Goal: Find specific page/section: Find specific page/section

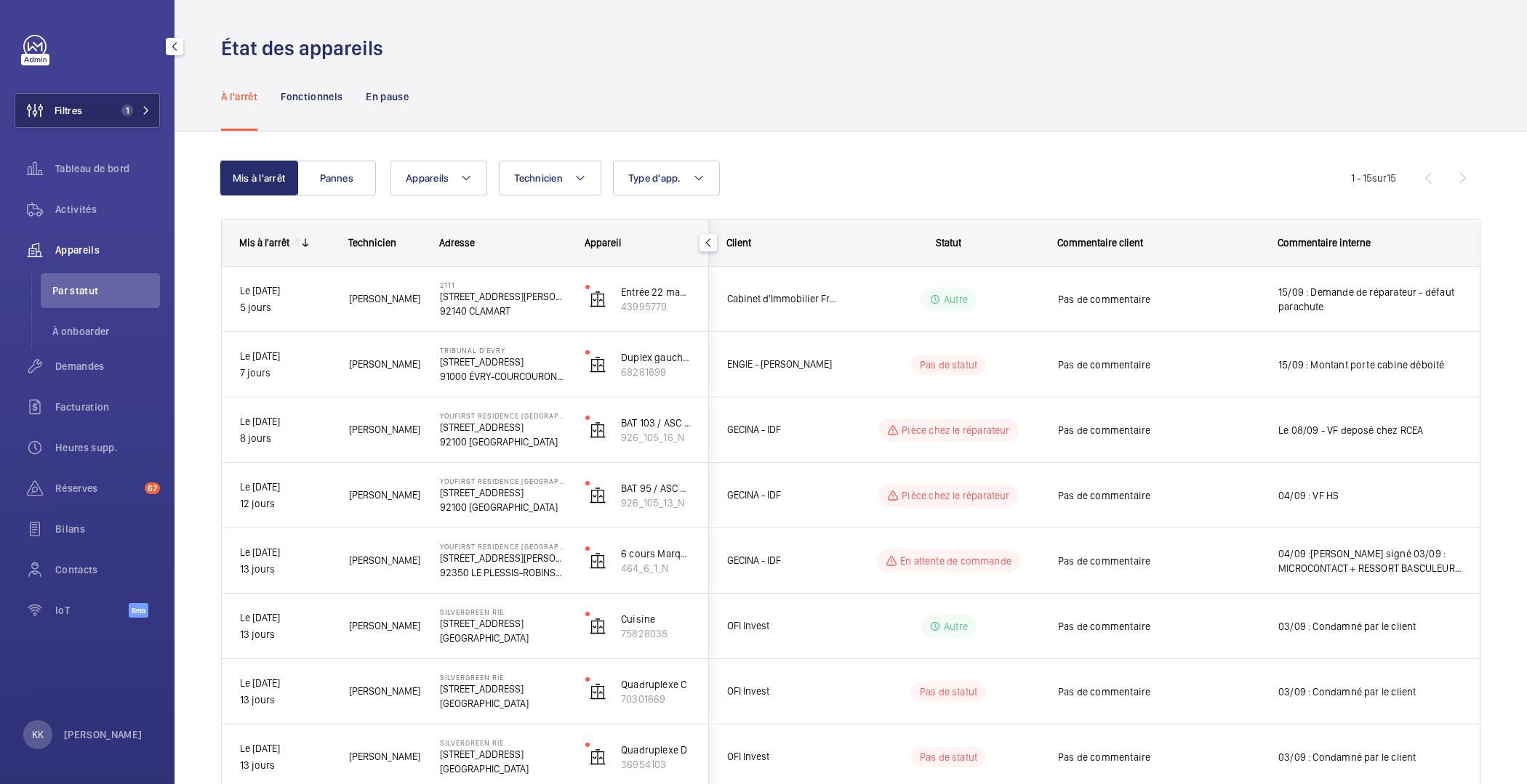
click at [86, 121] on button "Filtres 1" at bounding box center [87, 111] width 145 height 35
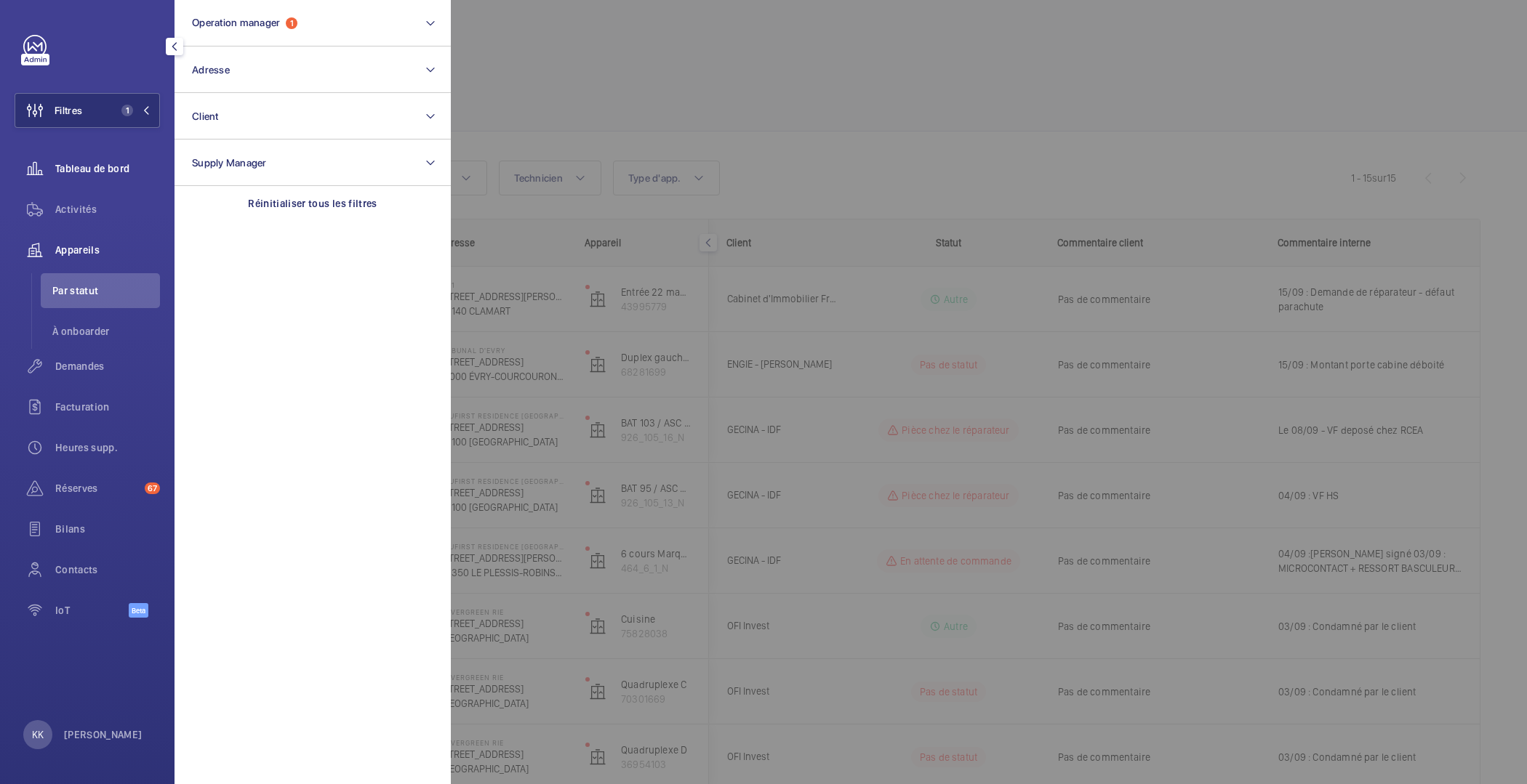
click at [96, 181] on div "Tableau de bord" at bounding box center [87, 168] width 145 height 35
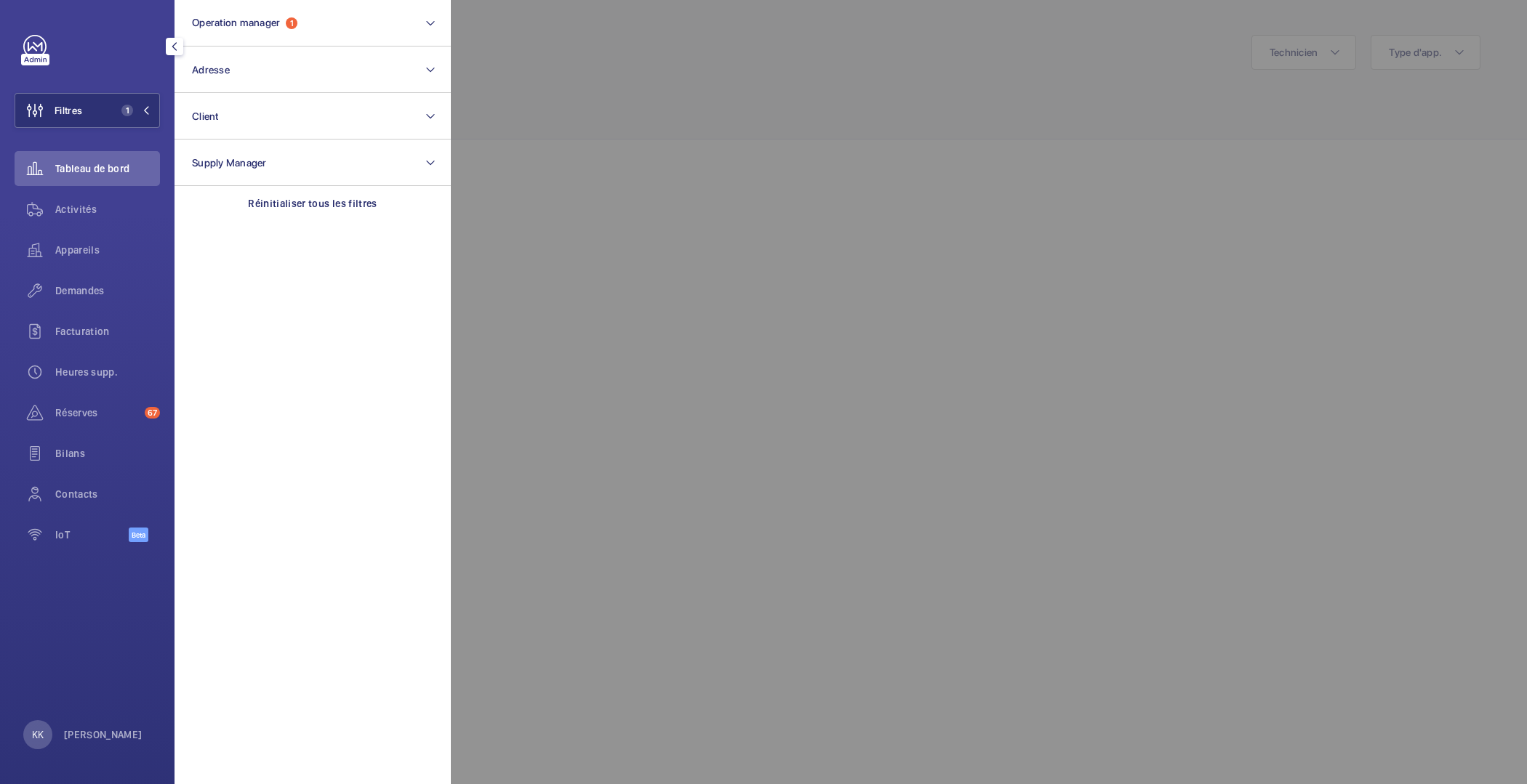
click at [538, 49] on div at bounding box center [1214, 392] width 1527 height 784
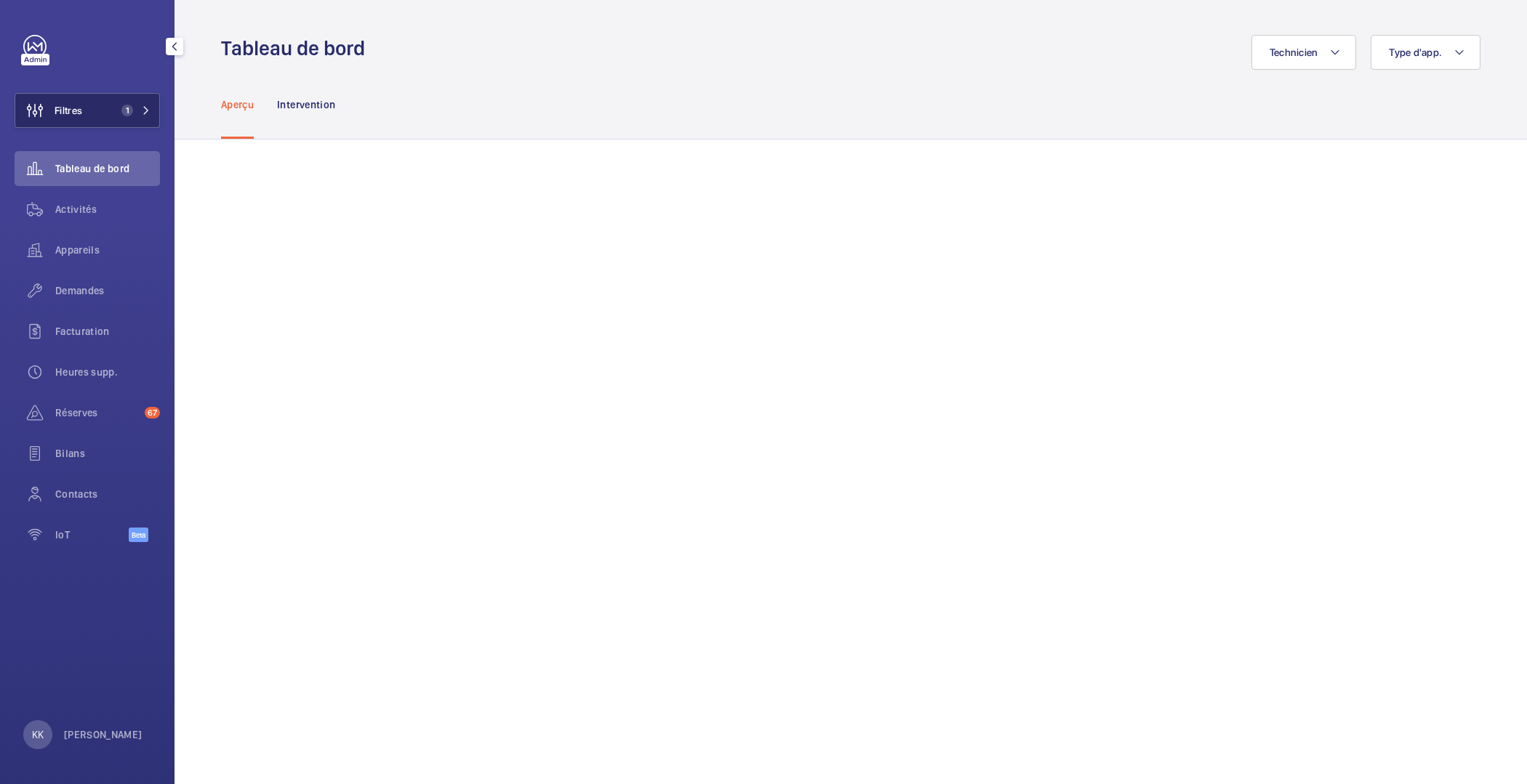
click at [103, 113] on button "Filtres 1" at bounding box center [87, 111] width 145 height 35
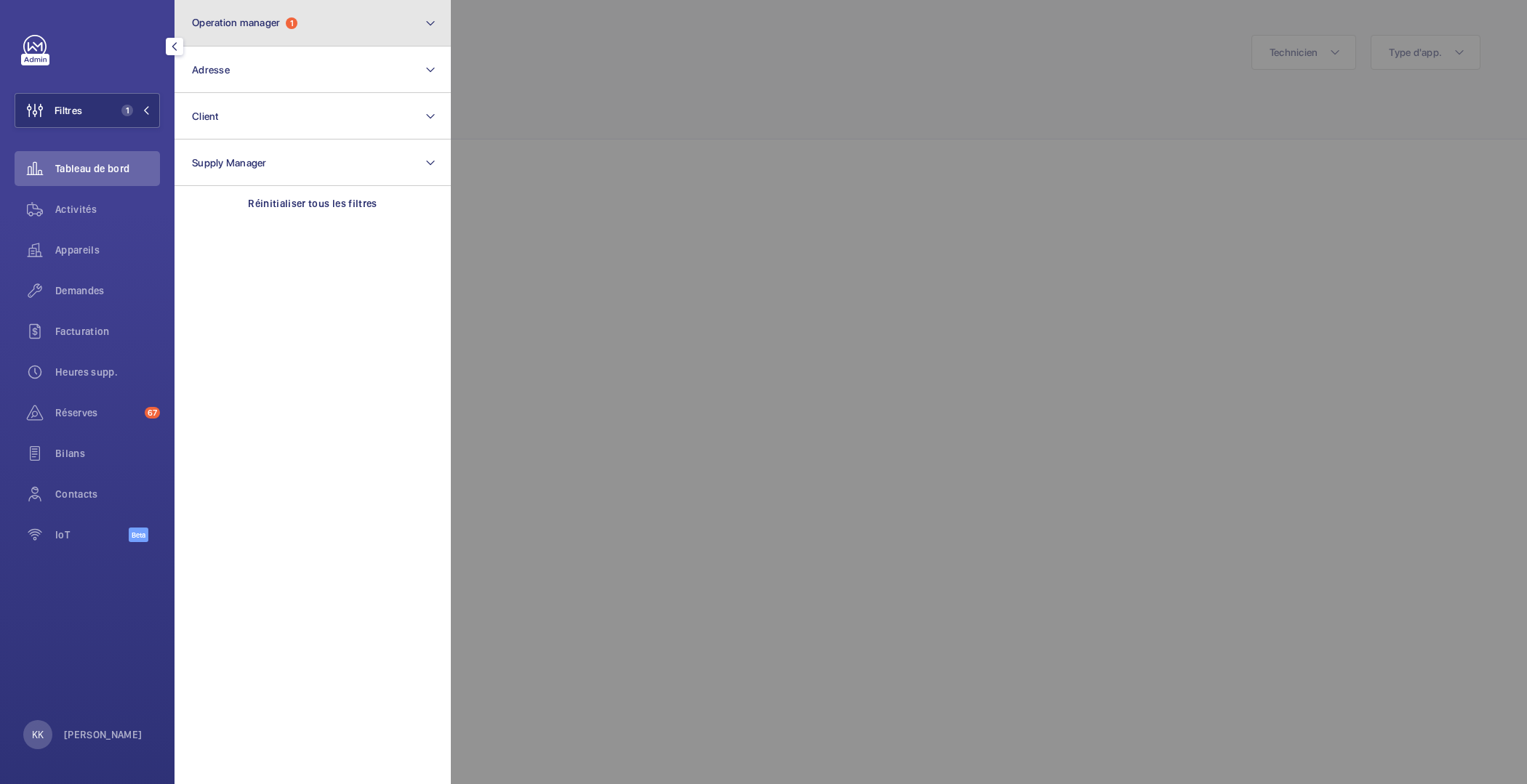
click at [277, 25] on span "Operation manager" at bounding box center [236, 22] width 88 height 11
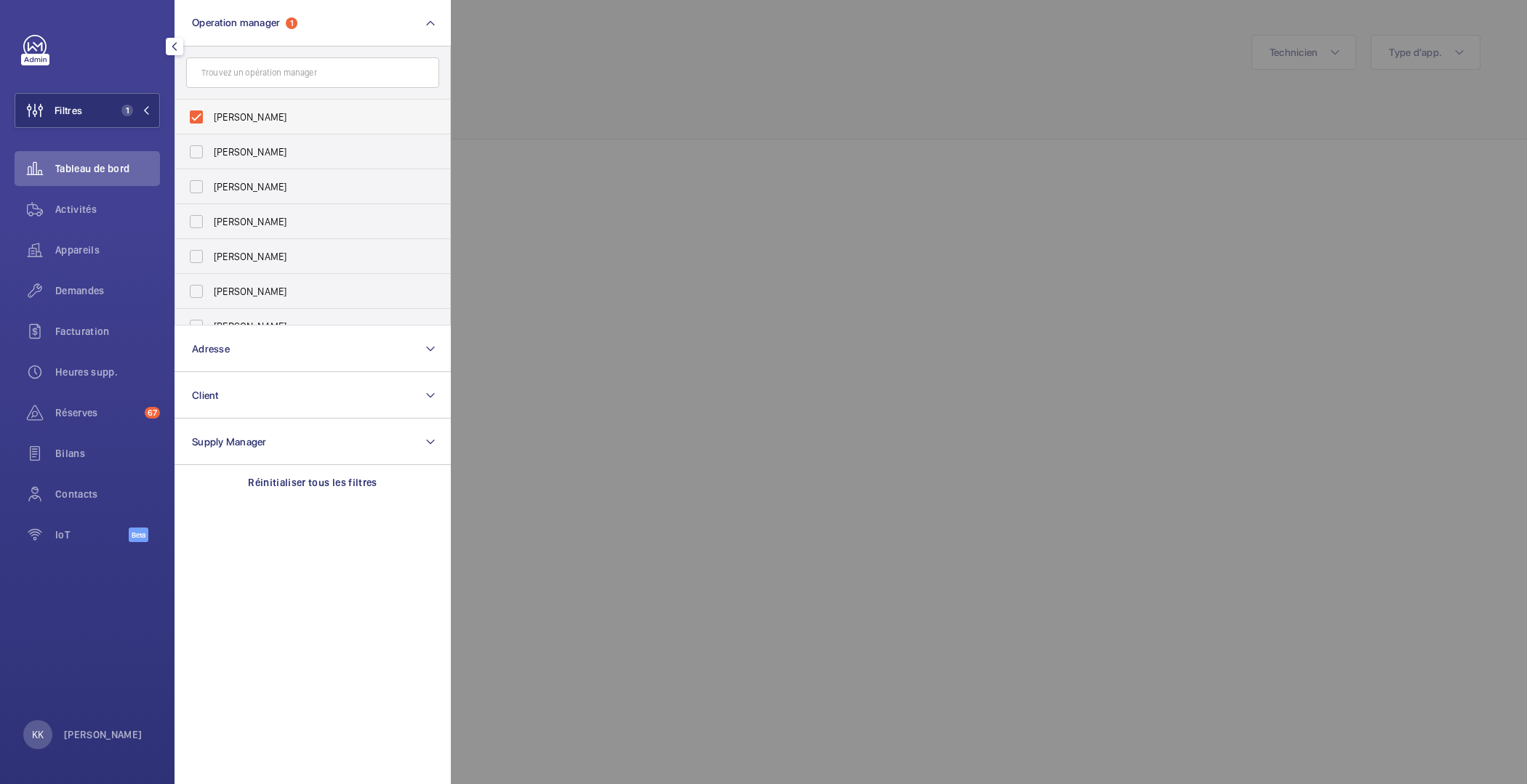
click at [233, 107] on label "[PERSON_NAME]" at bounding box center [301, 117] width 253 height 35
click at [211, 107] on input "[PERSON_NAME]" at bounding box center [196, 117] width 29 height 29
checkbox input "false"
click at [552, 71] on div at bounding box center [1214, 392] width 1527 height 784
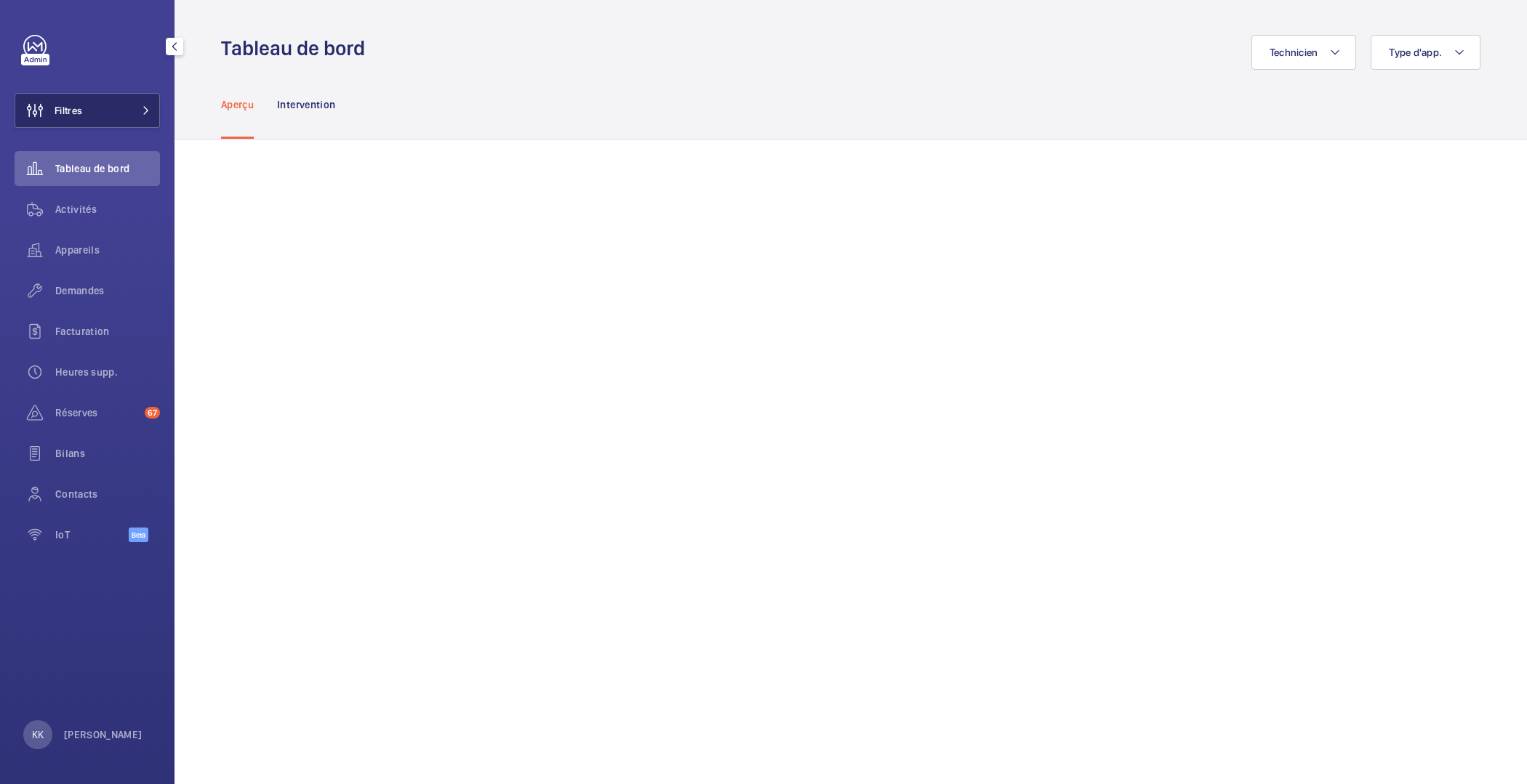
click at [89, 109] on button "Filtres" at bounding box center [87, 111] width 145 height 35
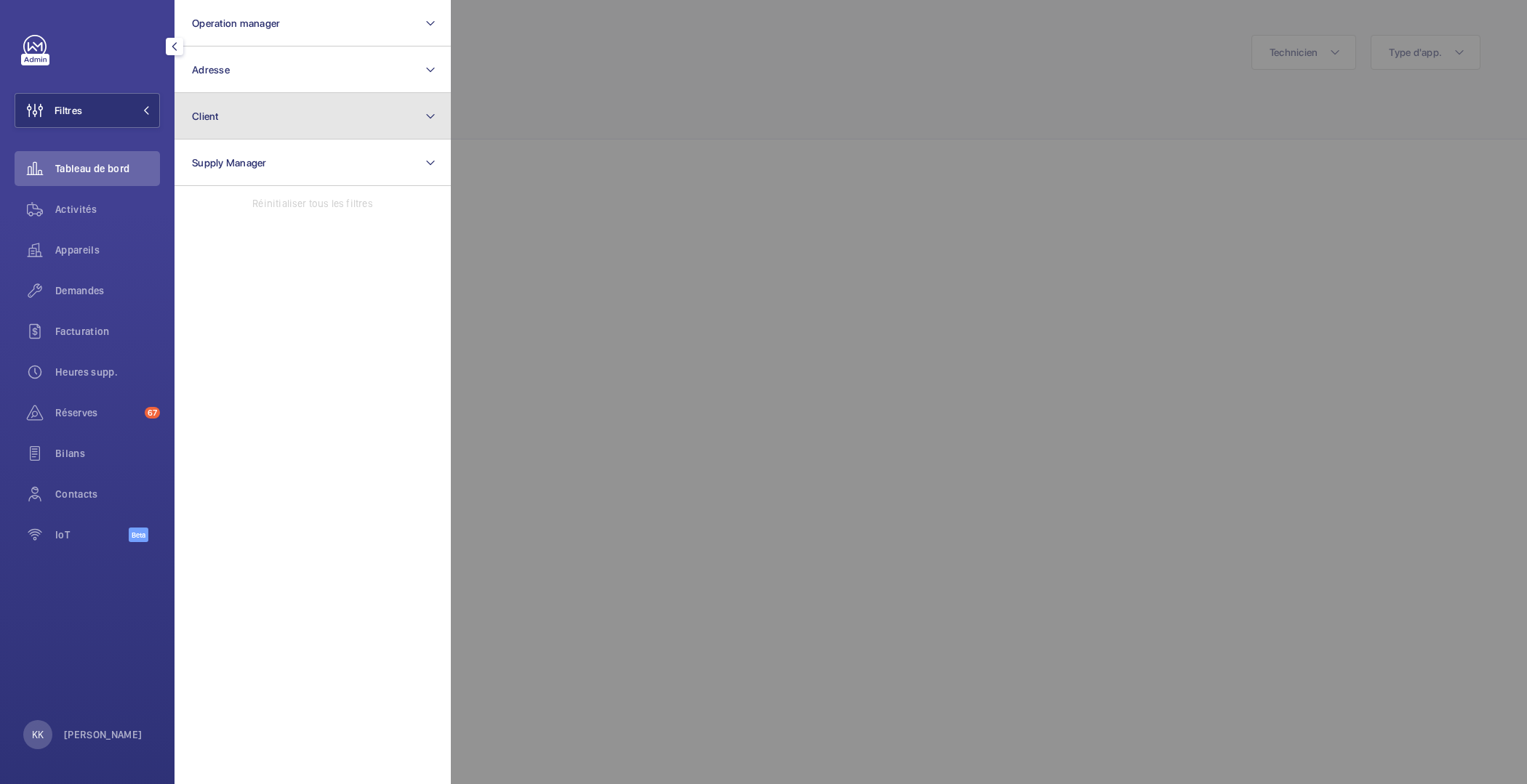
click at [233, 125] on button "Client" at bounding box center [313, 116] width 276 height 46
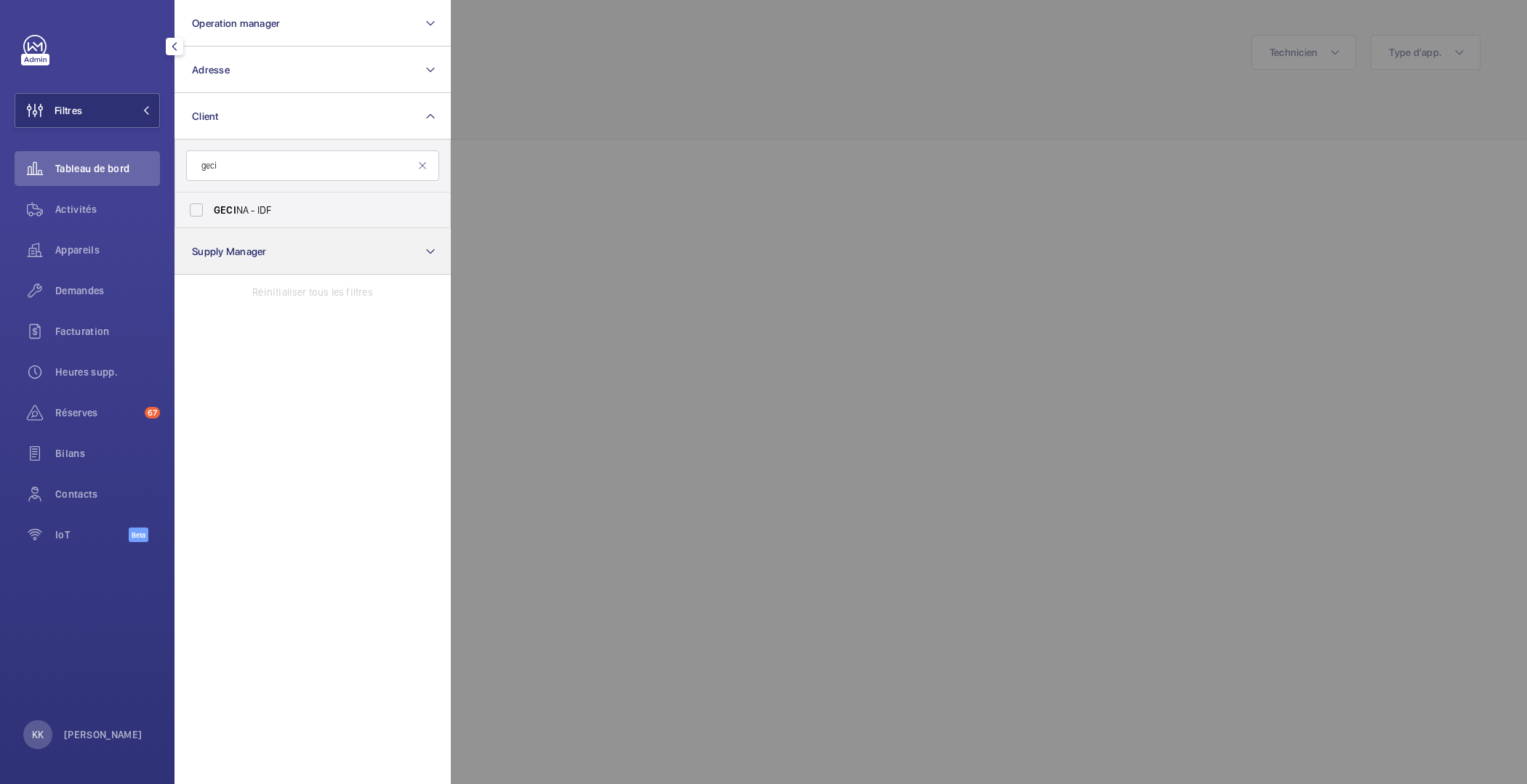
type input "geci"
click at [245, 234] on button "Supply Manager" at bounding box center [313, 251] width 276 height 46
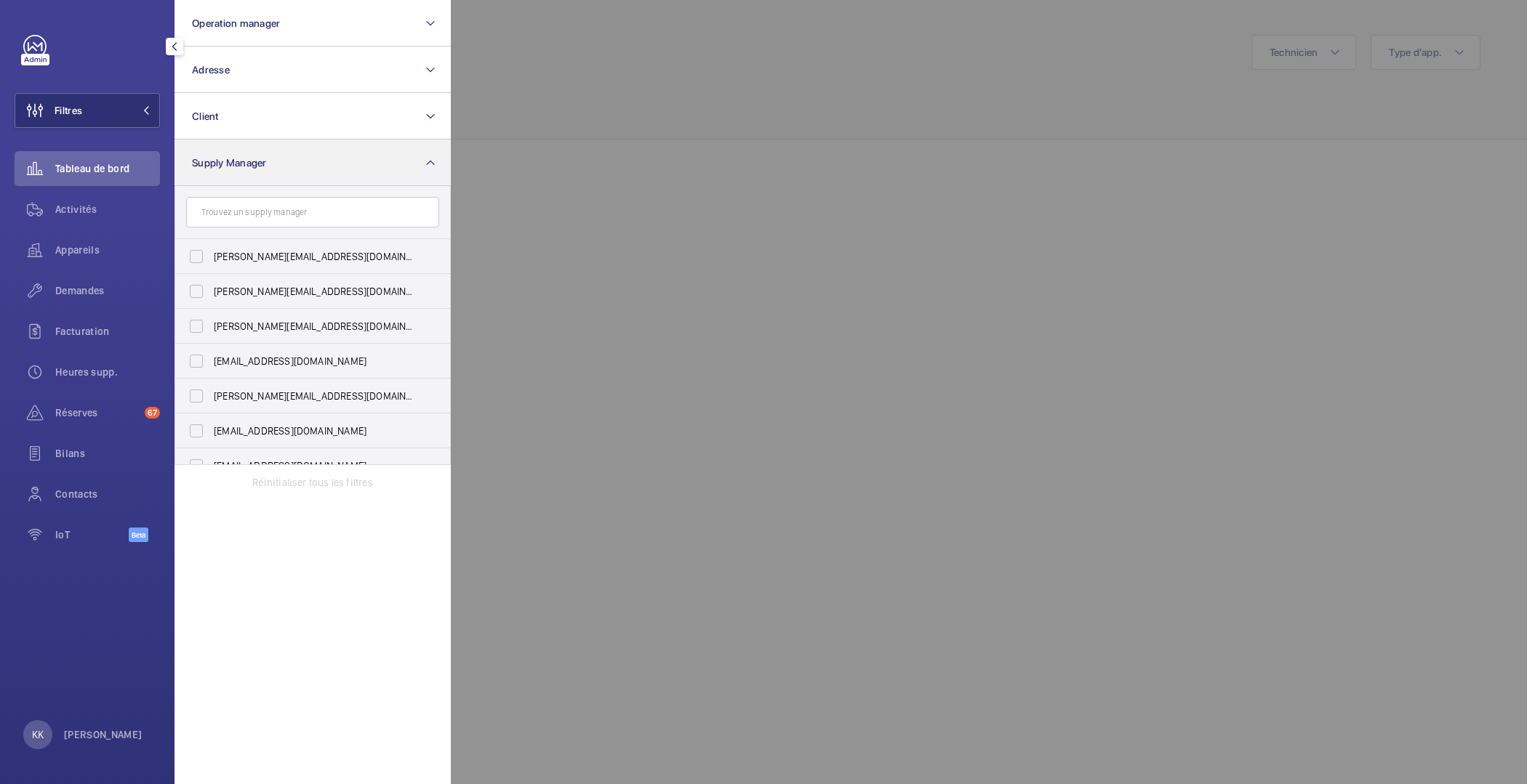
click at [232, 184] on div "Supply Manager [PERSON_NAME][EMAIL_ADDRESS][DOMAIN_NAME] [PERSON_NAME][EMAIL_AD…" at bounding box center [313, 302] width 276 height 326
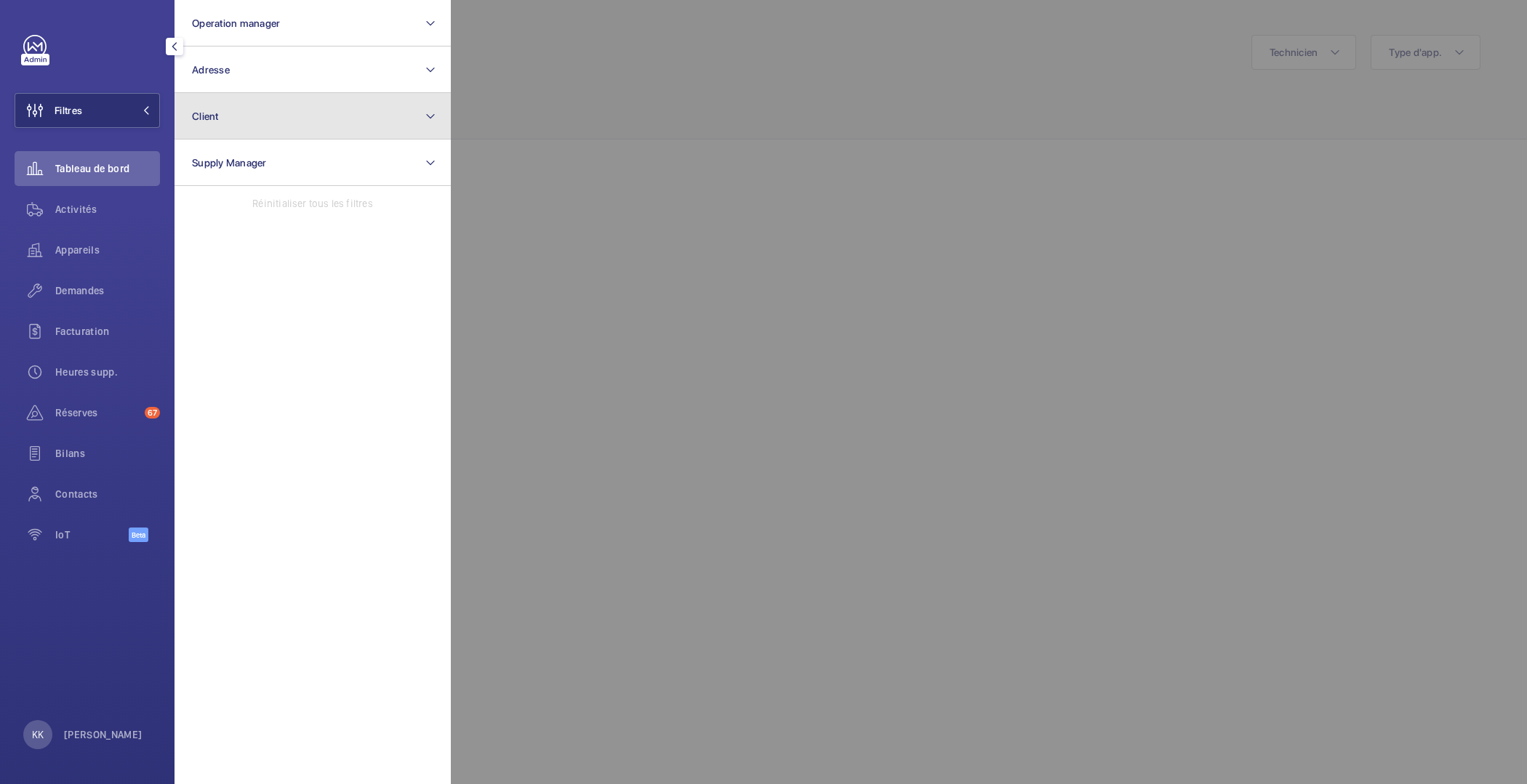
click at [232, 138] on button "Client" at bounding box center [313, 116] width 276 height 46
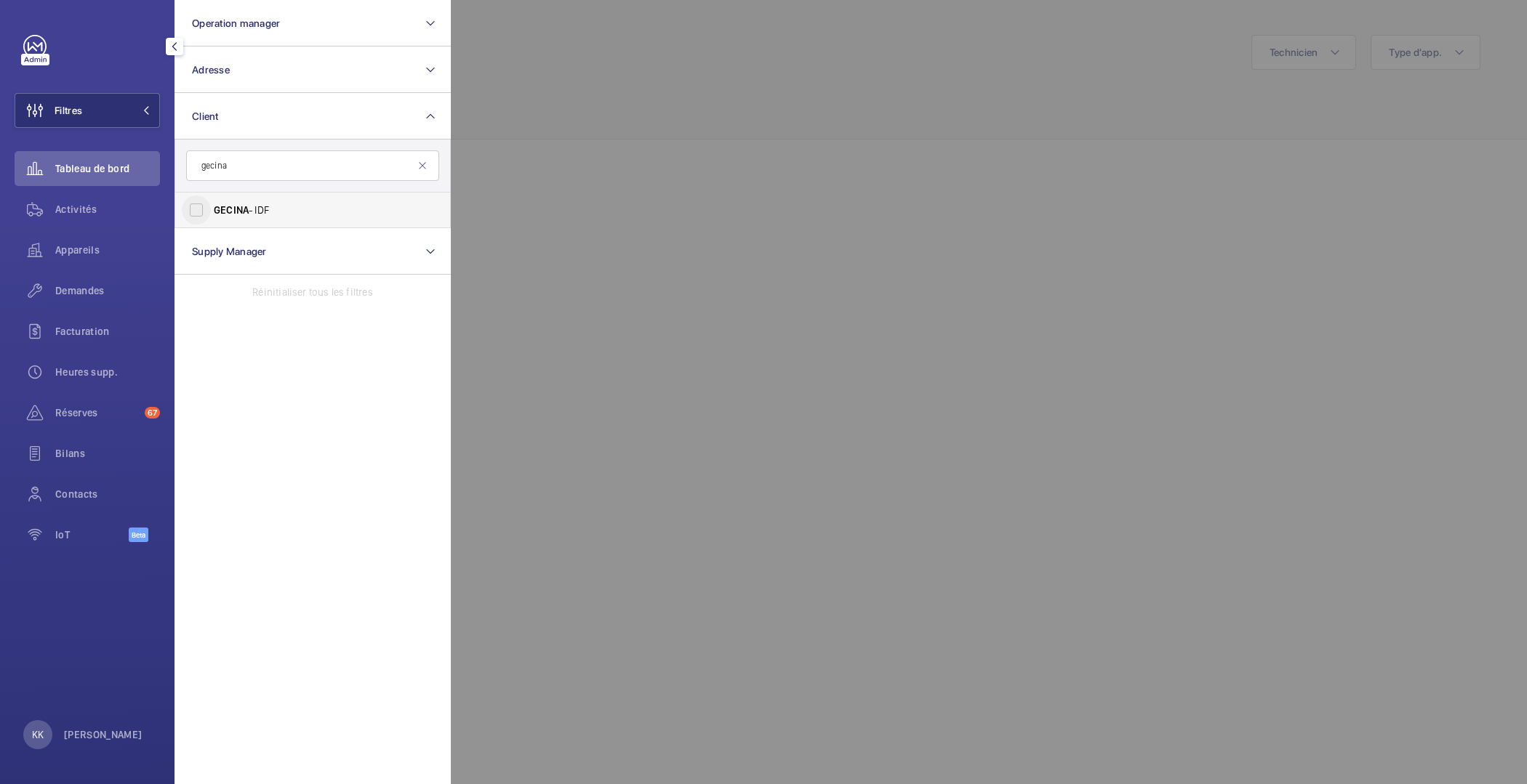
type input "gecina"
click at [200, 213] on input "GECINA - IDF" at bounding box center [196, 210] width 29 height 29
checkbox input "true"
click at [759, 188] on div at bounding box center [1214, 392] width 1527 height 784
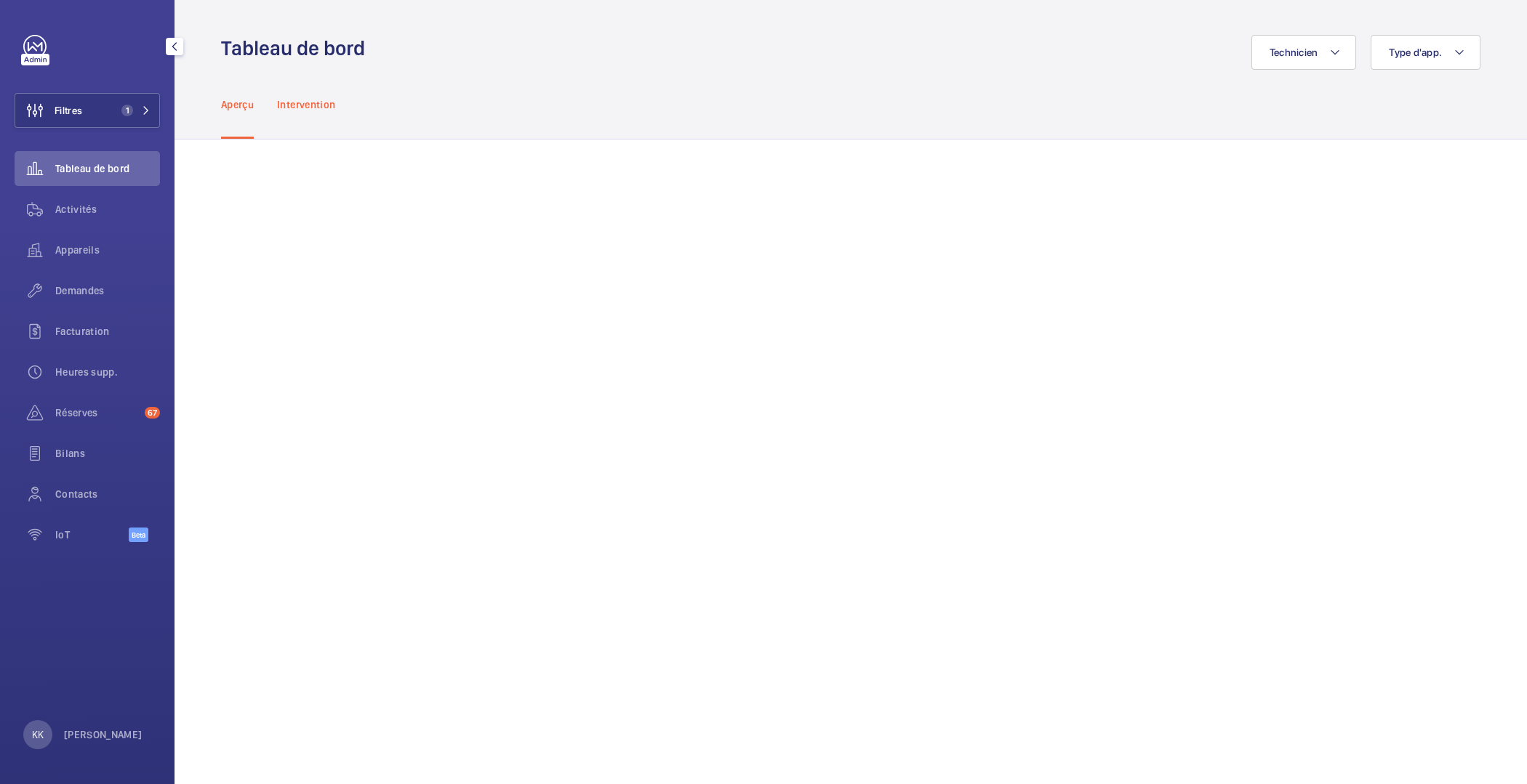
click at [330, 116] on div "Intervention" at bounding box center [306, 104] width 58 height 69
click at [59, 112] on span "Filtres" at bounding box center [68, 110] width 27 height 14
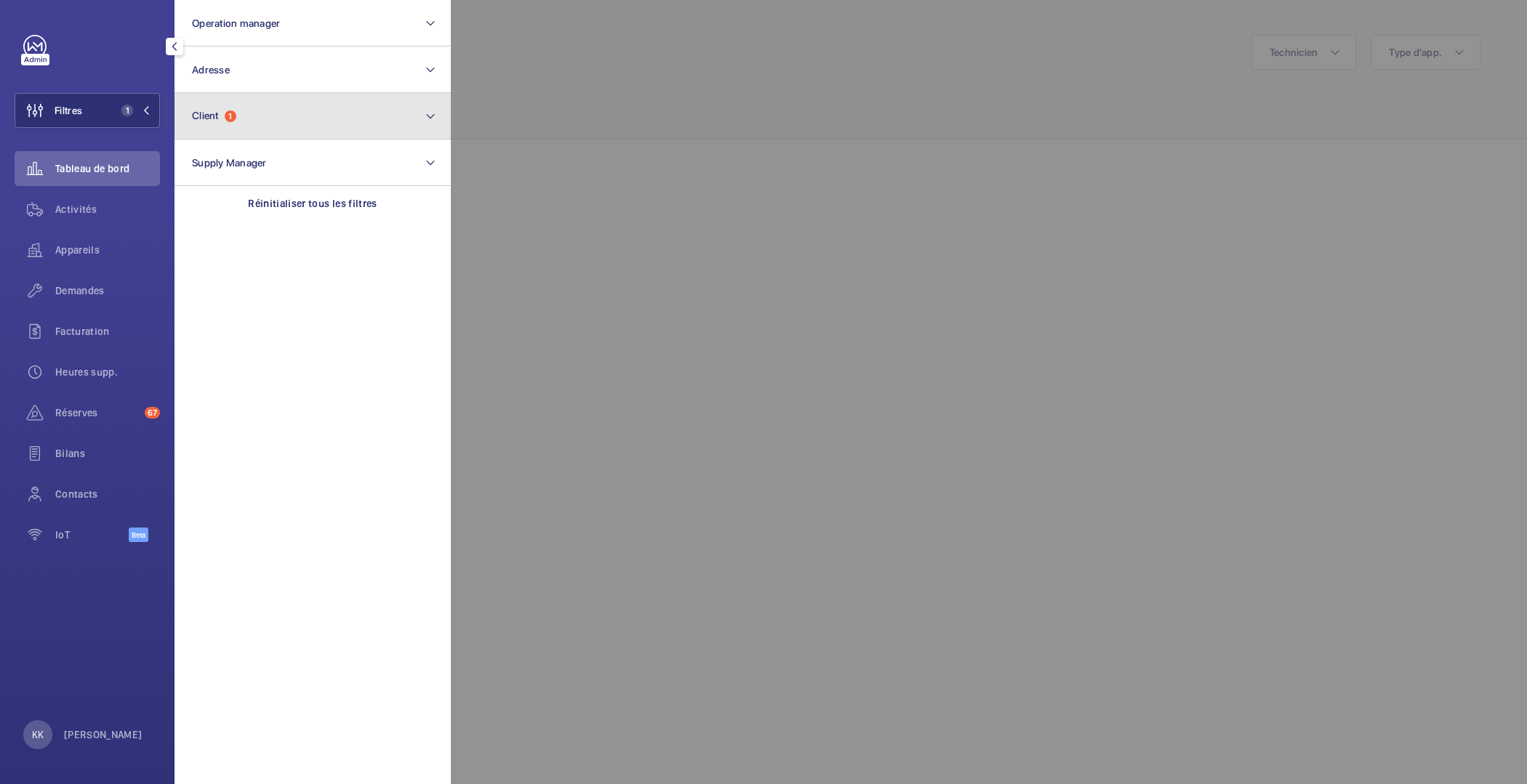
click at [228, 98] on button "Client 1" at bounding box center [313, 116] width 276 height 46
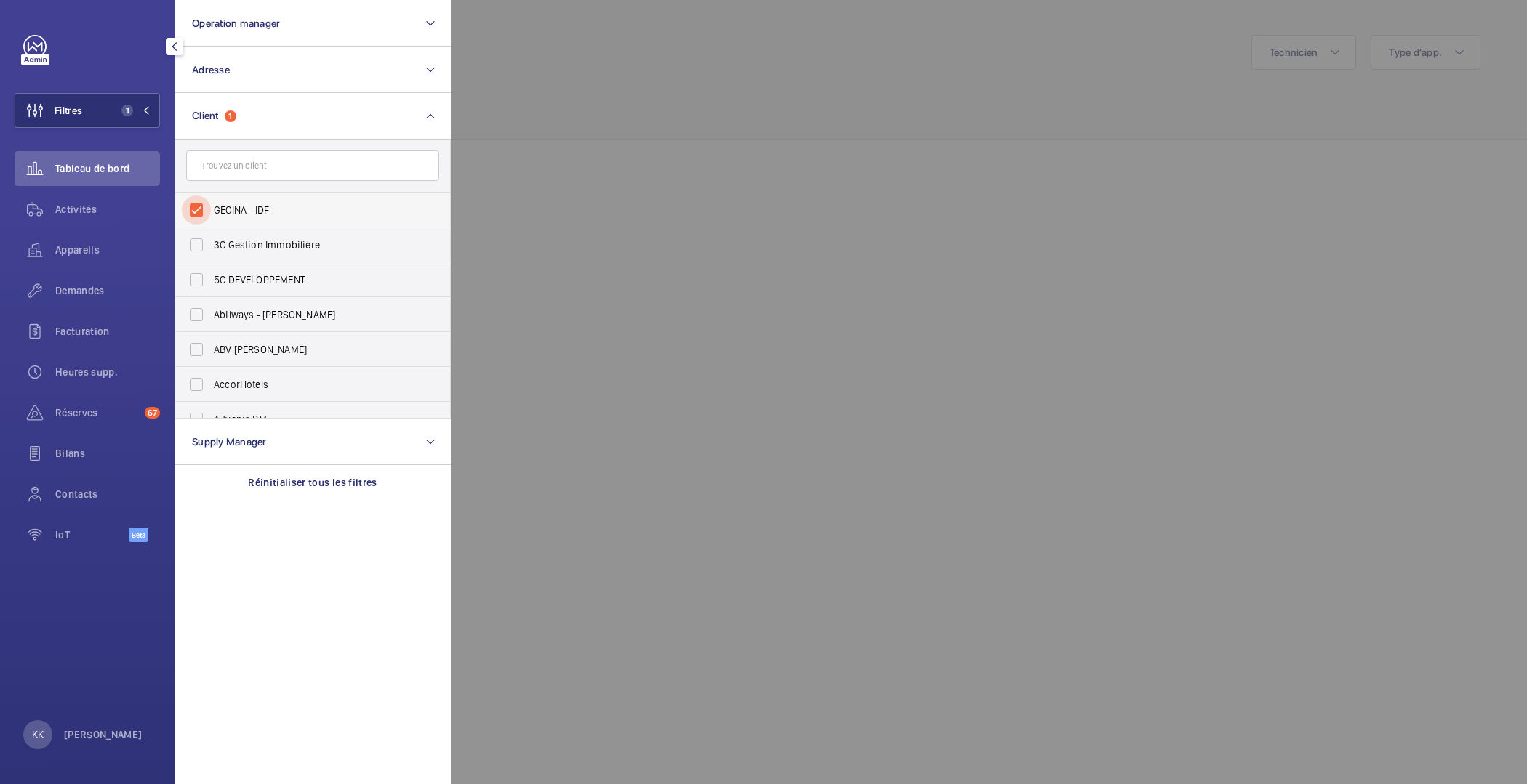
click at [196, 204] on input "GECINA - IDF" at bounding box center [196, 210] width 29 height 29
checkbox input "false"
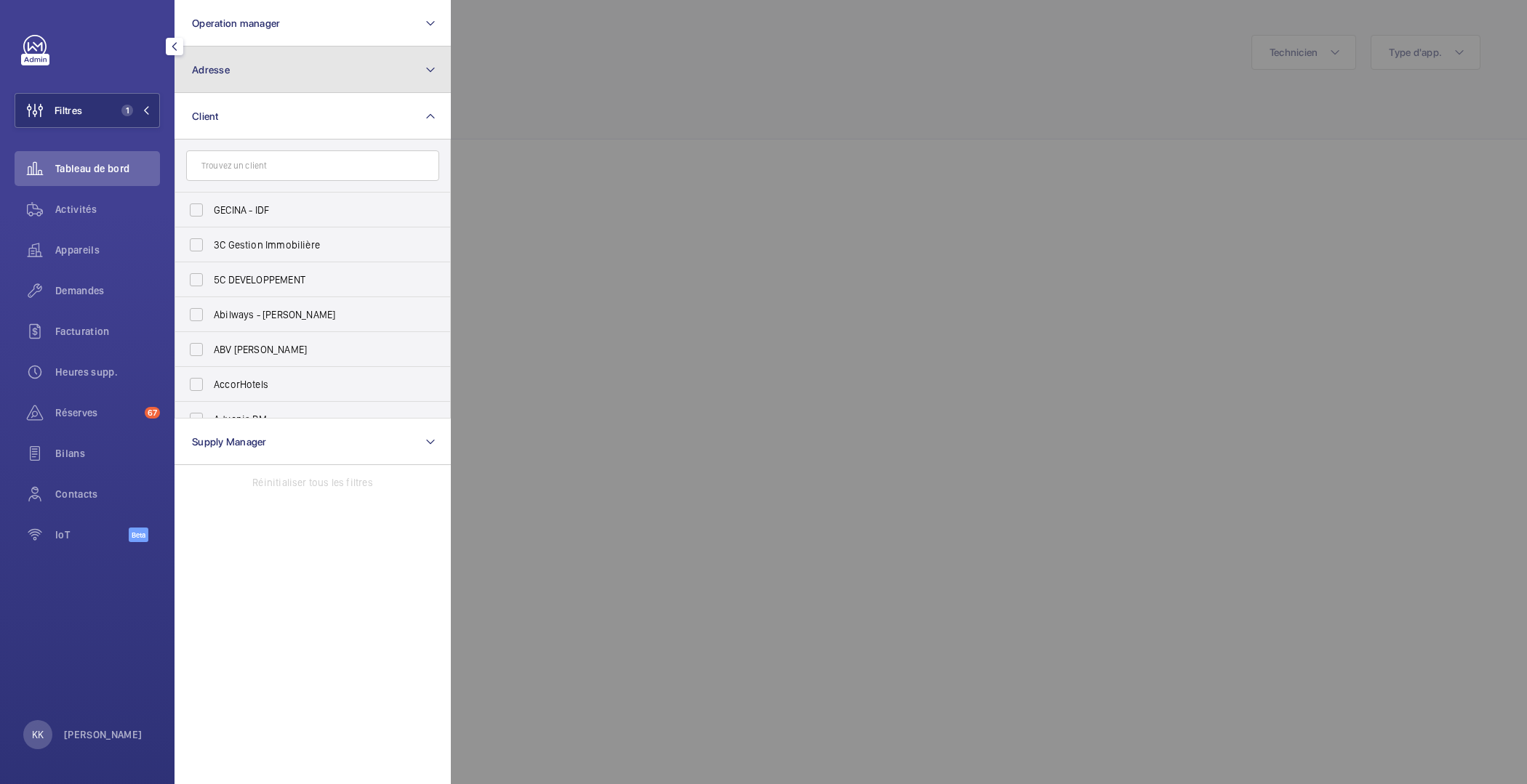
click at [234, 84] on button "Adresse" at bounding box center [313, 69] width 276 height 46
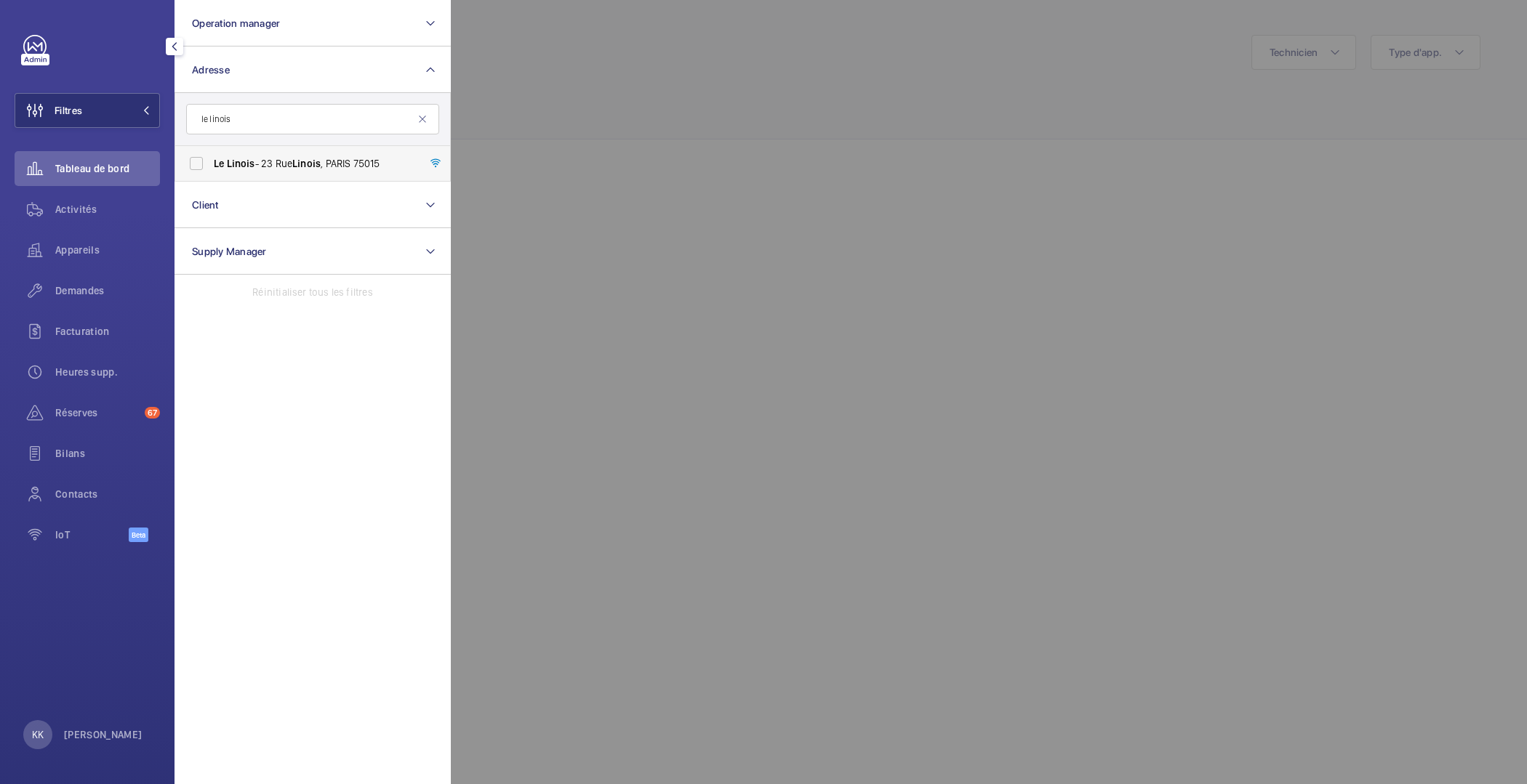
type input "le linois"
click at [234, 172] on label "Le Linois - [STREET_ADDRESS]" at bounding box center [301, 163] width 253 height 35
click at [211, 172] on input "Le Linois - [STREET_ADDRESS]" at bounding box center [196, 163] width 29 height 29
checkbox input "true"
click at [714, 130] on div at bounding box center [1214, 392] width 1527 height 784
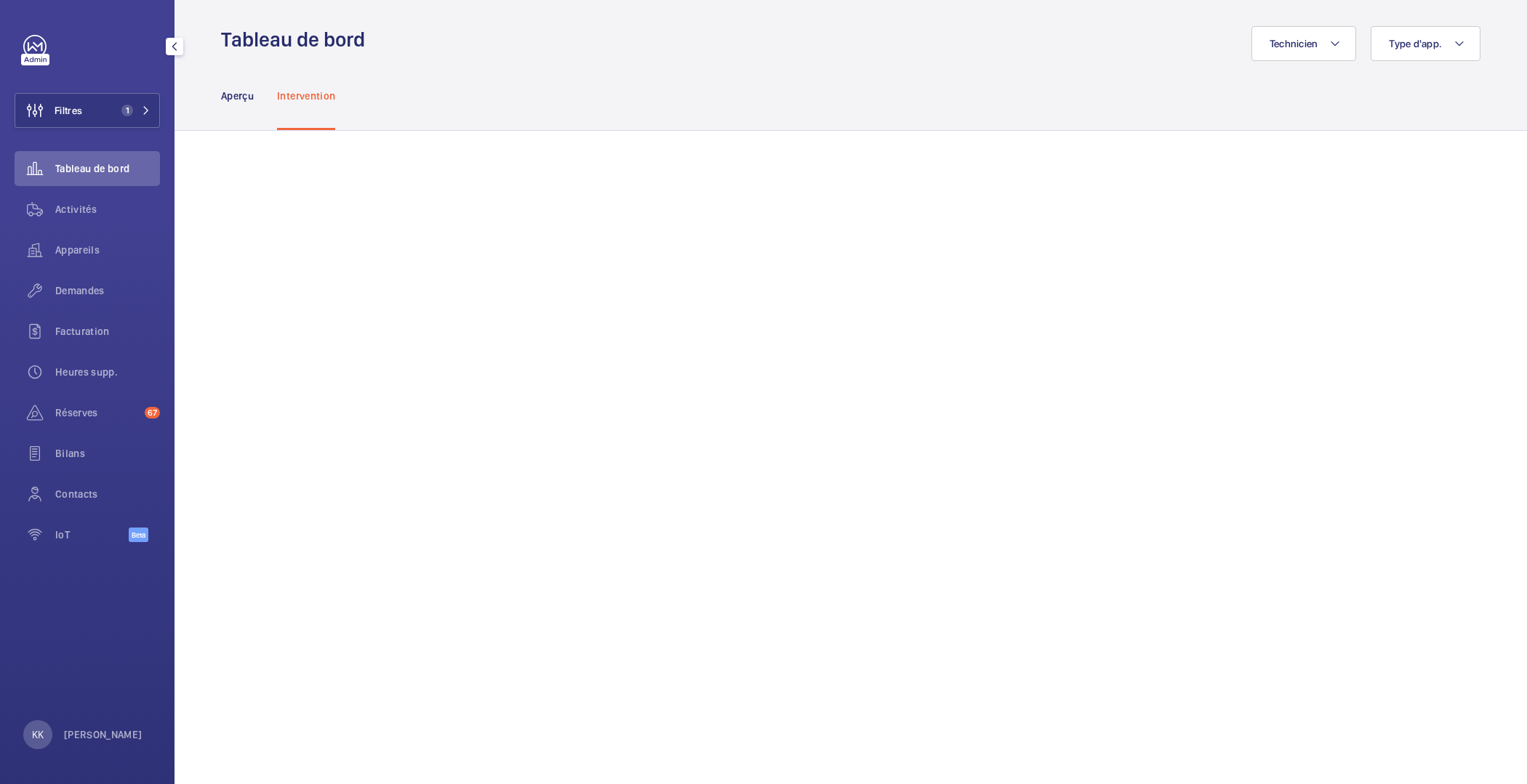
scroll to position [8, 0]
click at [123, 101] on button "Filtres 1" at bounding box center [87, 111] width 145 height 35
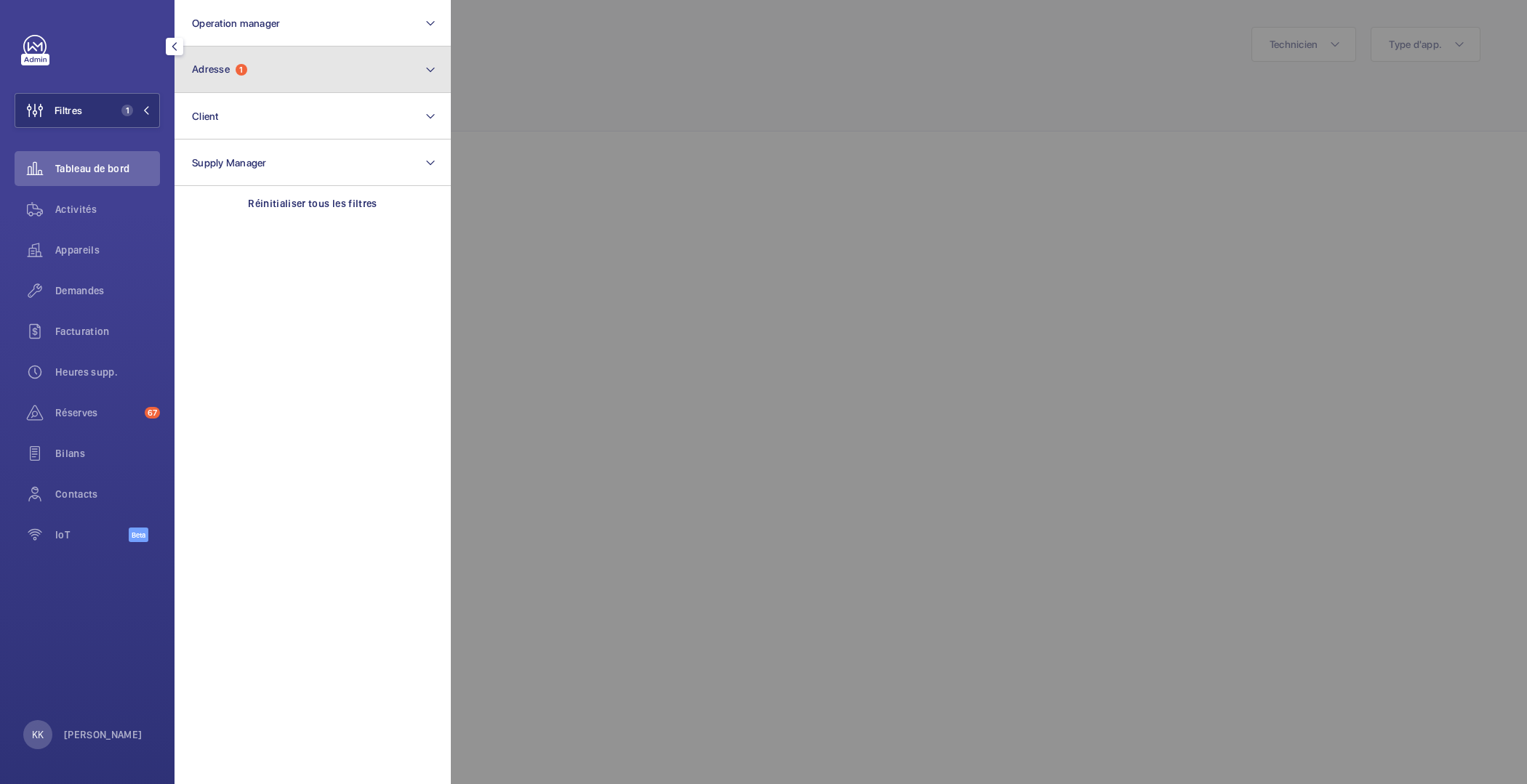
click at [216, 61] on button "Adresse 1" at bounding box center [313, 69] width 276 height 46
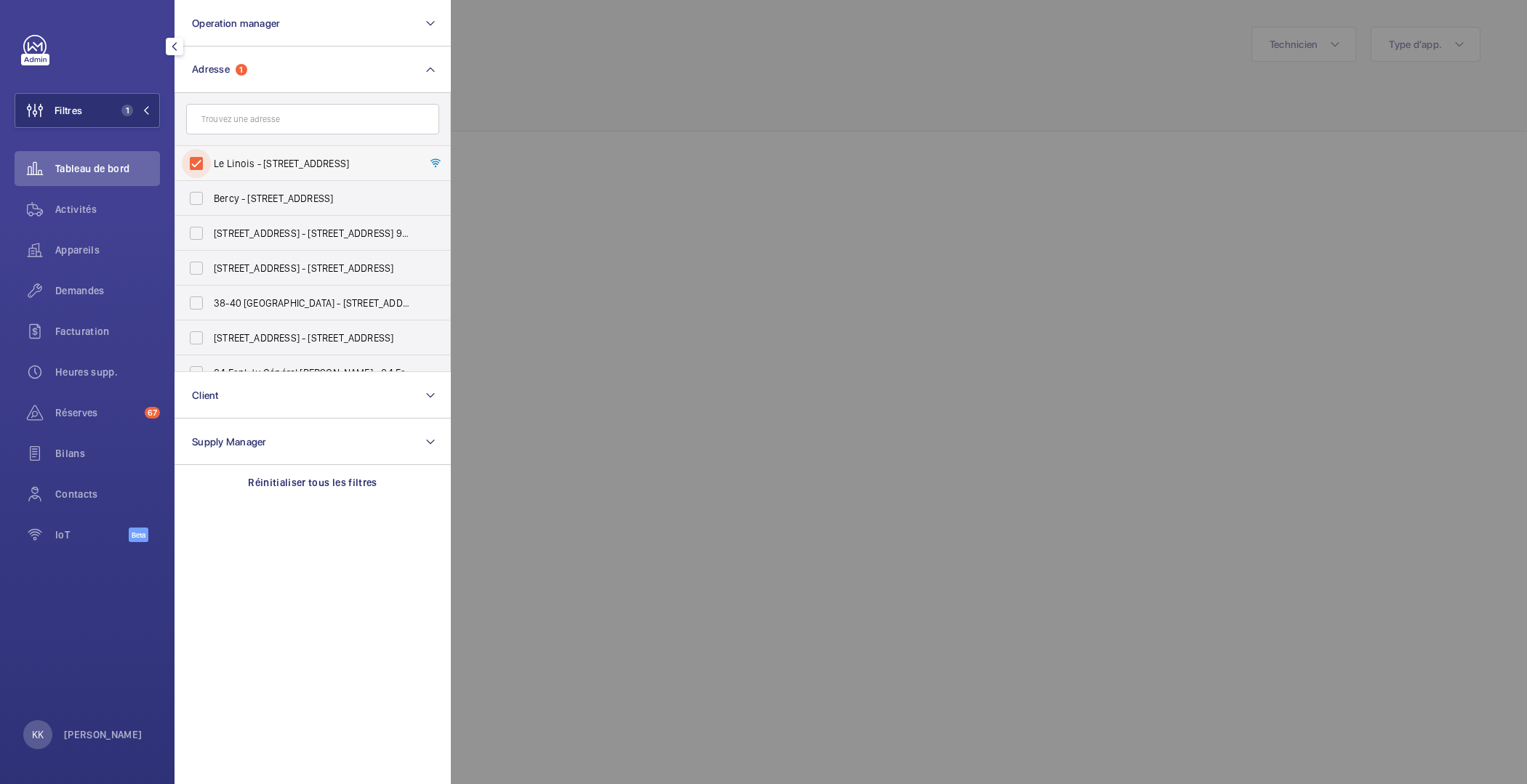
click at [204, 160] on input "Le Linois - [STREET_ADDRESS]" at bounding box center [196, 163] width 29 height 29
click at [181, 149] on input "Le Linois - [STREET_ADDRESS]" at bounding box center [196, 163] width 29 height 29
click at [241, 124] on input "text" at bounding box center [312, 119] width 253 height 30
click at [200, 164] on input "Le Linois - [STREET_ADDRESS]" at bounding box center [196, 163] width 29 height 29
checkbox input "false"
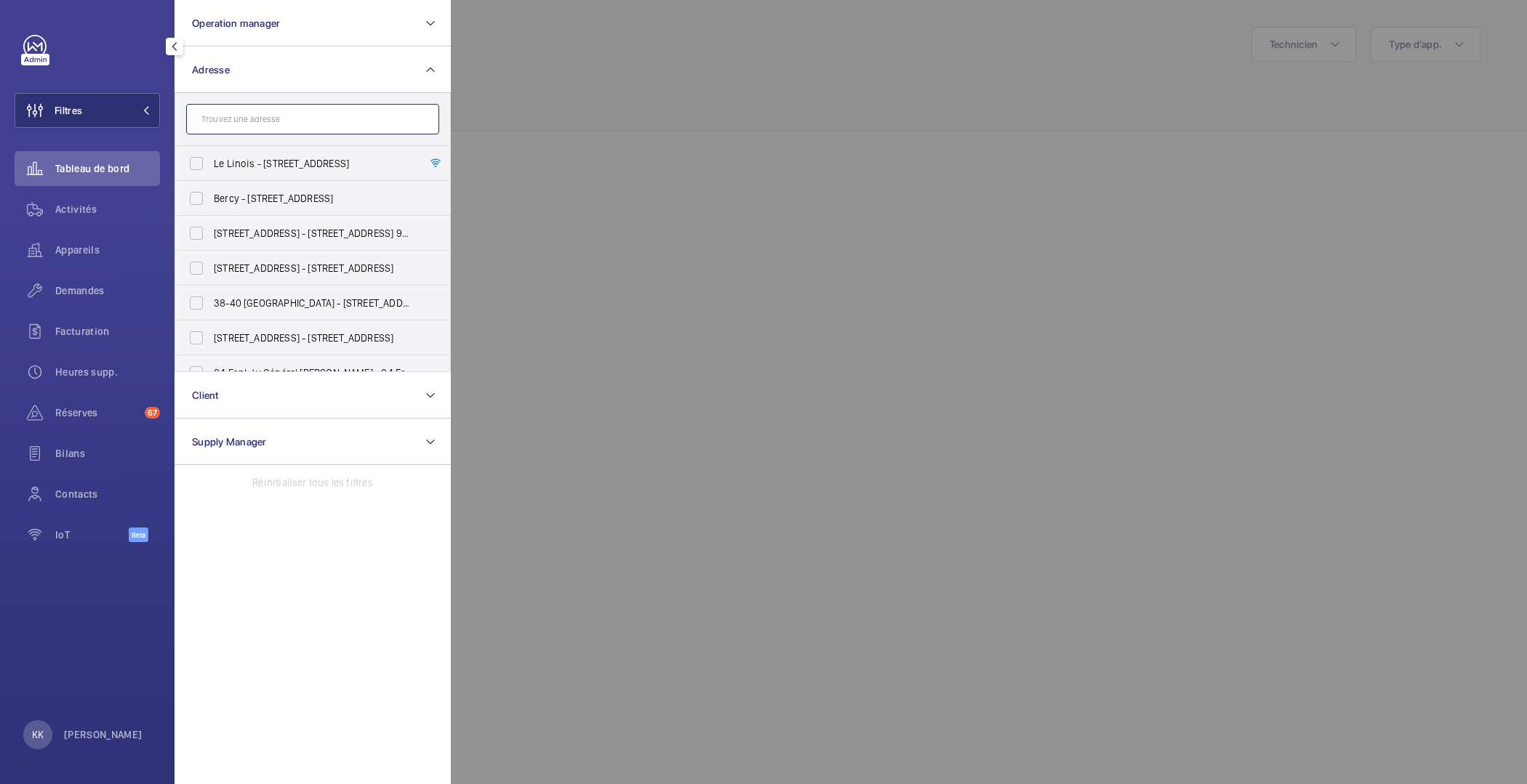
click at [245, 128] on input "text" at bounding box center [312, 119] width 253 height 30
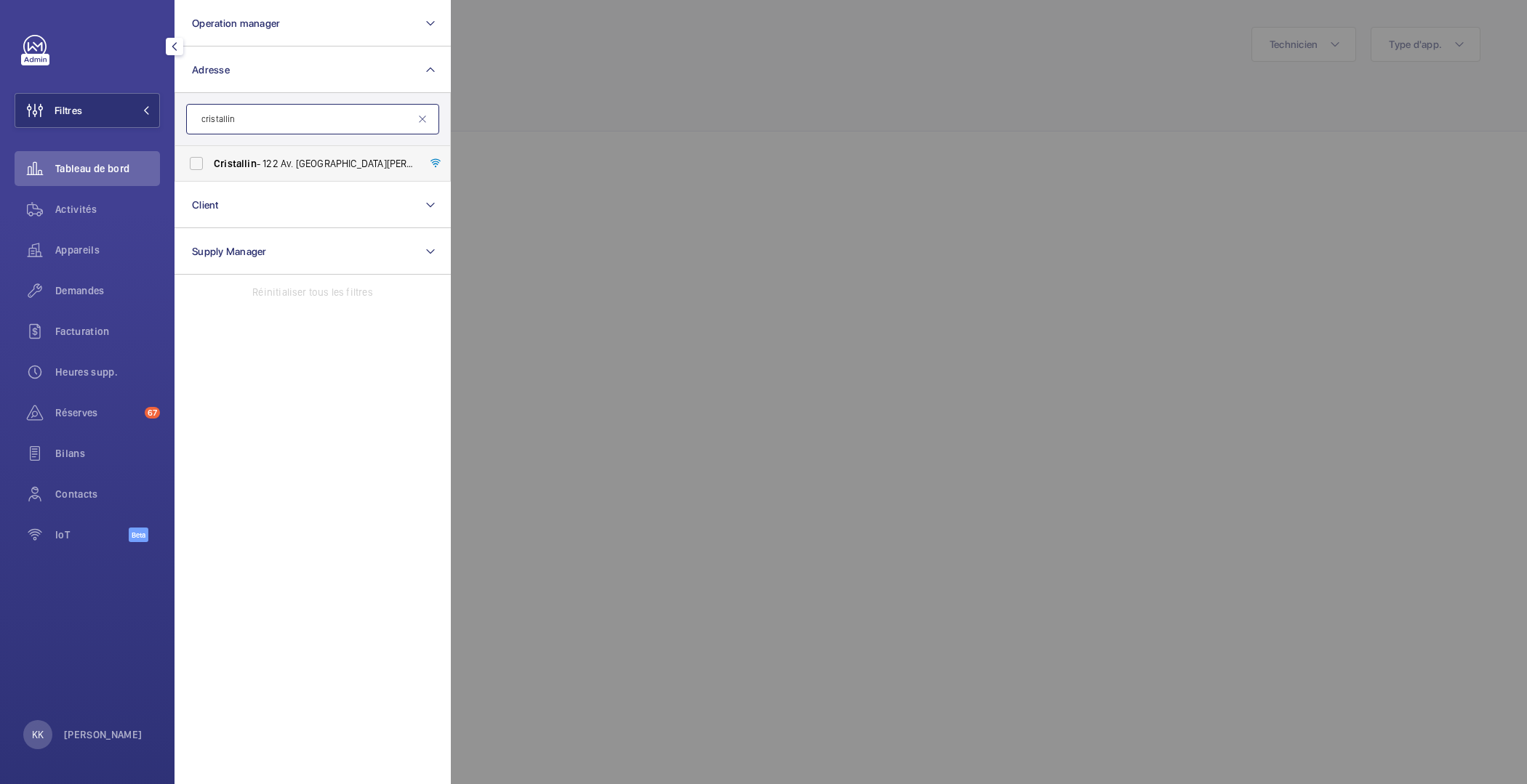
type input "cristallin"
click at [292, 166] on span "Cristallin - 122 Av. [GEOGRAPHIC_DATA][PERSON_NAME], [GEOGRAPHIC_DATA] 92100" at bounding box center [314, 163] width 200 height 14
click at [197, 162] on input "Cristallin - 122 Av. [GEOGRAPHIC_DATA][PERSON_NAME], [GEOGRAPHIC_DATA] 92100" at bounding box center [196, 163] width 29 height 29
checkbox input "true"
click at [582, 138] on div at bounding box center [1214, 392] width 1527 height 784
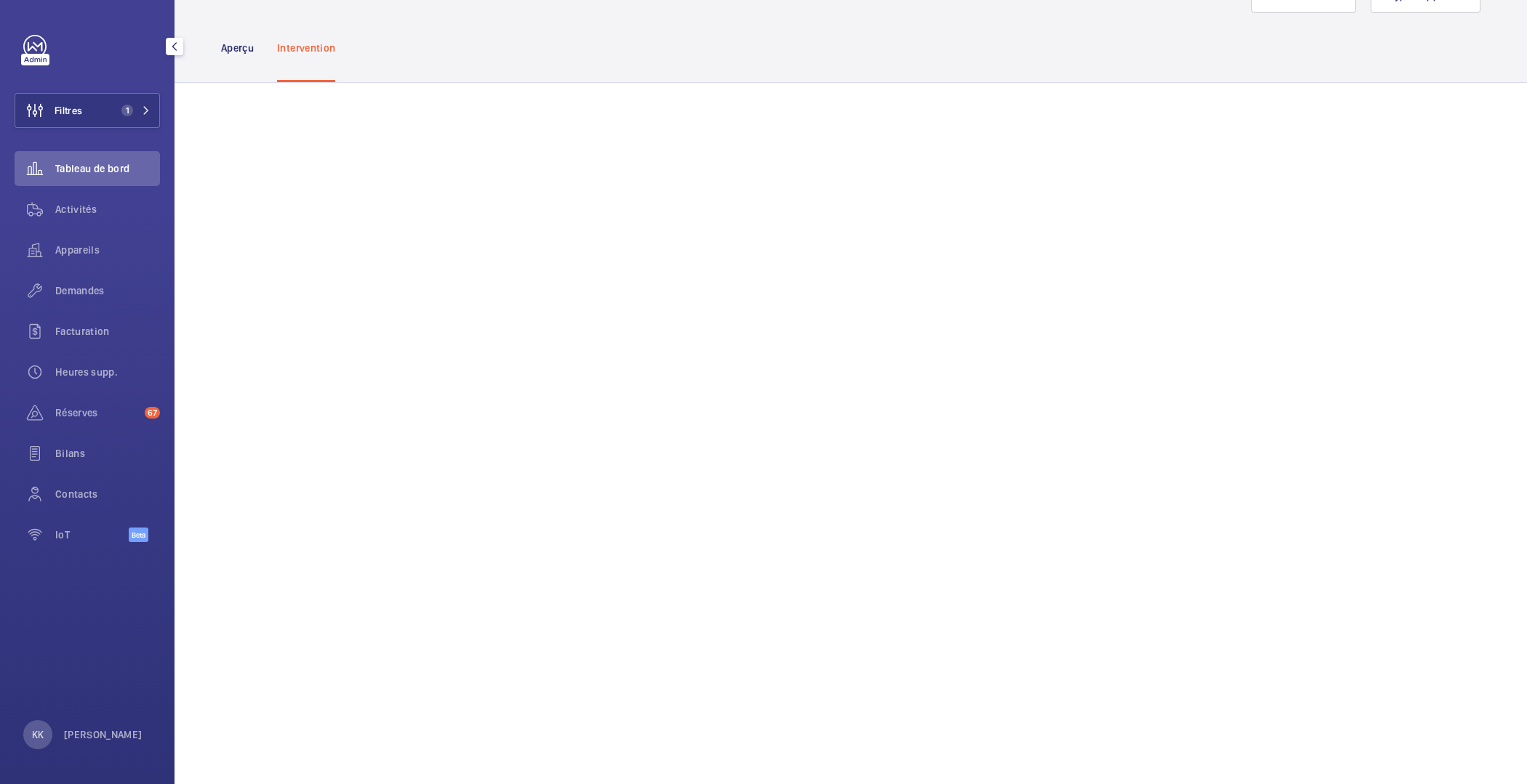
scroll to position [58, 0]
click at [125, 111] on span "1" at bounding box center [127, 110] width 11 height 11
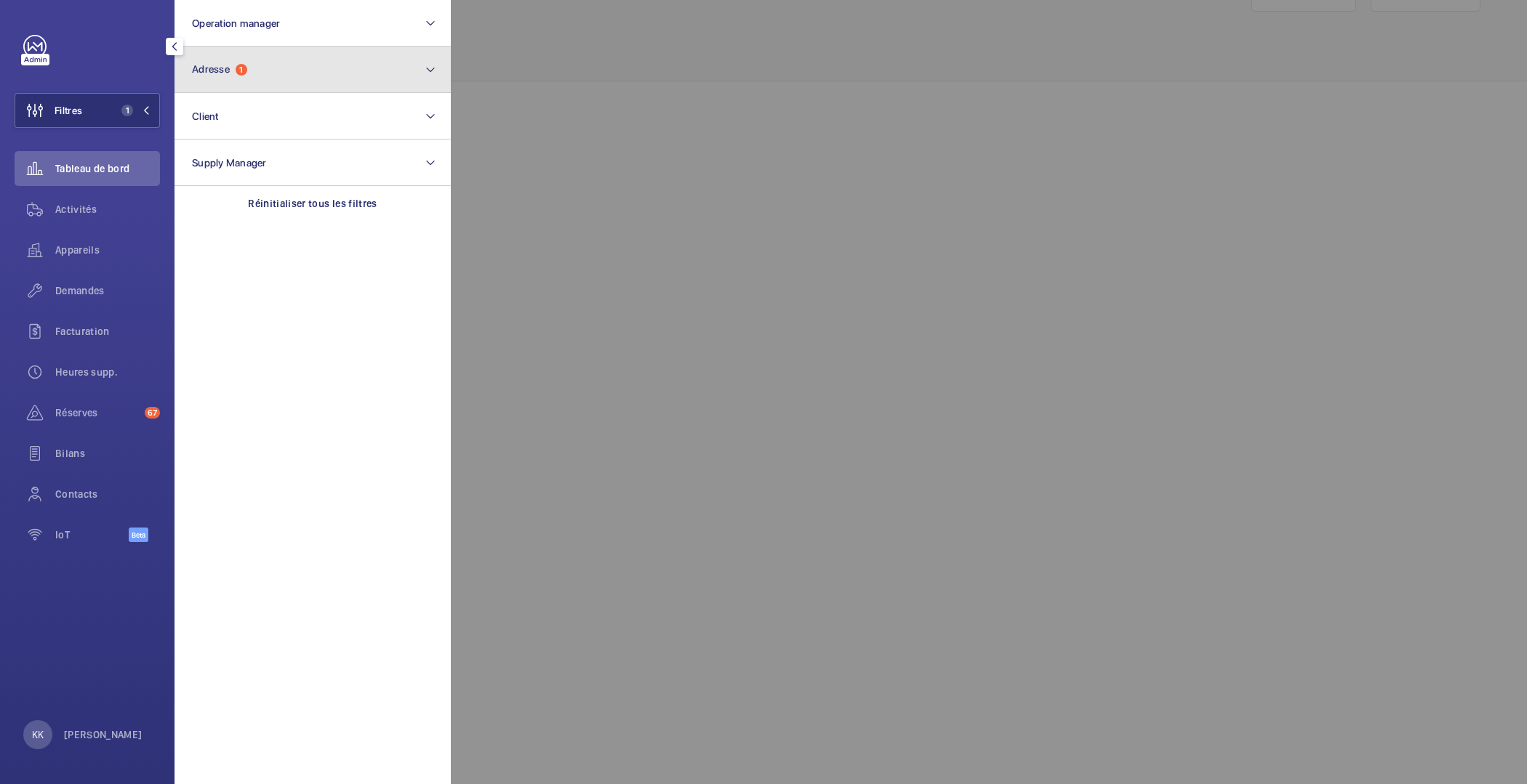
click at [248, 65] on button "Adresse 1" at bounding box center [313, 69] width 276 height 46
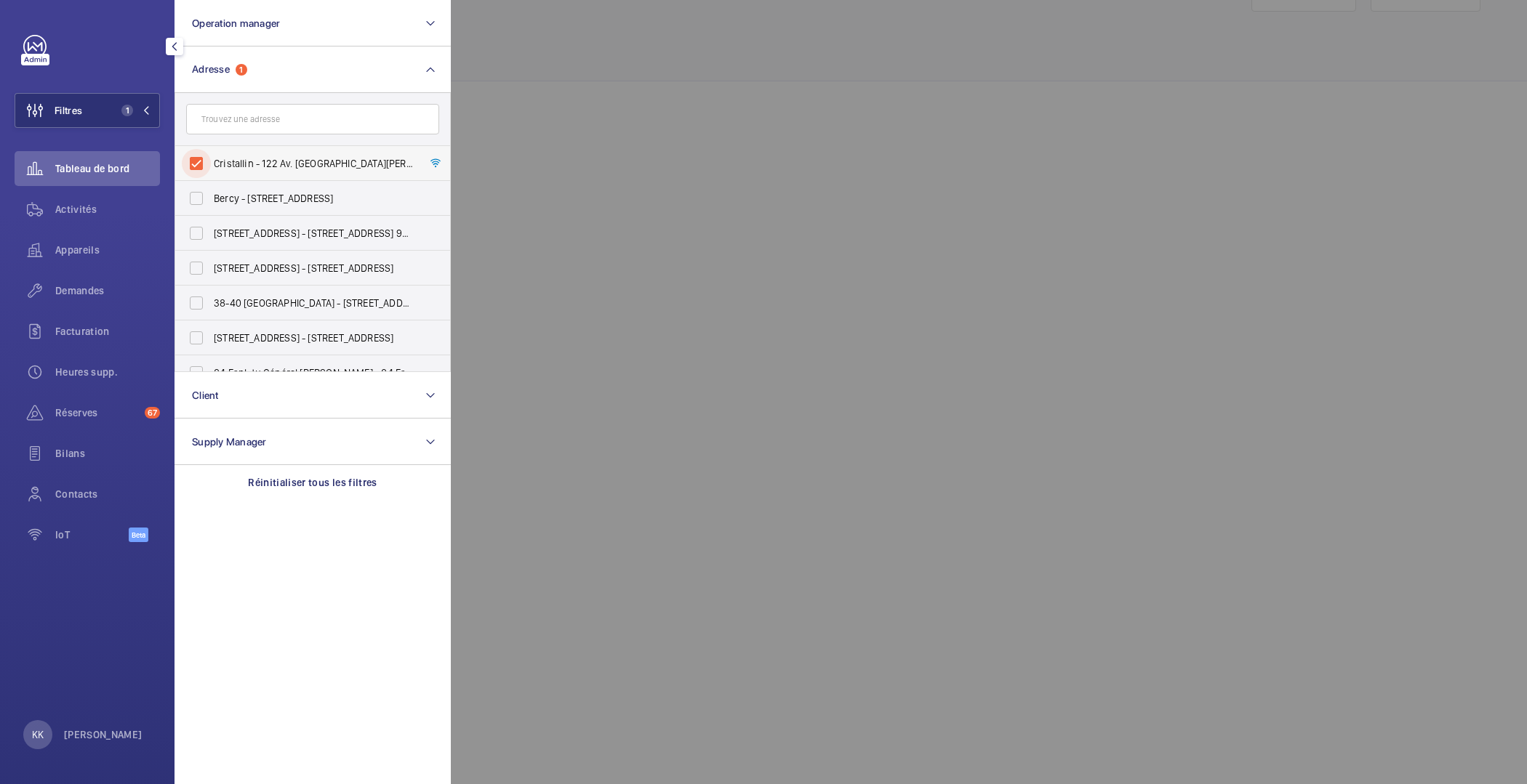
click at [199, 156] on input "Cristallin - 122 Av. [GEOGRAPHIC_DATA][PERSON_NAME], [GEOGRAPHIC_DATA] 92100" at bounding box center [196, 163] width 29 height 29
checkbox input "false"
click at [244, 126] on input "text" at bounding box center [312, 119] width 253 height 30
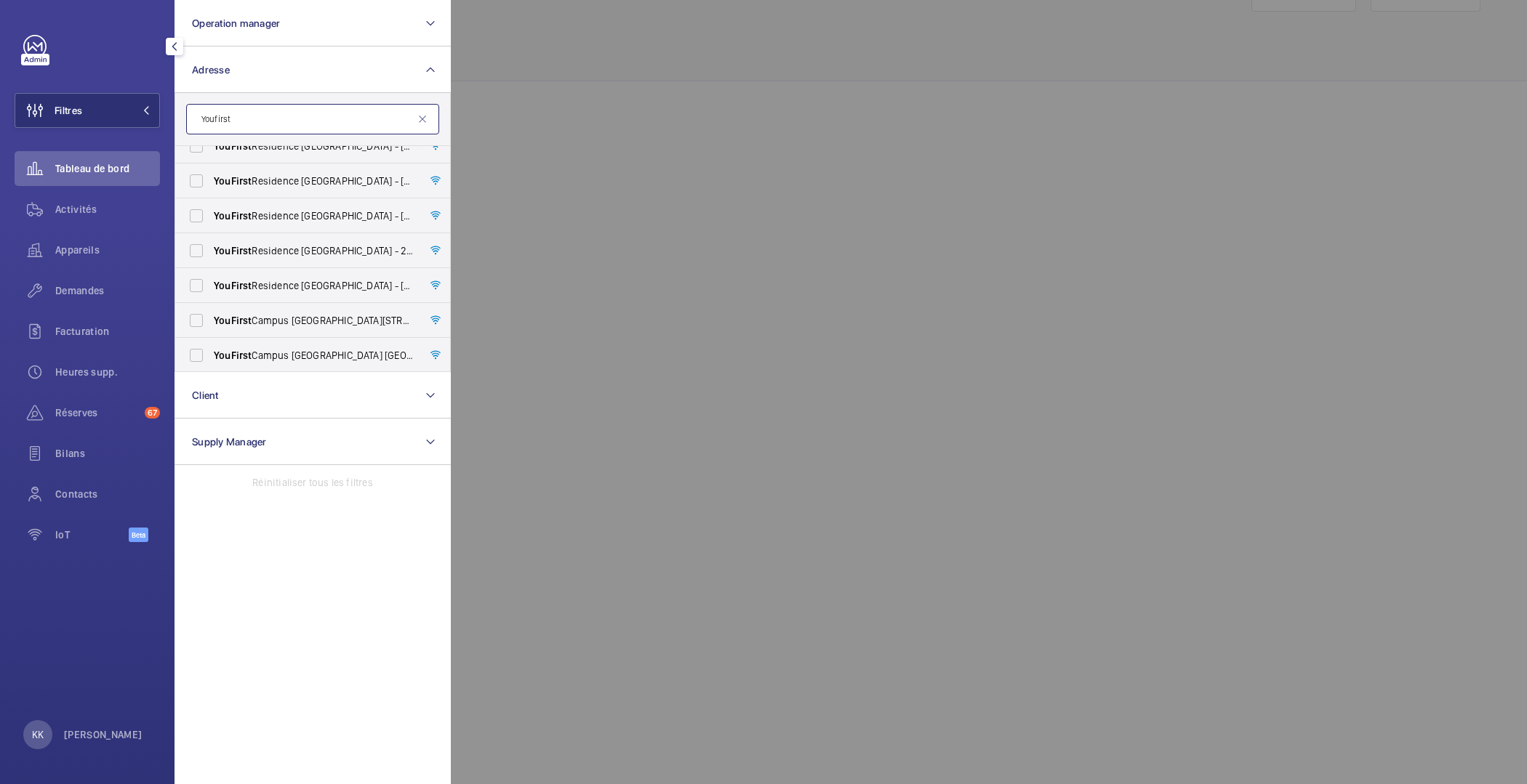
scroll to position [578, 0]
type input "Youfirst"
click at [271, 352] on span "YouFirst Residence [GEOGRAPHIC_DATA] - [STREET_ADDRESS]" at bounding box center [314, 354] width 200 height 14
click at [211, 352] on input "YouFirst Residence [GEOGRAPHIC_DATA] - [STREET_ADDRESS]" at bounding box center [196, 354] width 29 height 29
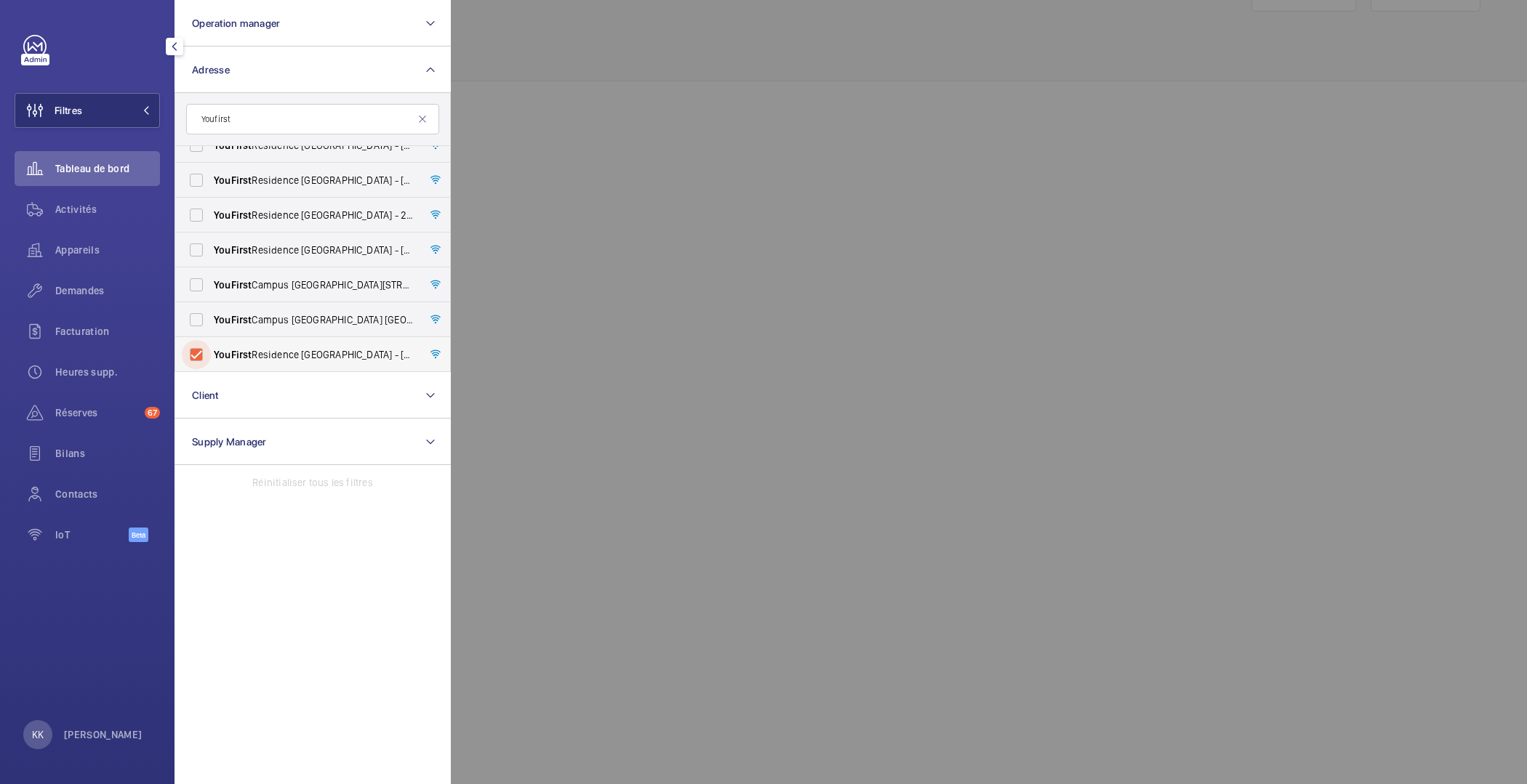
checkbox input "true"
click at [536, 145] on div at bounding box center [1214, 392] width 1527 height 784
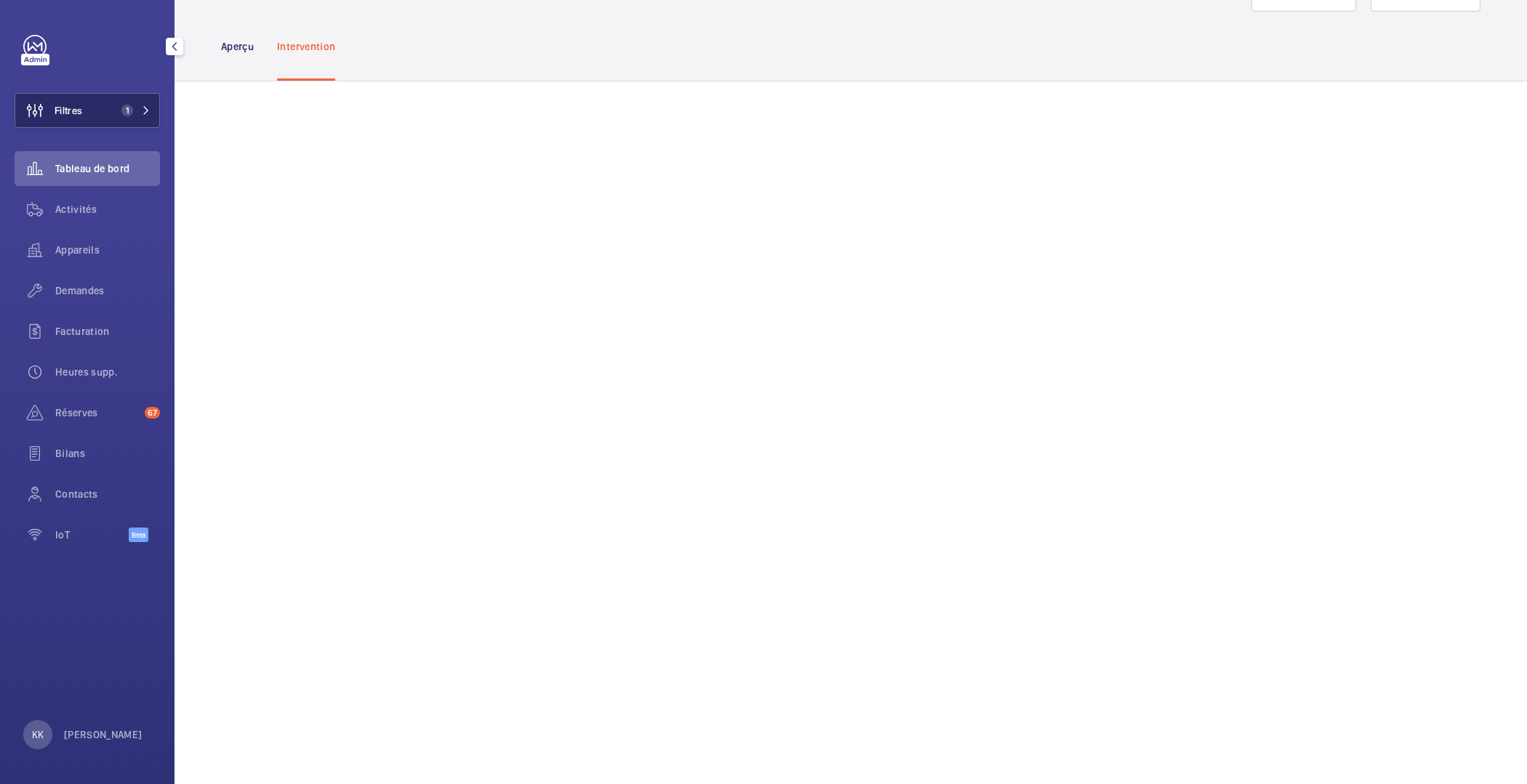
click at [84, 109] on button "Filtres 1" at bounding box center [87, 111] width 145 height 35
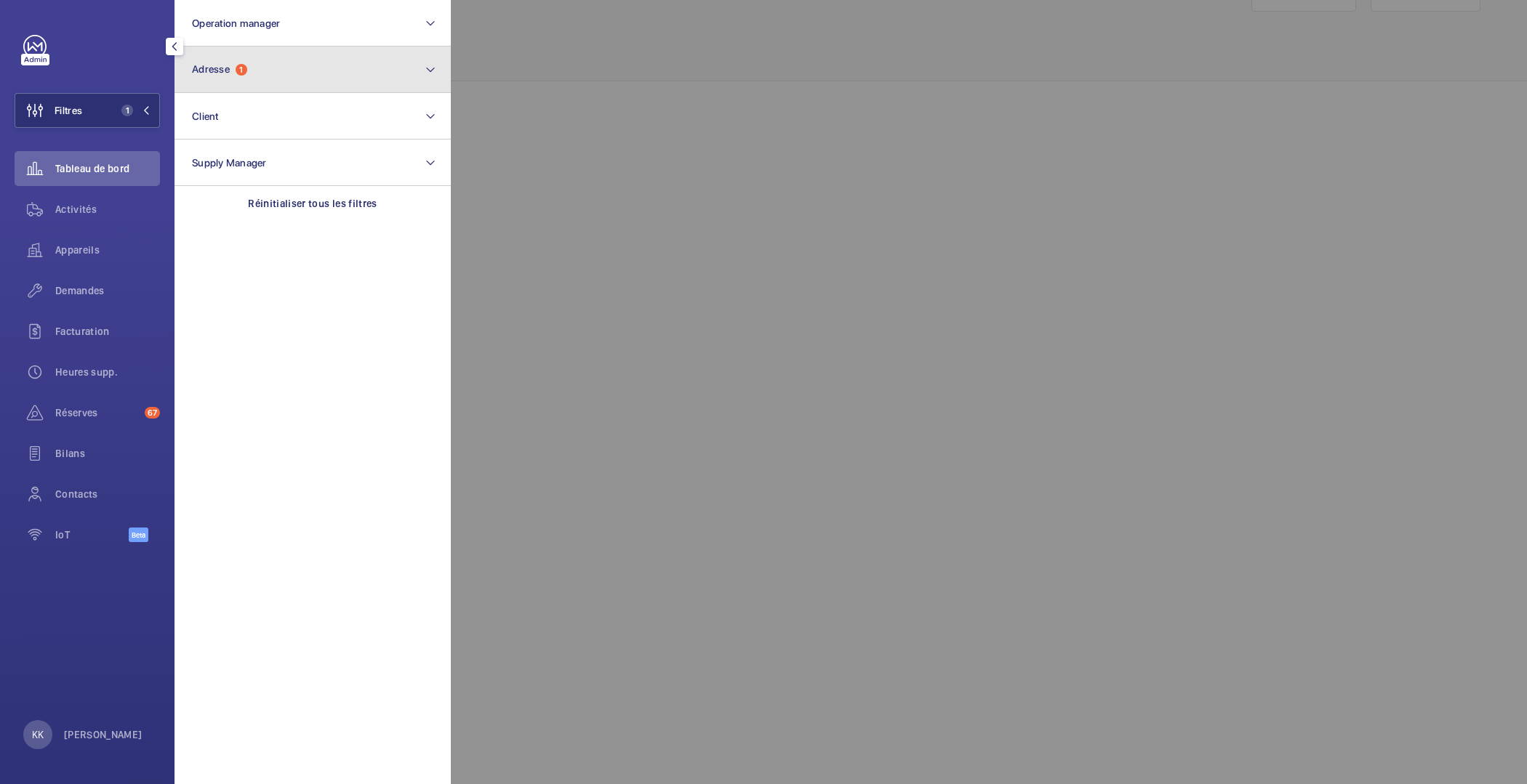
click at [254, 79] on button "Adresse 1" at bounding box center [313, 69] width 276 height 46
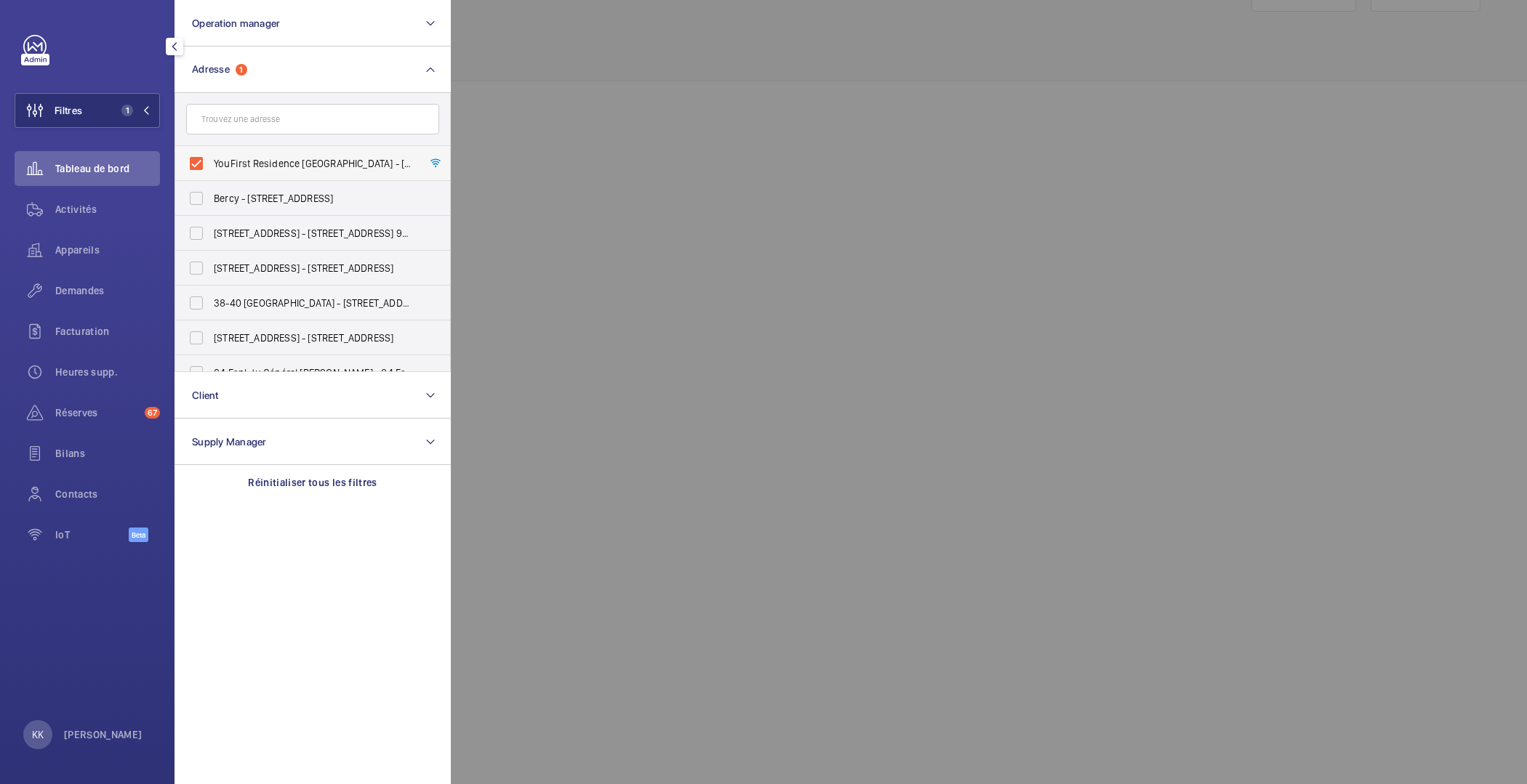
click at [225, 165] on span "YouFirst Residence [GEOGRAPHIC_DATA] - [STREET_ADDRESS]" at bounding box center [314, 163] width 200 height 14
click at [211, 165] on input "YouFirst Residence [GEOGRAPHIC_DATA] - [STREET_ADDRESS]" at bounding box center [196, 163] width 29 height 29
checkbox input "false"
click at [223, 117] on input "text" at bounding box center [312, 119] width 253 height 30
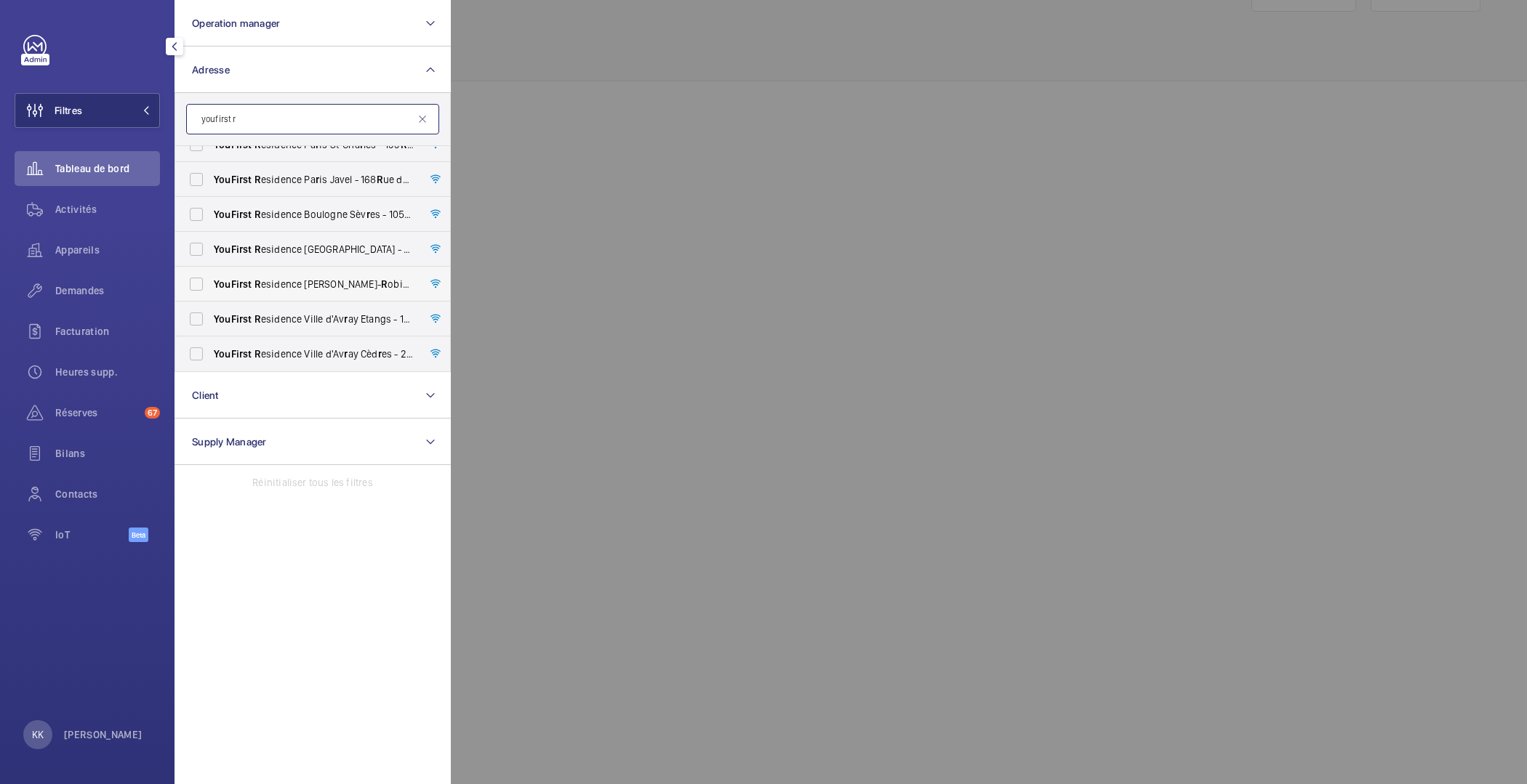
type input "youfirst r"
click at [258, 280] on span "R" at bounding box center [257, 284] width 7 height 11
click at [211, 280] on input "YouFirst R esidence [PERSON_NAME]- [PERSON_NAME] - 23 R ue [PERSON_NAME], [PERS…" at bounding box center [196, 284] width 29 height 29
checkbox input "true"
click at [624, 112] on div at bounding box center [1214, 392] width 1527 height 784
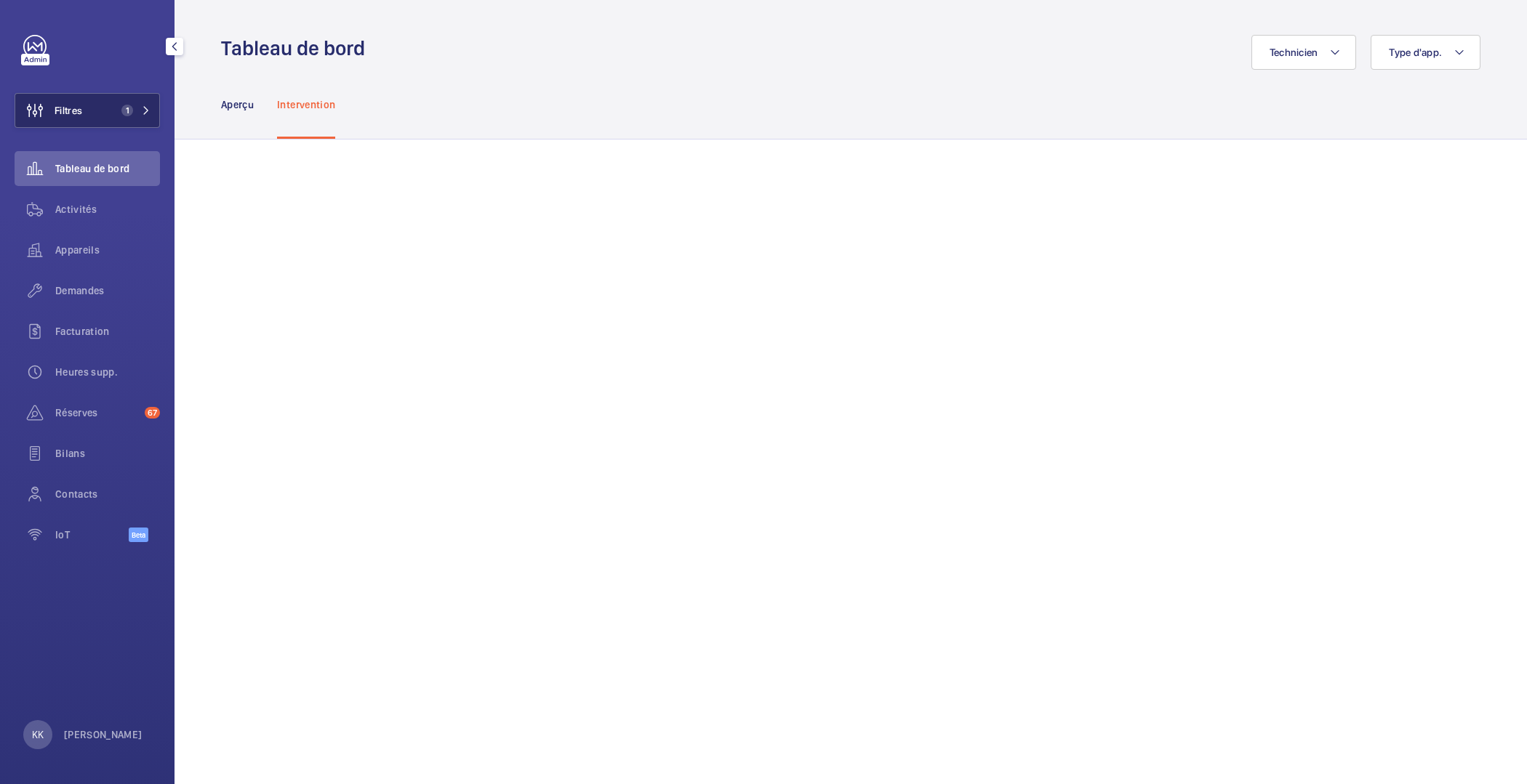
click at [90, 105] on button "Filtres 1" at bounding box center [87, 111] width 145 height 35
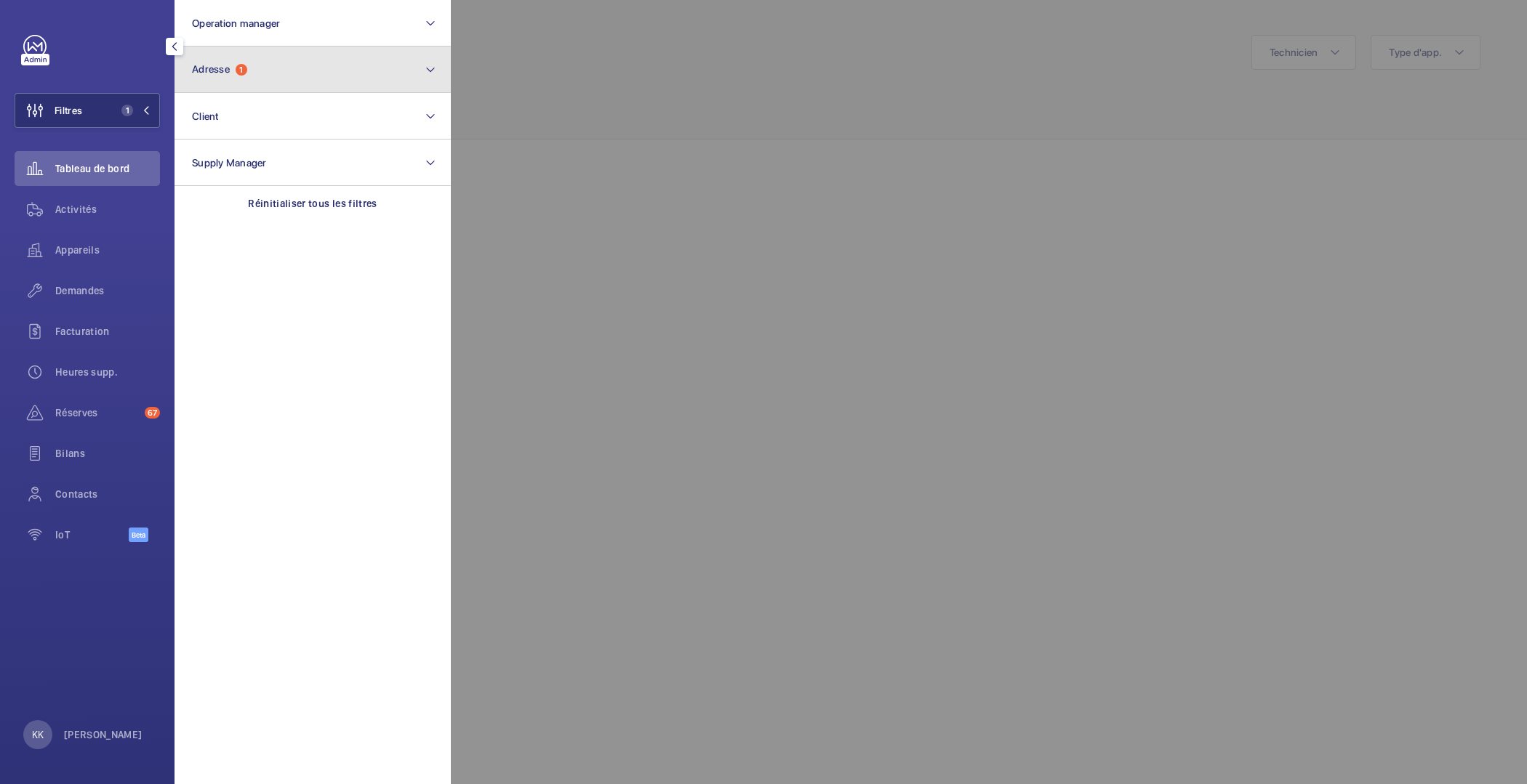
click at [319, 73] on button "Adresse 1" at bounding box center [313, 69] width 276 height 46
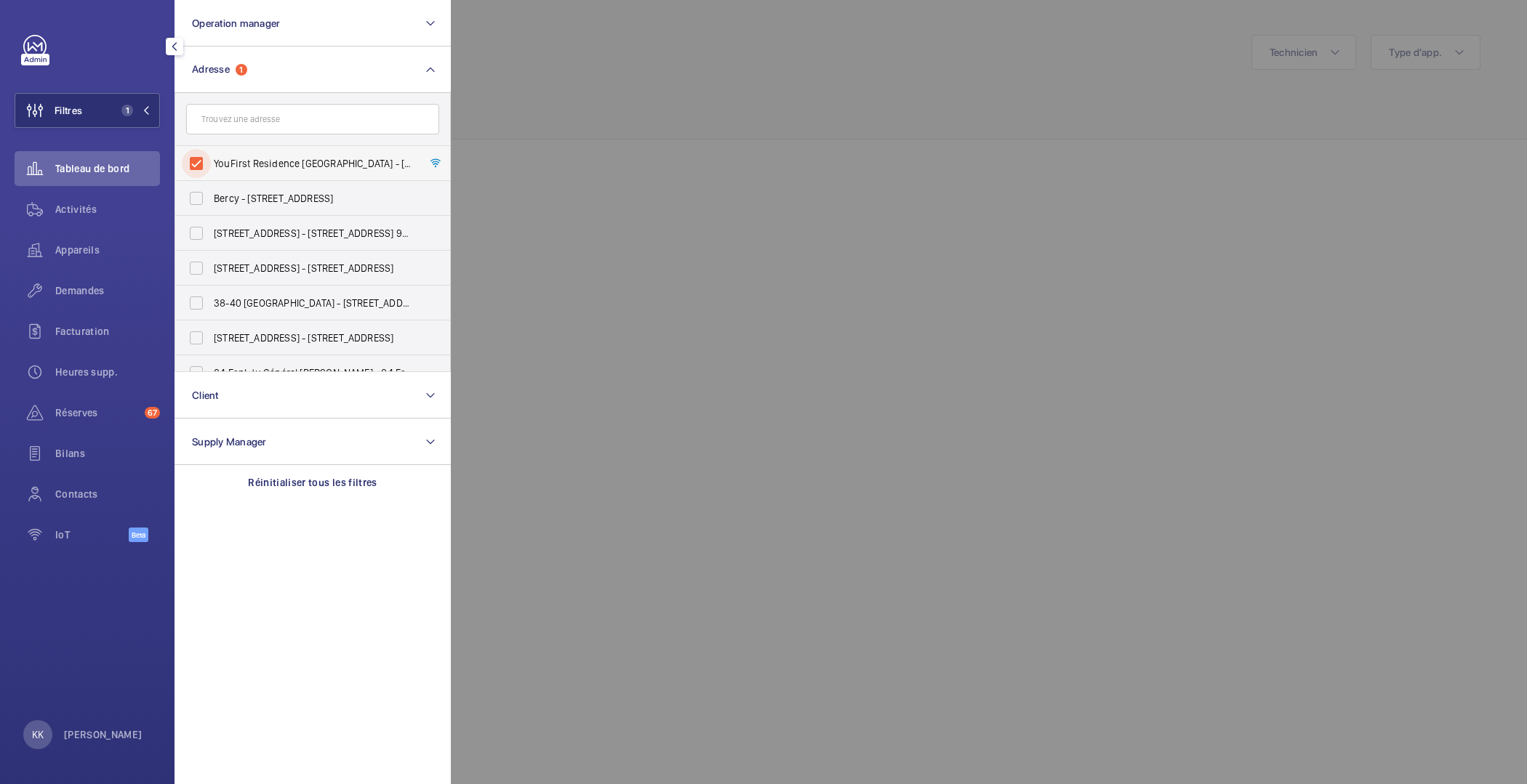
click at [199, 156] on input "YouFirst Residence [GEOGRAPHIC_DATA] - [STREET_ADDRESS][PERSON_NAME]" at bounding box center [196, 163] width 29 height 29
checkbox input "false"
click at [215, 132] on input "text" at bounding box center [312, 119] width 253 height 30
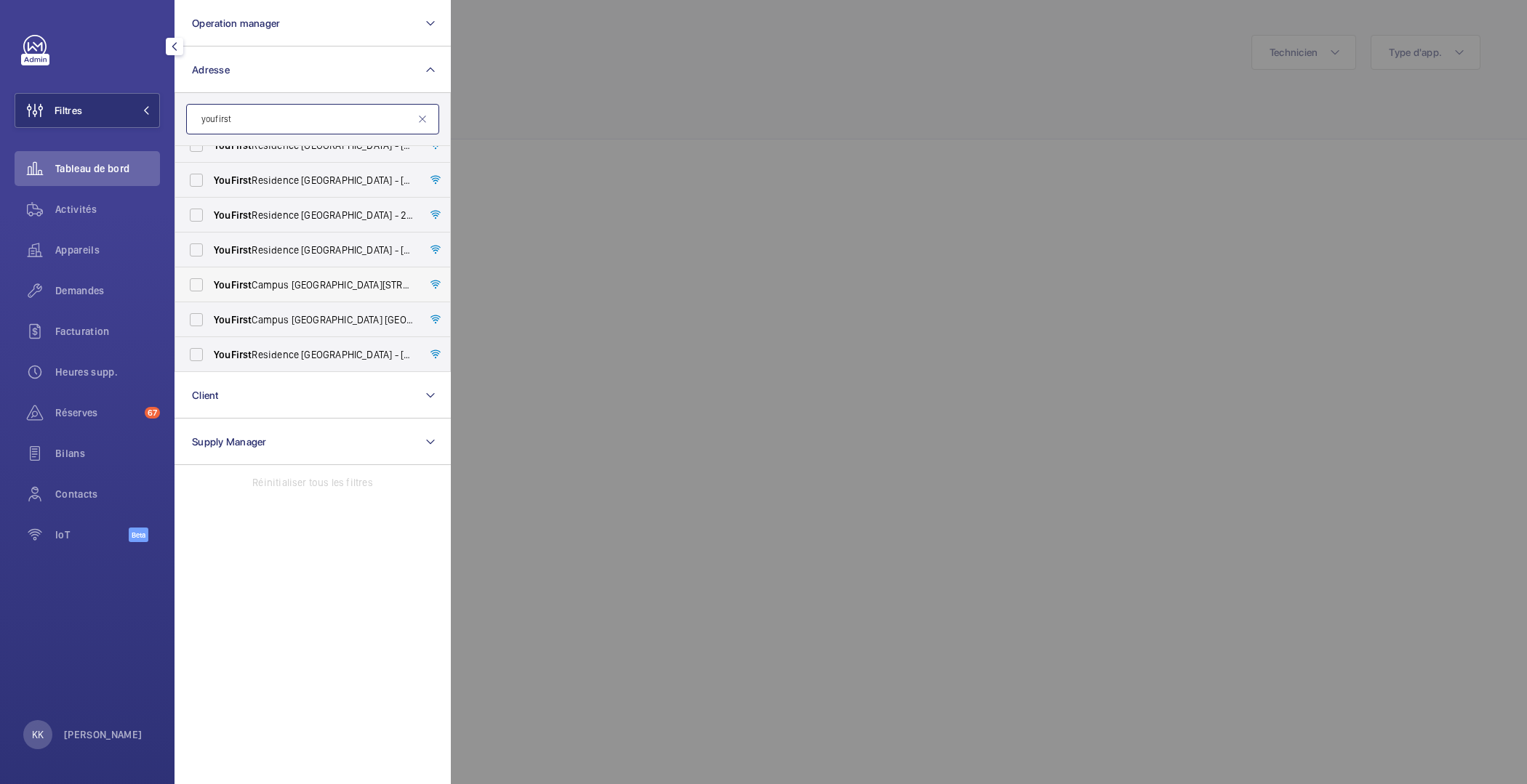
scroll to position [610, 0]
type input "youfirst"
click at [246, 345] on label "YouFirst Residence [GEOGRAPHIC_DATA] - [STREET_ADDRESS]" at bounding box center [301, 355] width 253 height 35
click at [211, 345] on input "YouFirst Residence [GEOGRAPHIC_DATA] - [STREET_ADDRESS]" at bounding box center [196, 355] width 29 height 29
checkbox input "true"
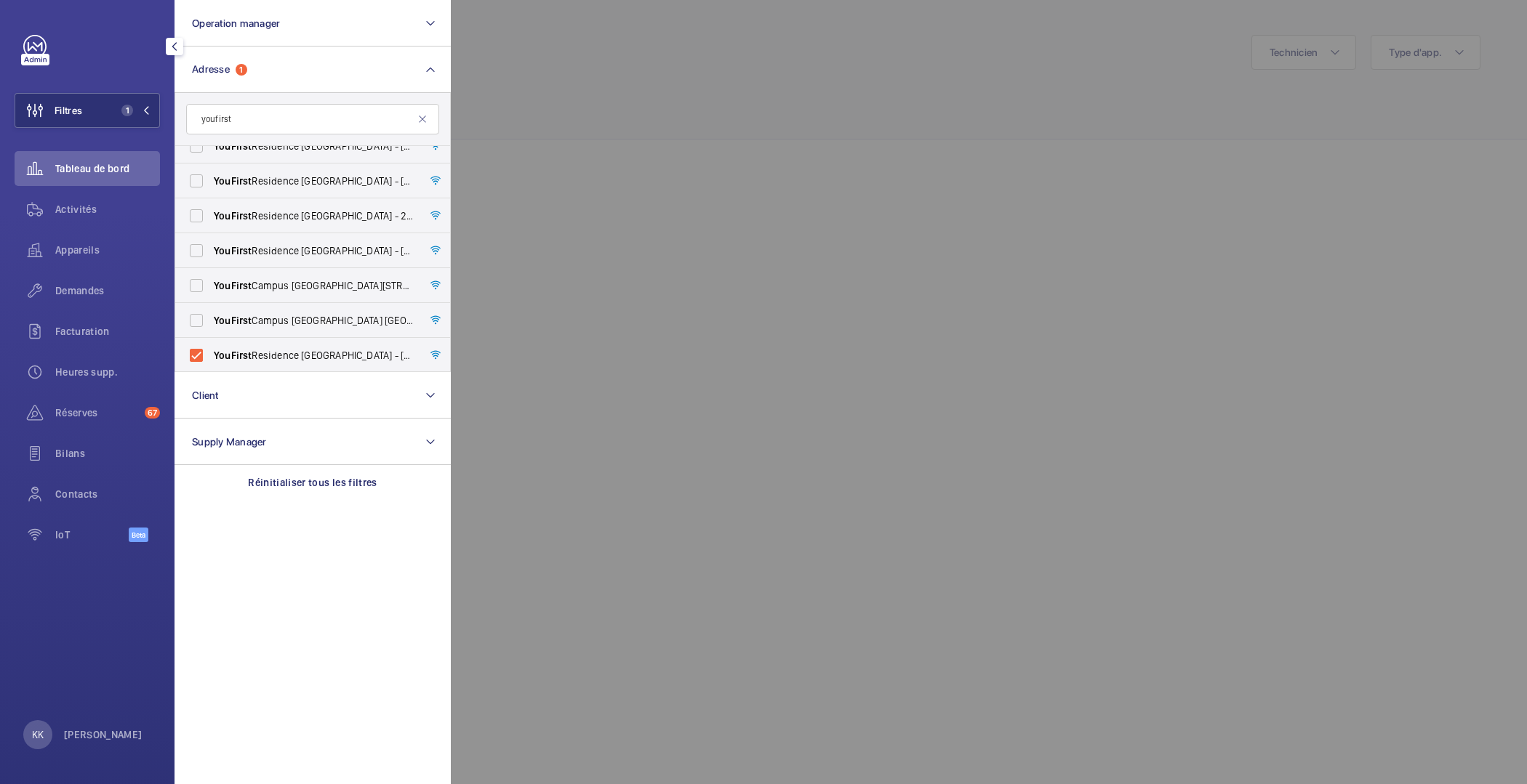
click at [731, 162] on div at bounding box center [1214, 392] width 1527 height 784
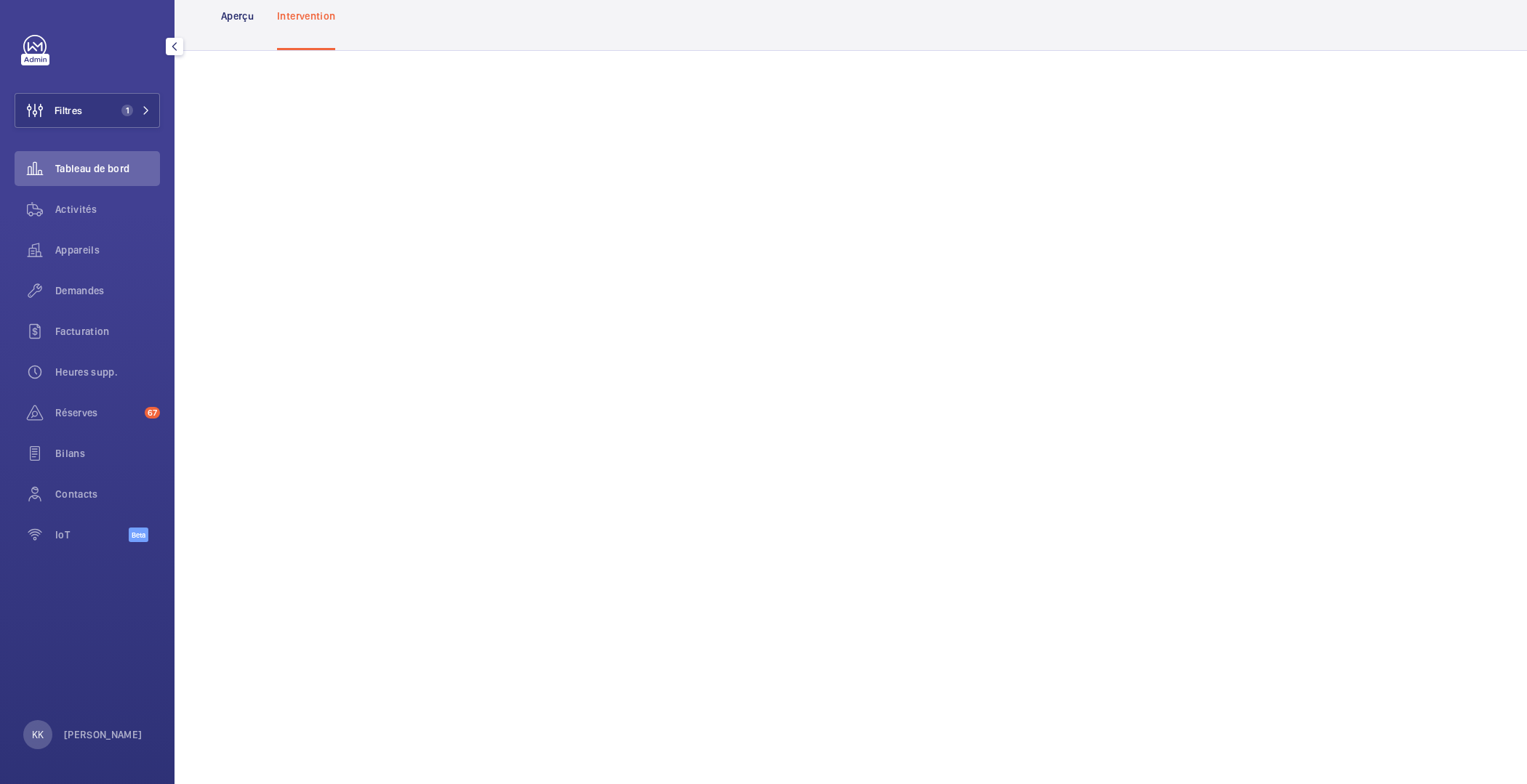
scroll to position [88, 0]
click at [45, 115] on wm-front-icon-button at bounding box center [35, 111] width 39 height 35
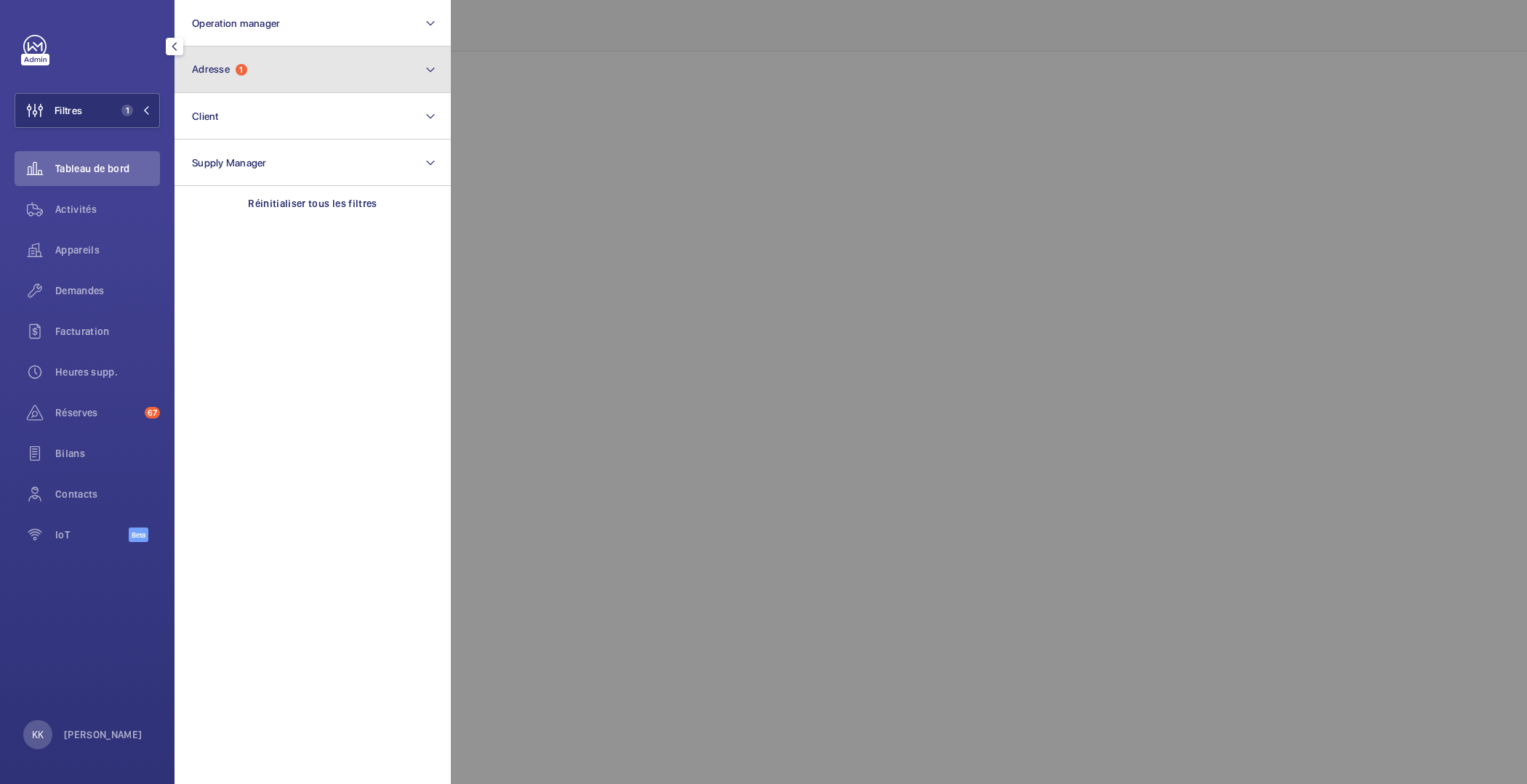
click at [254, 81] on button "Adresse 1" at bounding box center [313, 69] width 276 height 46
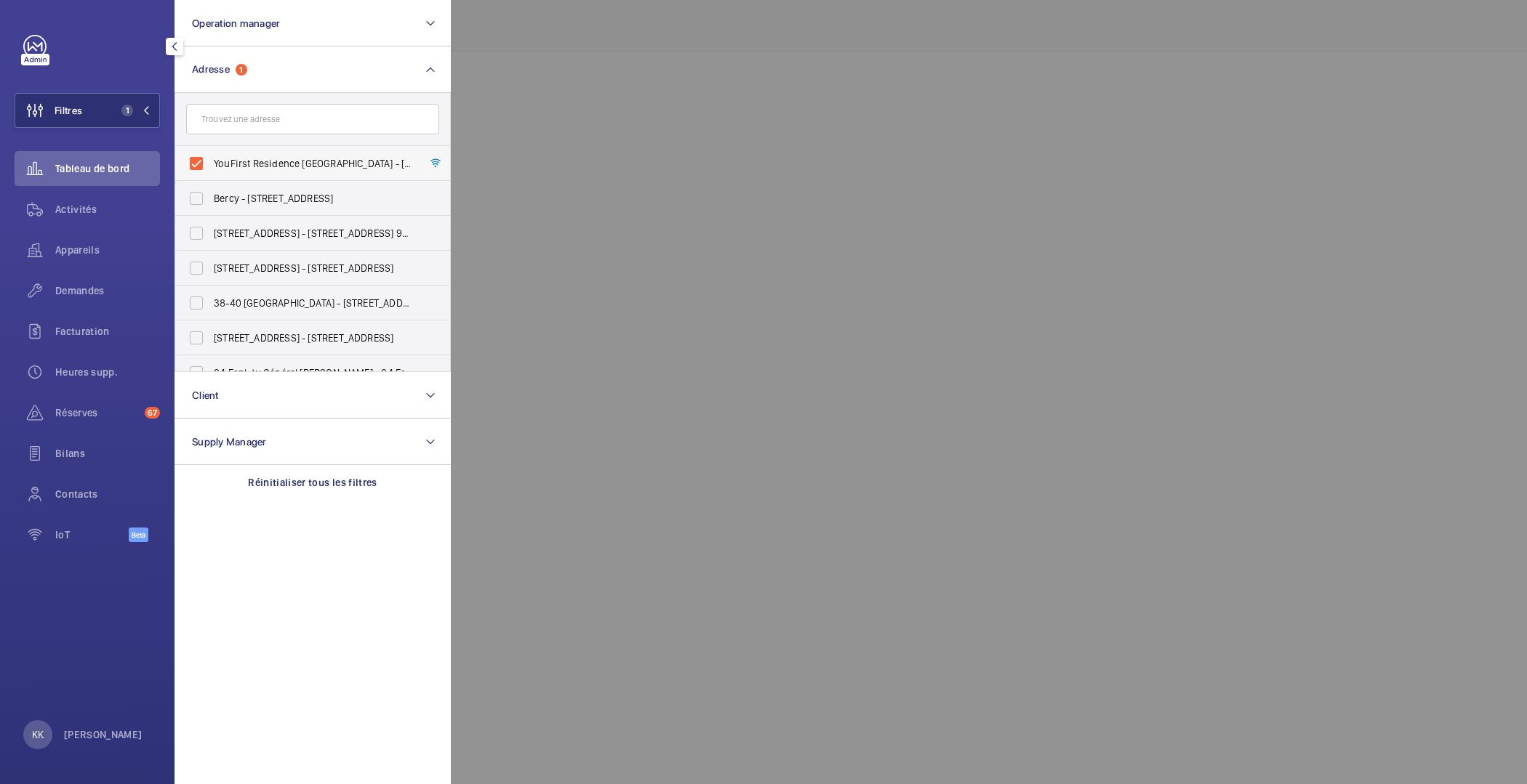
click at [214, 162] on span "YouFirst Residence [GEOGRAPHIC_DATA] - [STREET_ADDRESS]" at bounding box center [314, 163] width 200 height 14
click at [211, 162] on input "YouFirst Residence [GEOGRAPHIC_DATA] - [STREET_ADDRESS]" at bounding box center [196, 163] width 29 height 29
checkbox input "false"
click at [282, 112] on input "text" at bounding box center [312, 119] width 253 height 30
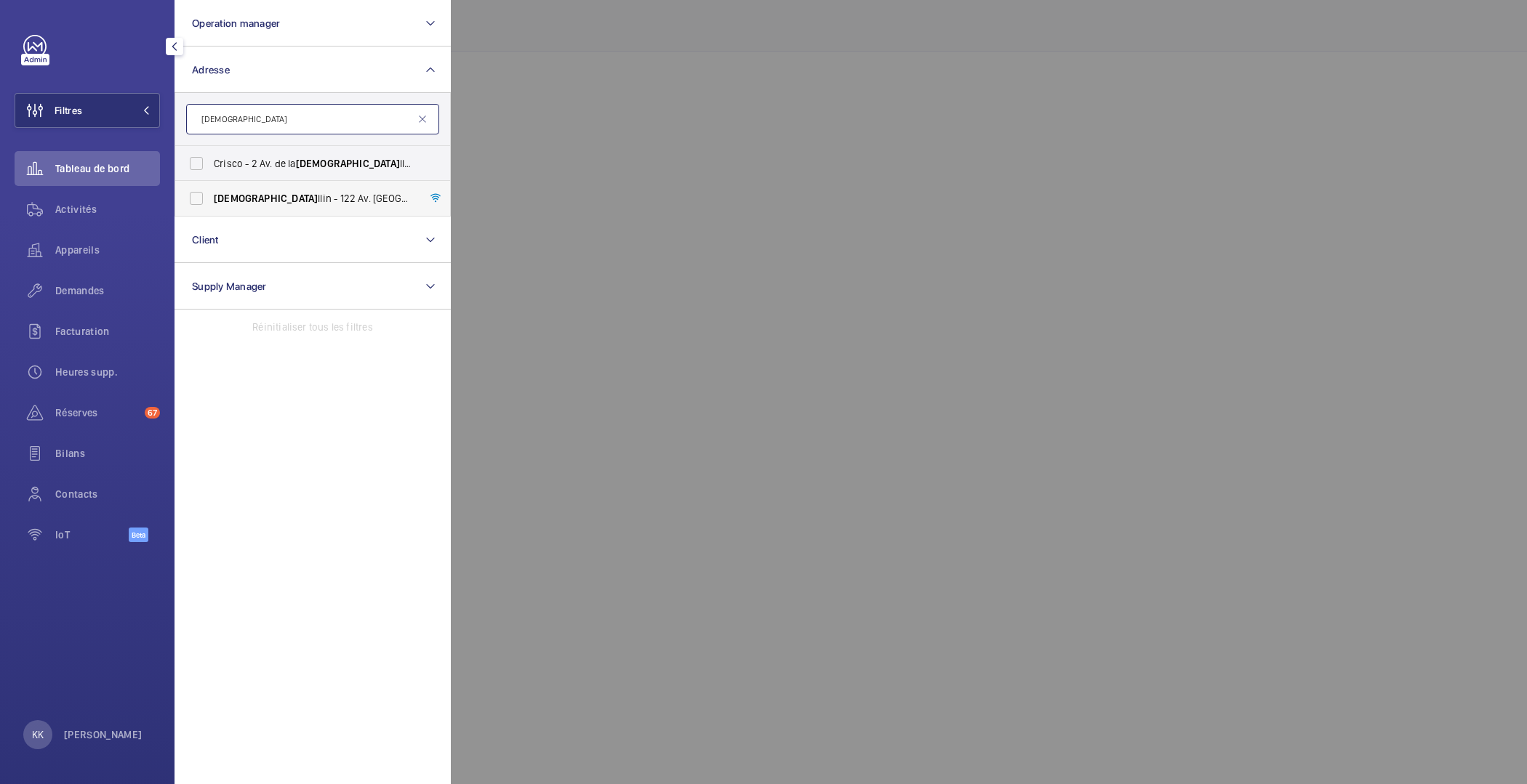
type input "[DEMOGRAPHIC_DATA]"
click at [301, 191] on span "Crista llin - [STREET_ADDRESS] [GEOGRAPHIC_DATA][PERSON_NAME], [GEOGRAPHIC_DATA…" at bounding box center [314, 198] width 200 height 14
click at [199, 195] on input "Crista llin - [STREET_ADDRESS] [GEOGRAPHIC_DATA][PERSON_NAME], [GEOGRAPHIC_DATA…" at bounding box center [196, 198] width 29 height 29
checkbox input "true"
click at [593, 59] on div at bounding box center [1214, 392] width 1527 height 784
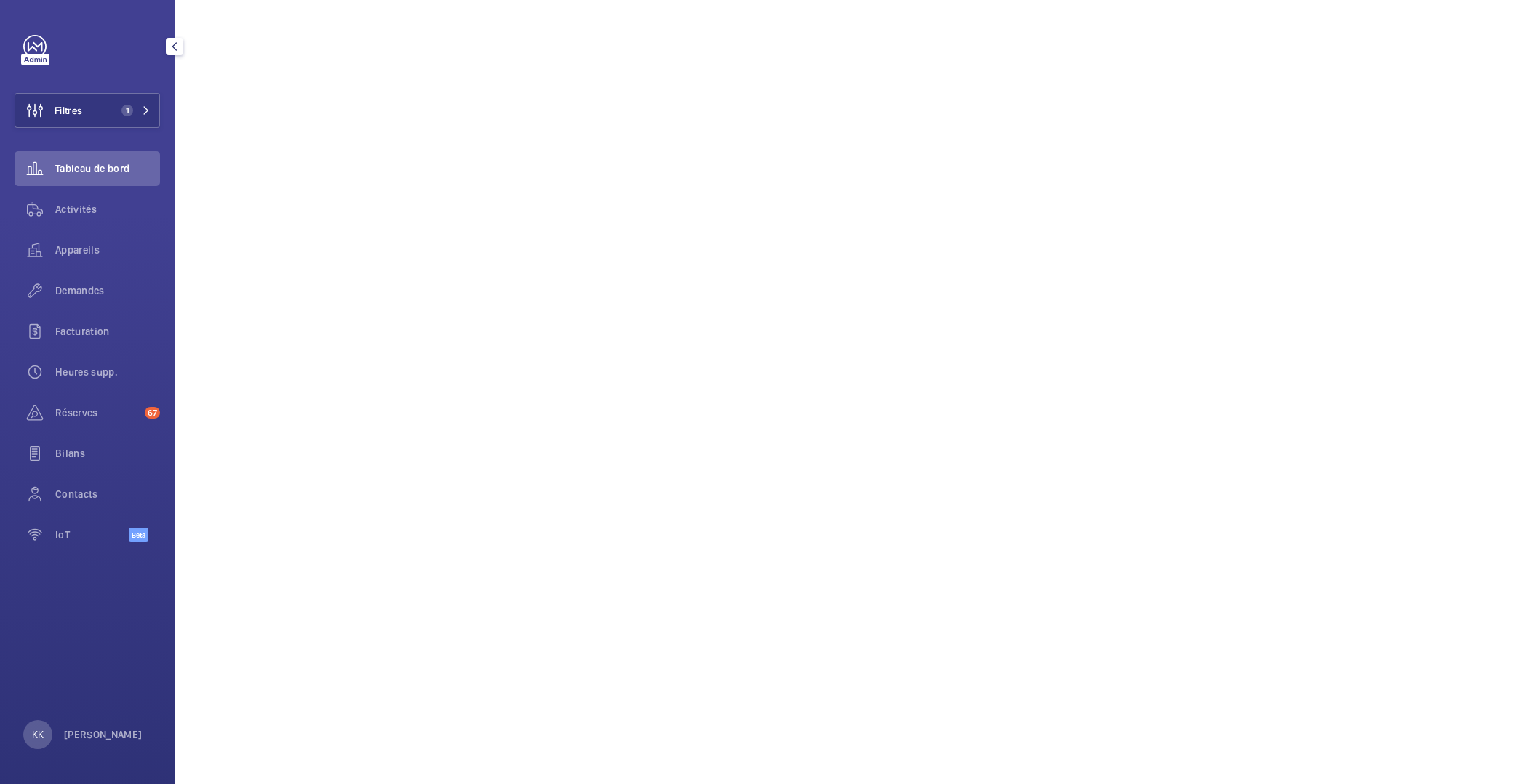
scroll to position [324, 0]
click at [63, 120] on span "Filtres" at bounding box center [49, 111] width 67 height 35
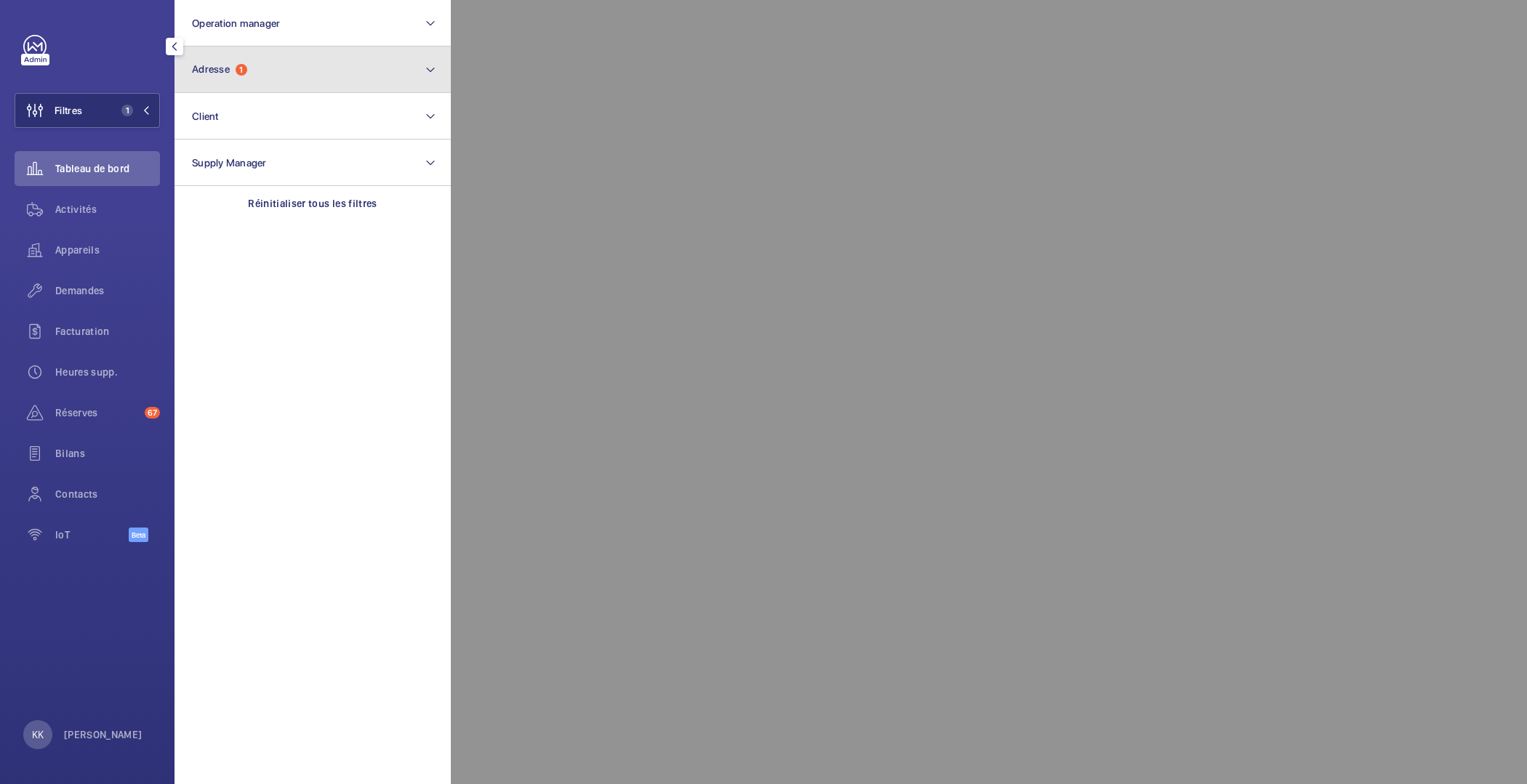
click at [233, 76] on button "Adresse 1" at bounding box center [313, 69] width 276 height 46
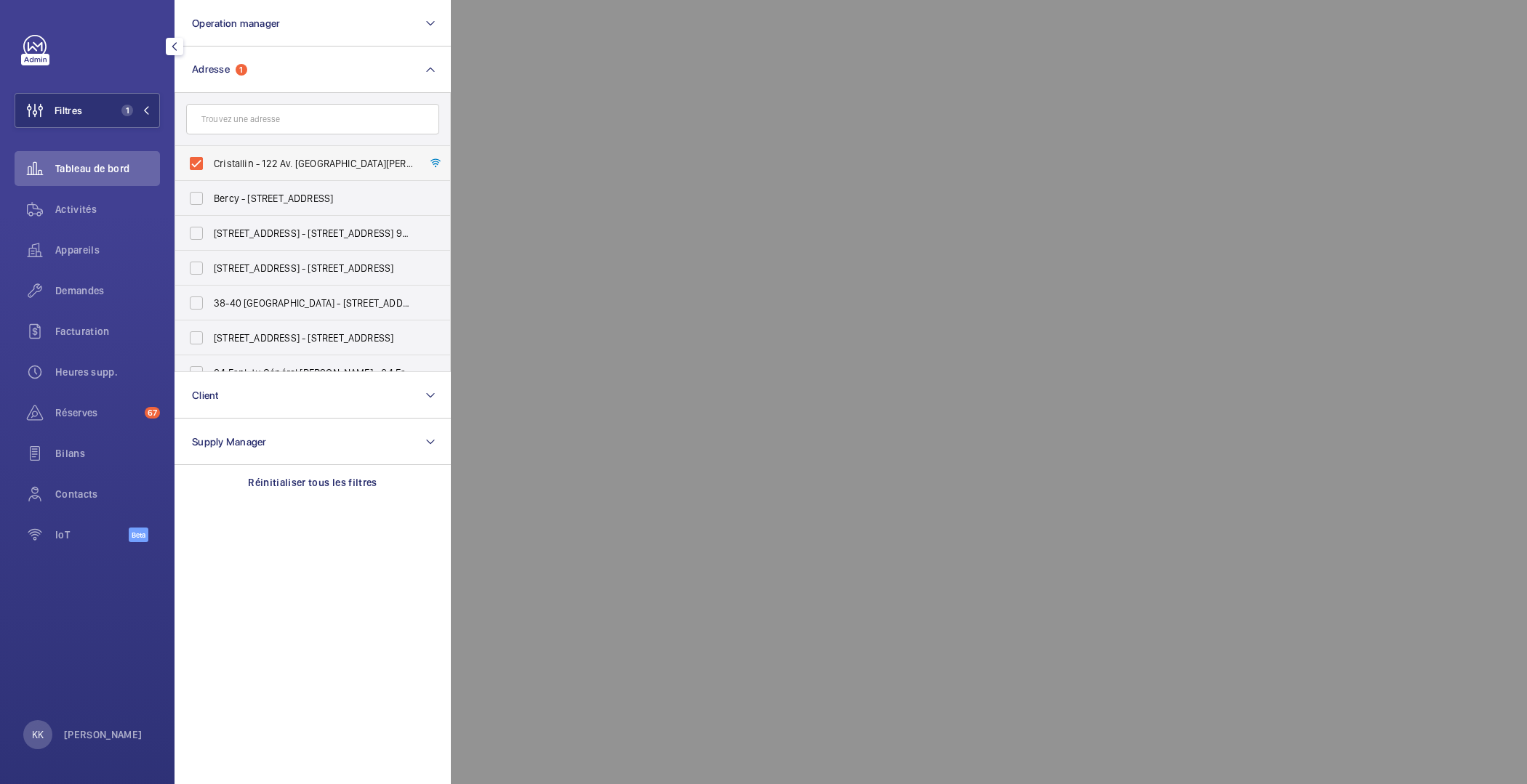
click at [214, 163] on span "Cristallin - 122 Av. [GEOGRAPHIC_DATA][PERSON_NAME], [GEOGRAPHIC_DATA] 92100" at bounding box center [314, 163] width 200 height 14
click at [211, 163] on input "Cristallin - 122 Av. [GEOGRAPHIC_DATA][PERSON_NAME], [GEOGRAPHIC_DATA] 92100" at bounding box center [196, 163] width 29 height 29
checkbox input "false"
click at [232, 126] on input "text" at bounding box center [312, 119] width 253 height 30
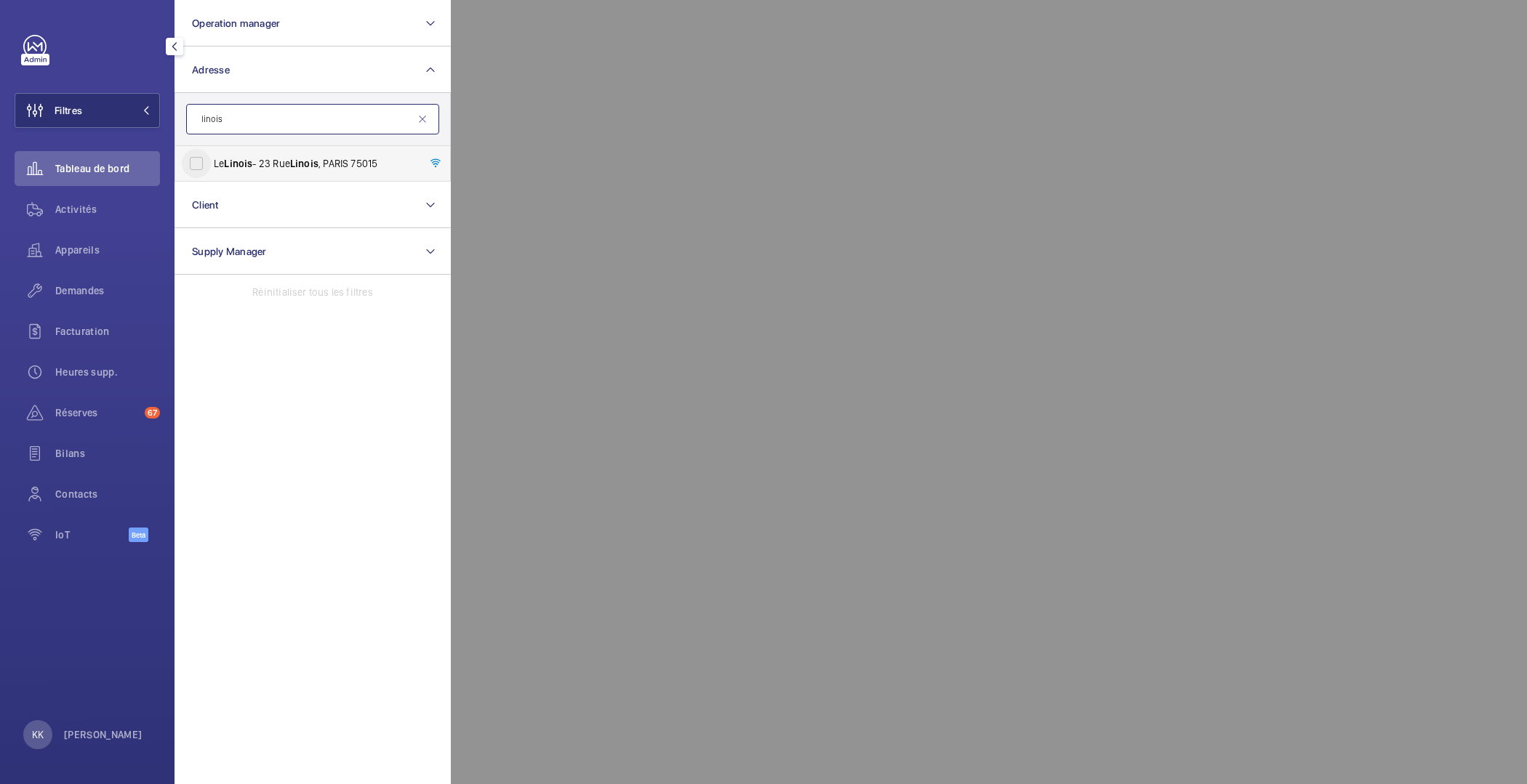
type input "linois"
click at [197, 168] on input "Le Linois - [STREET_ADDRESS]" at bounding box center [196, 163] width 29 height 29
checkbox input "true"
click at [851, 483] on div at bounding box center [1214, 392] width 1527 height 784
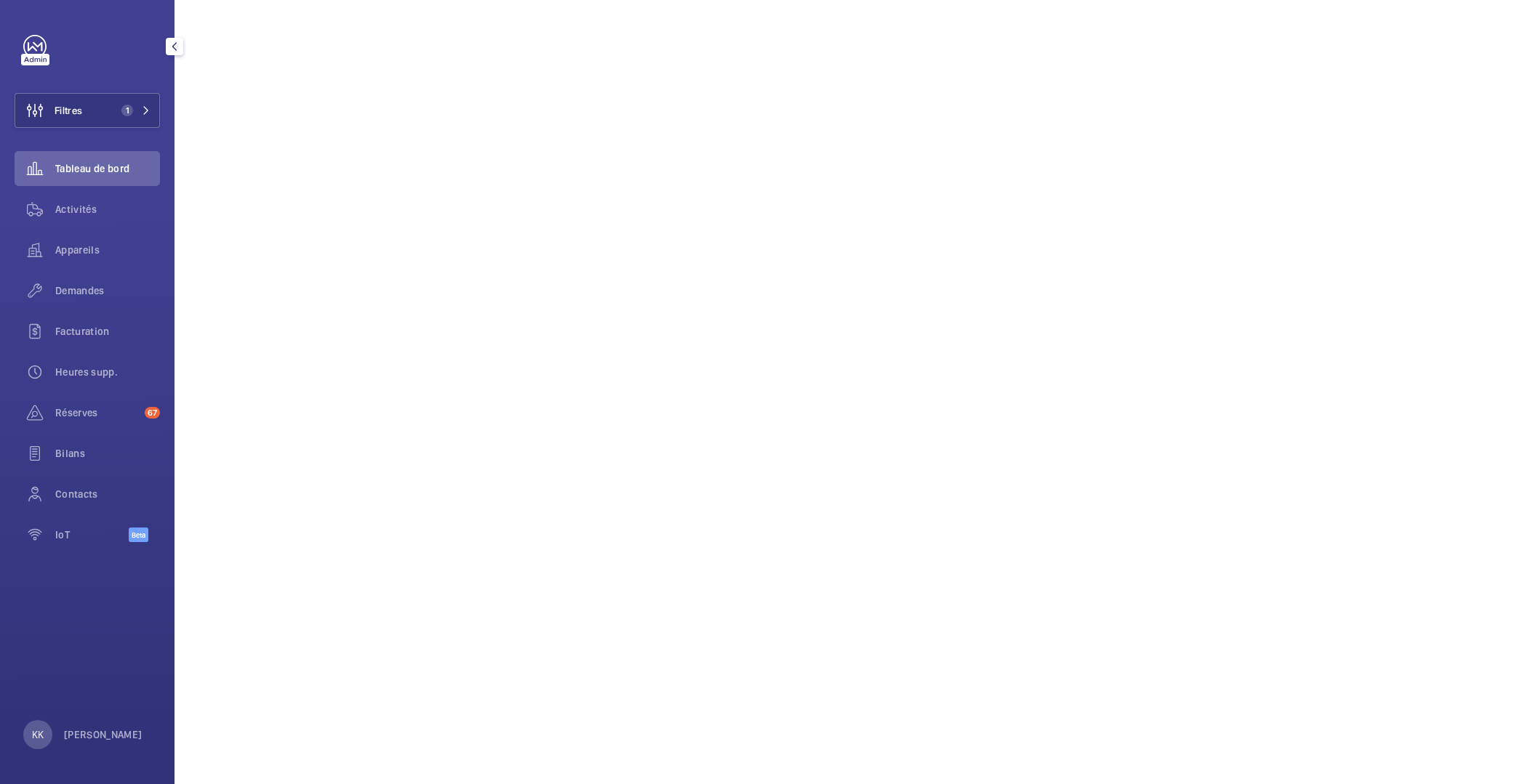
scroll to position [382, 0]
click at [134, 111] on span "1" at bounding box center [133, 110] width 35 height 11
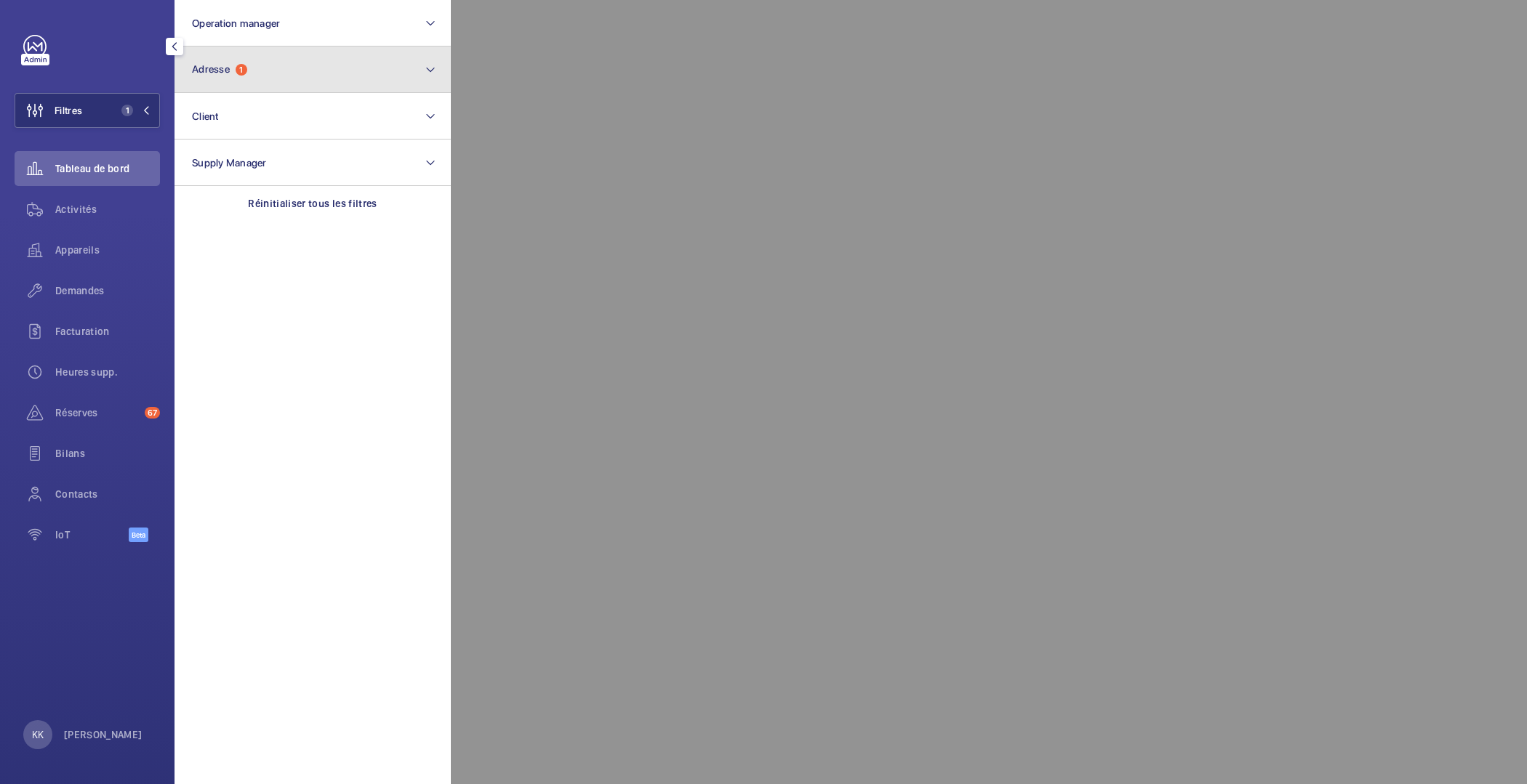
click at [321, 81] on button "Adresse 1" at bounding box center [313, 69] width 276 height 46
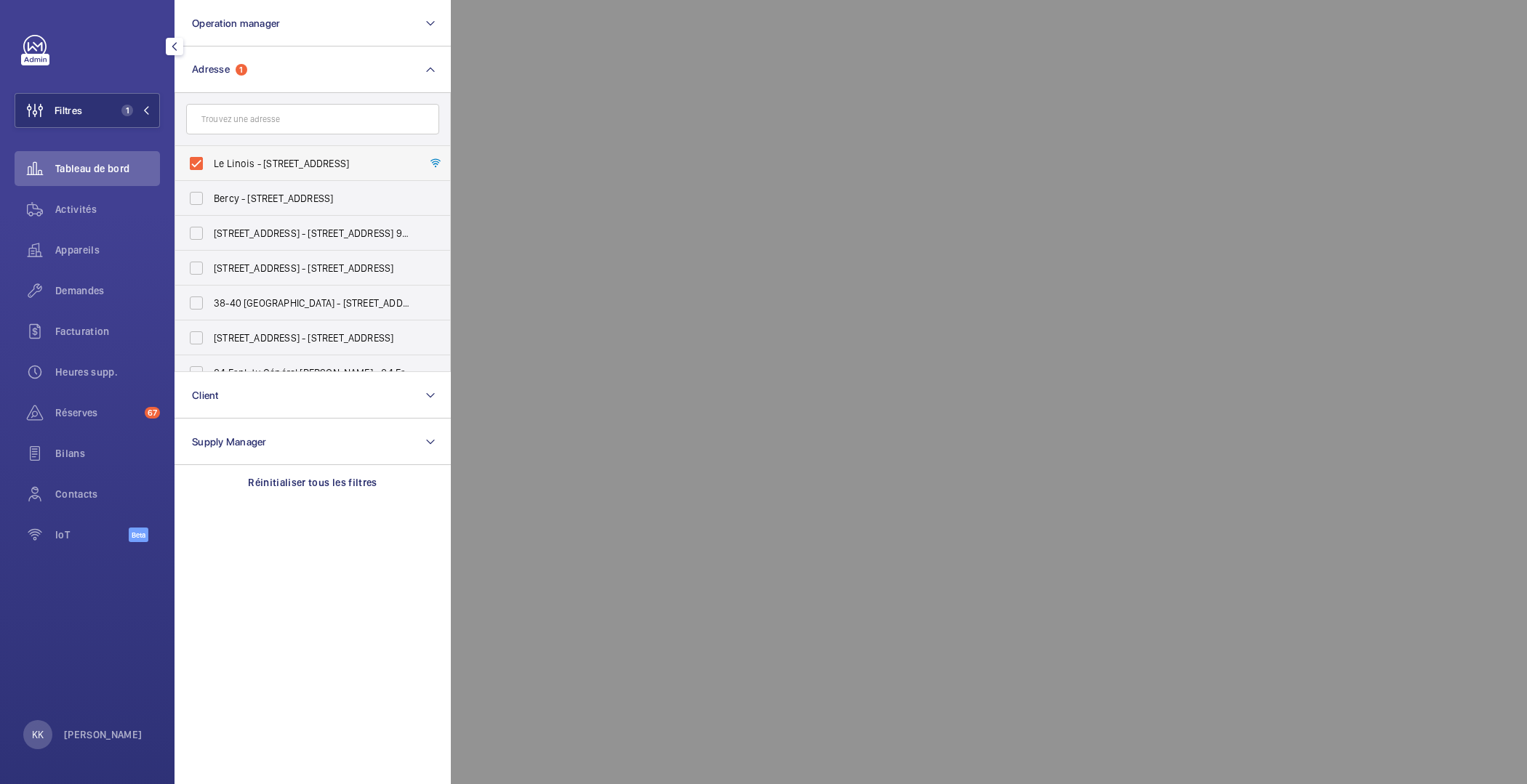
click at [257, 166] on span "Le Linois - [STREET_ADDRESS]" at bounding box center [314, 163] width 200 height 14
click at [211, 166] on input "Le Linois - [STREET_ADDRESS]" at bounding box center [196, 163] width 29 height 29
checkbox input "false"
click at [256, 113] on input "text" at bounding box center [312, 119] width 253 height 30
paste input "Youfirst - Boulogne Sevre"
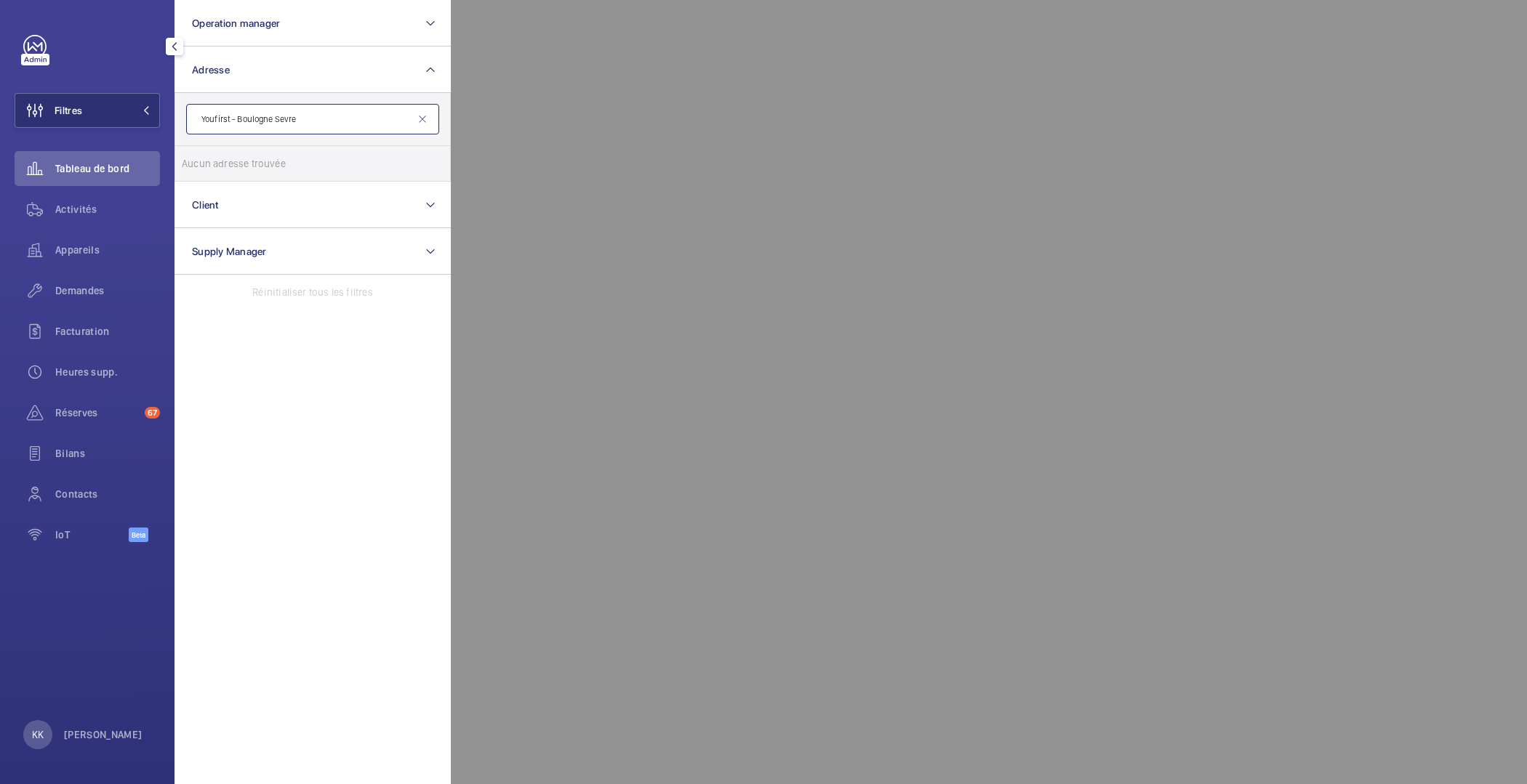
click at [235, 122] on input "Youfirst - Boulogne Sevre" at bounding box center [312, 119] width 253 height 30
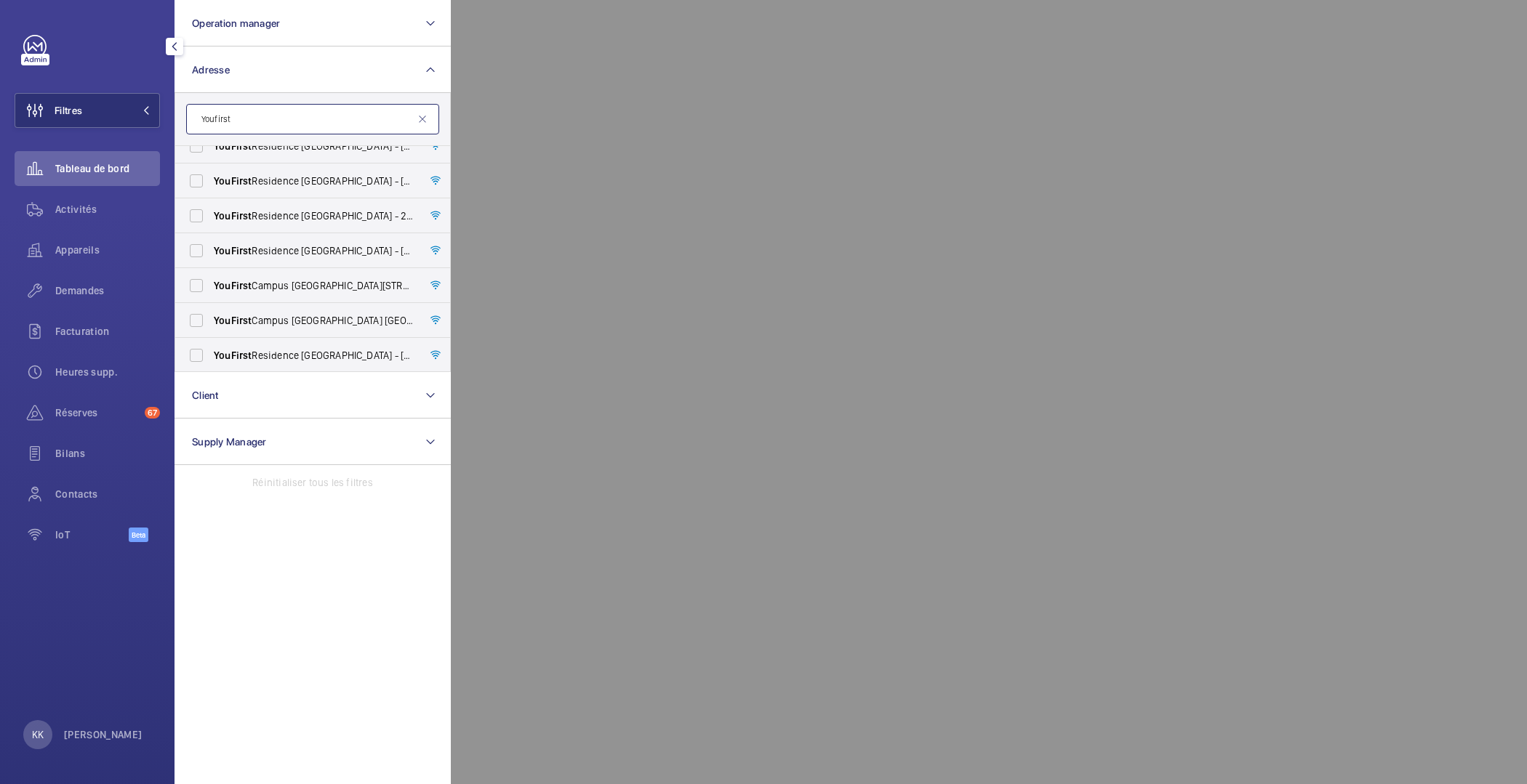
scroll to position [611, 0]
type input "Youfirst"
click at [197, 351] on input "YouFirst Residence [GEOGRAPHIC_DATA] - [STREET_ADDRESS]" at bounding box center [196, 354] width 29 height 29
checkbox input "true"
click at [623, 138] on div at bounding box center [1214, 392] width 1527 height 784
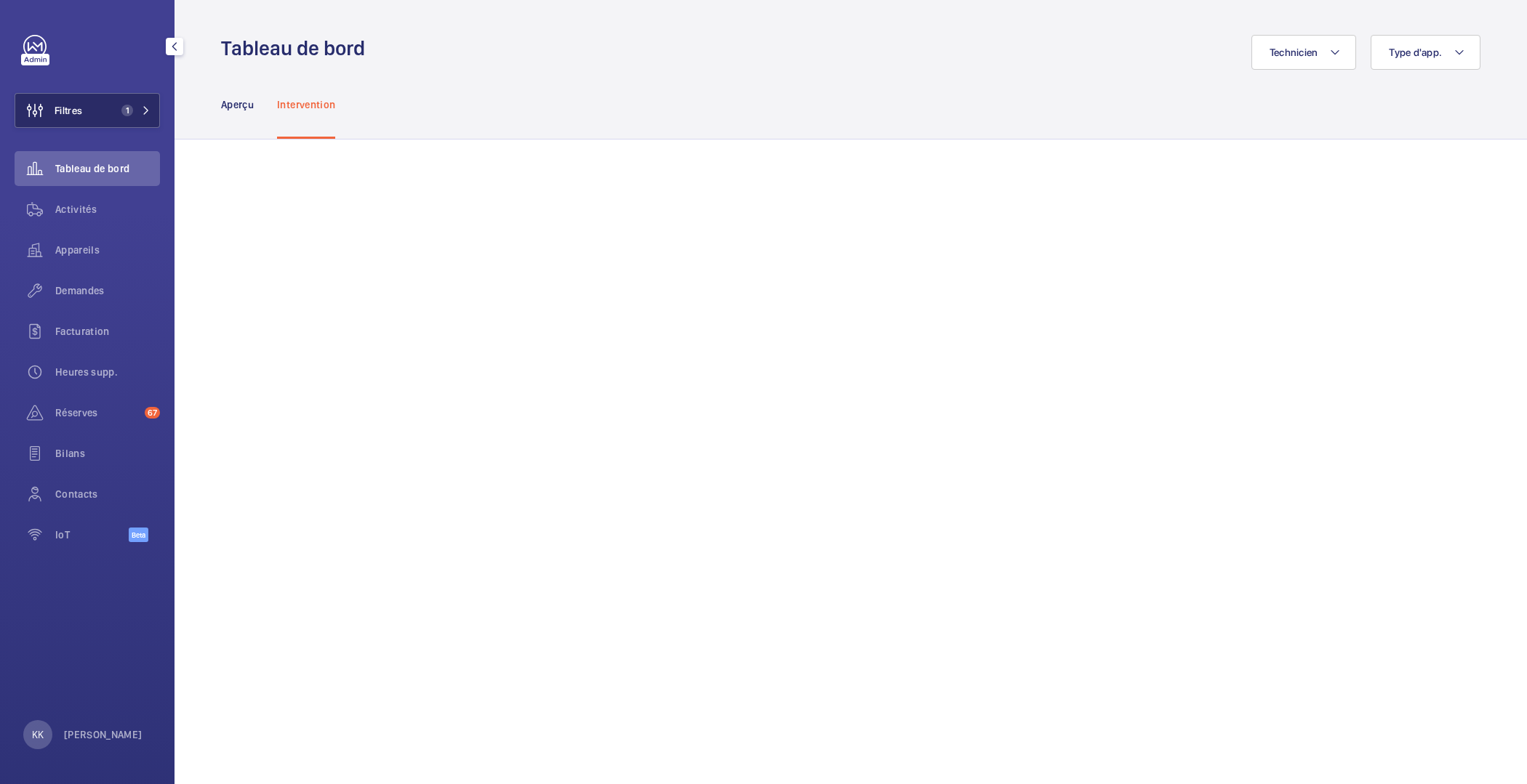
click at [118, 120] on button "Filtres 1" at bounding box center [87, 111] width 145 height 35
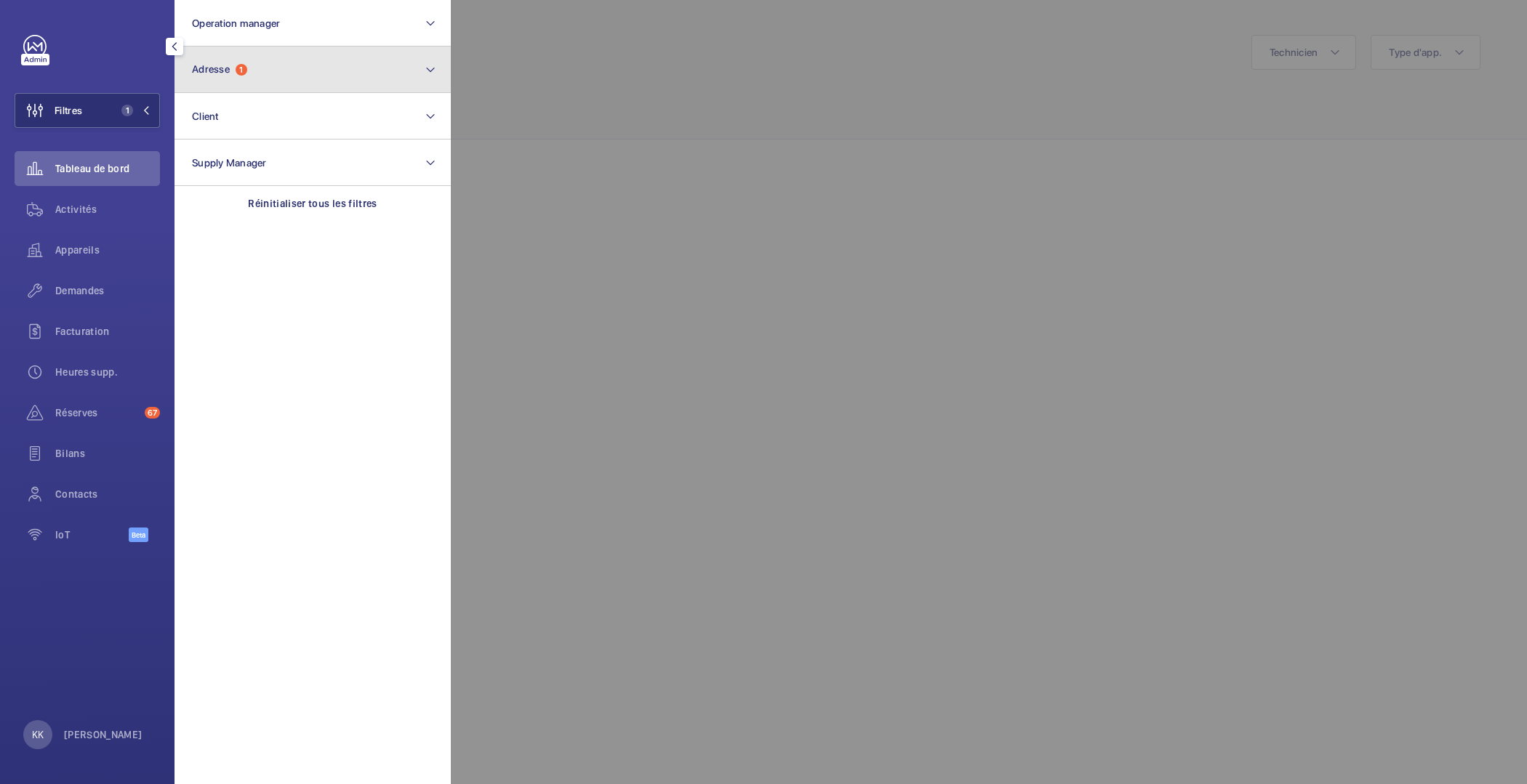
click at [231, 92] on button "Adresse 1" at bounding box center [313, 69] width 276 height 46
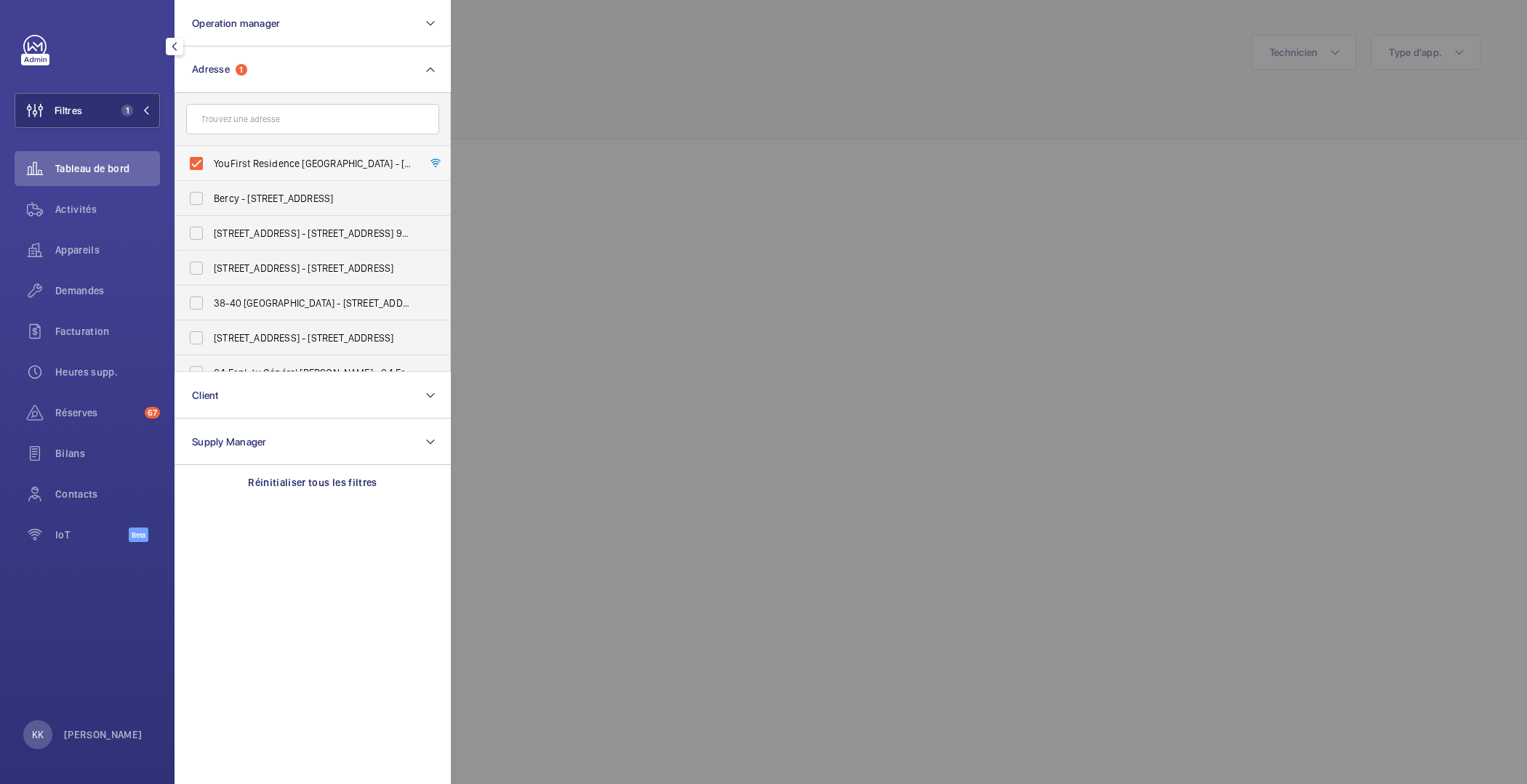
click at [218, 160] on span "YouFirst Residence [GEOGRAPHIC_DATA] - [STREET_ADDRESS]" at bounding box center [314, 163] width 200 height 14
click at [211, 160] on input "YouFirst Residence [GEOGRAPHIC_DATA] - [STREET_ADDRESS]" at bounding box center [196, 163] width 29 height 29
checkbox input "false"
click at [218, 121] on input "text" at bounding box center [312, 119] width 253 height 30
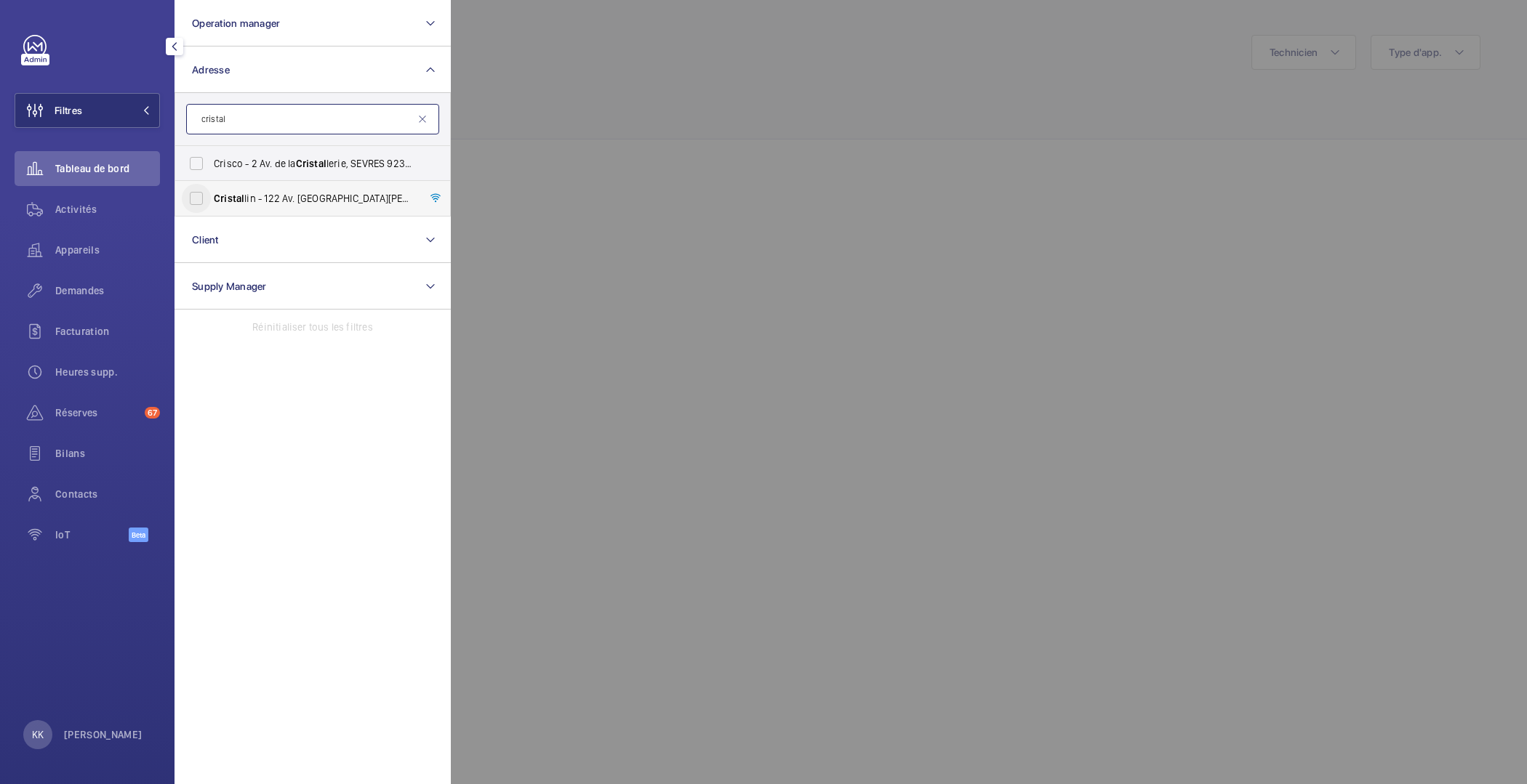
type input "cristal"
click at [192, 205] on input "[PERSON_NAME] - 122 Av. [GEOGRAPHIC_DATA][PERSON_NAME], [GEOGRAPHIC_DATA] 92100" at bounding box center [196, 198] width 29 height 29
checkbox input "true"
click at [592, 141] on div at bounding box center [1214, 392] width 1527 height 784
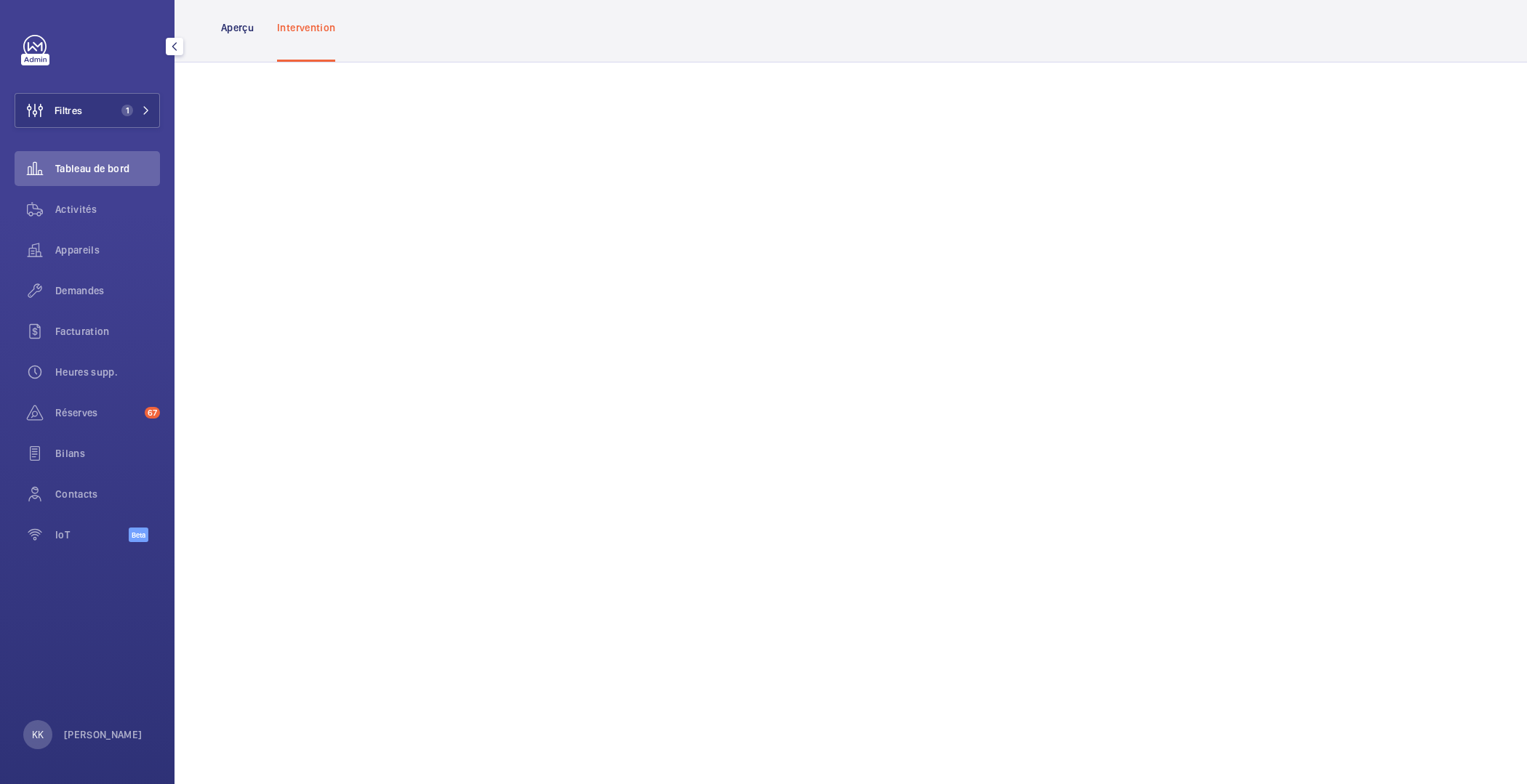
scroll to position [677, 0]
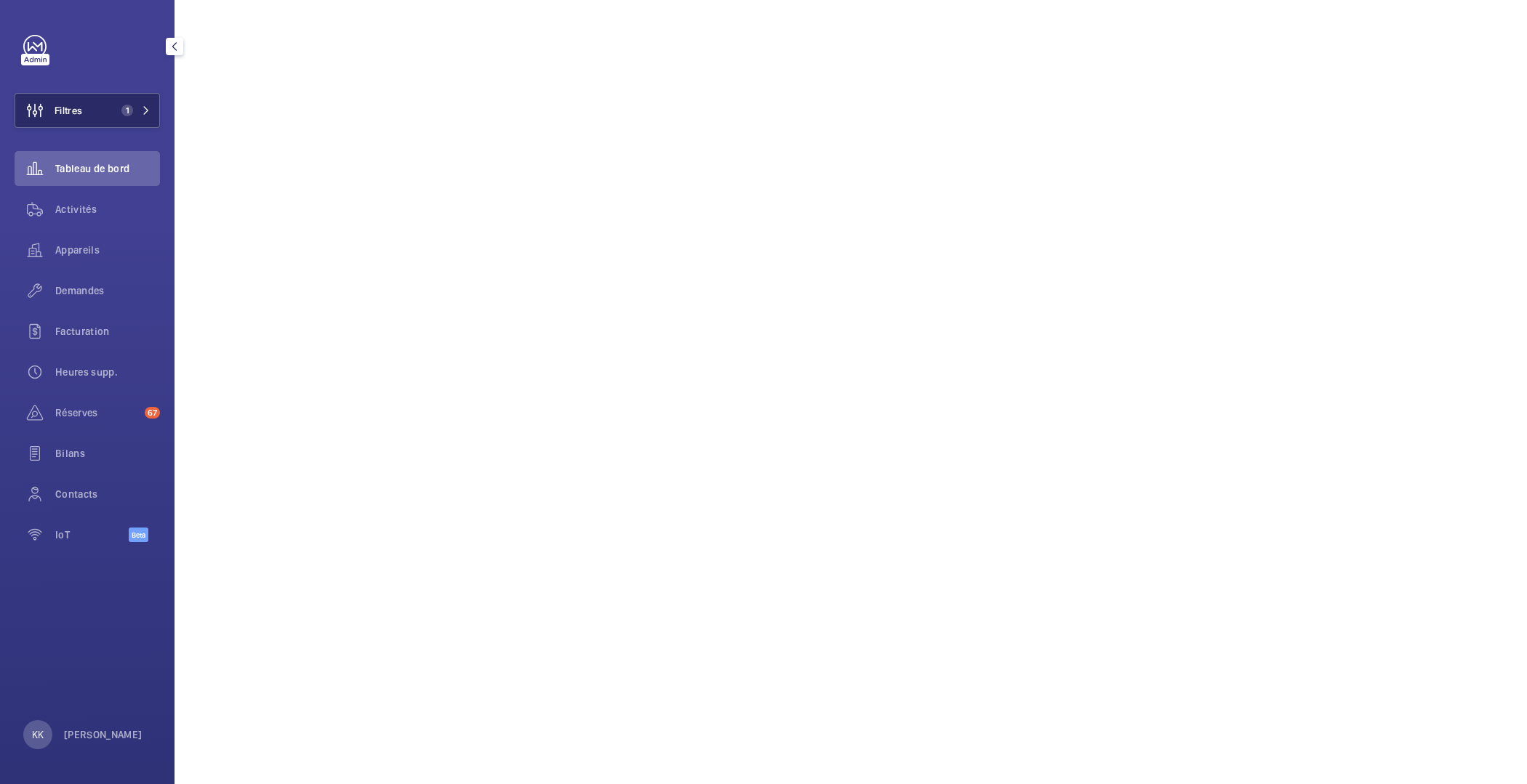
click at [81, 121] on span "Filtres" at bounding box center [49, 111] width 67 height 35
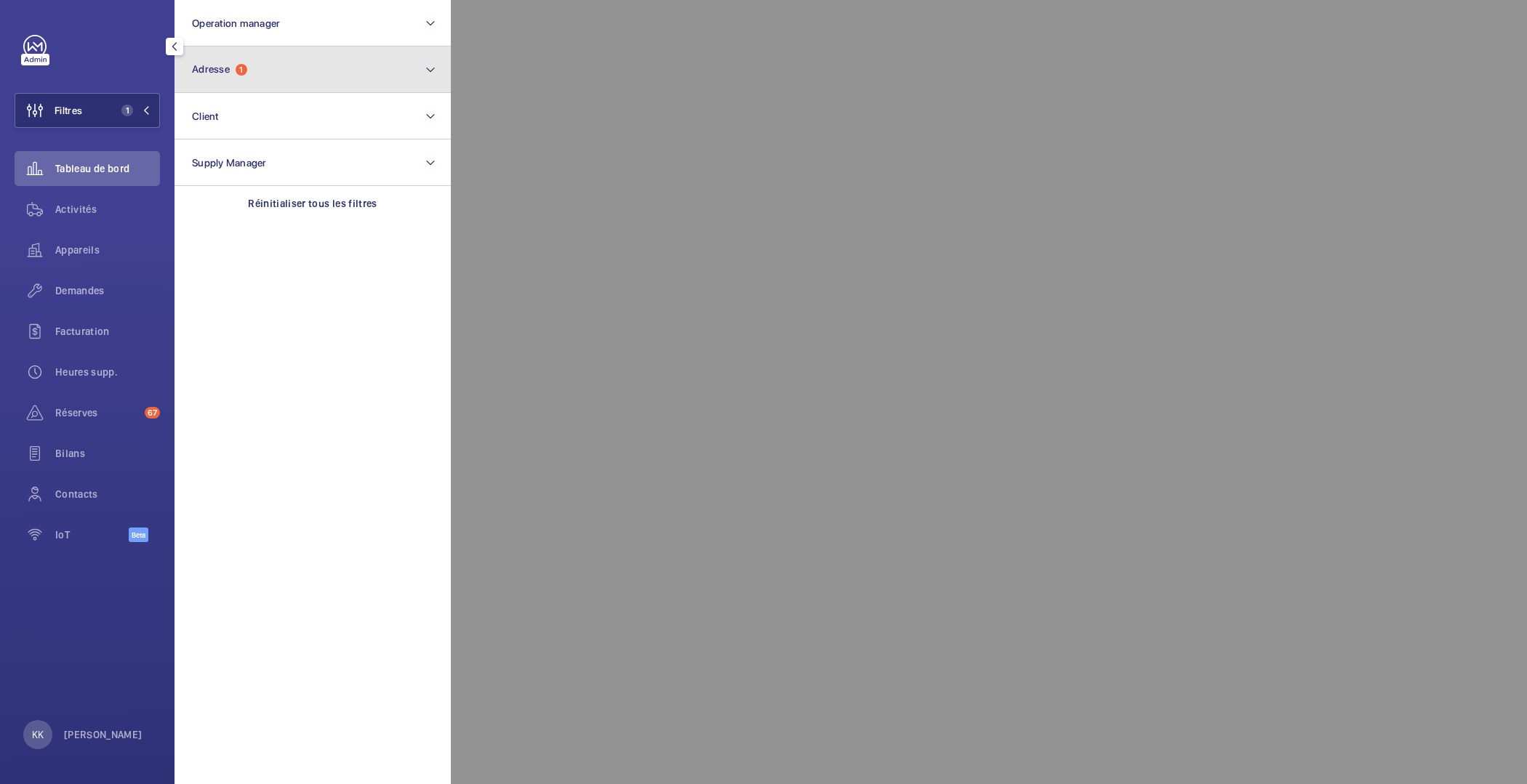
click at [289, 80] on button "Adresse 1" at bounding box center [313, 69] width 276 height 46
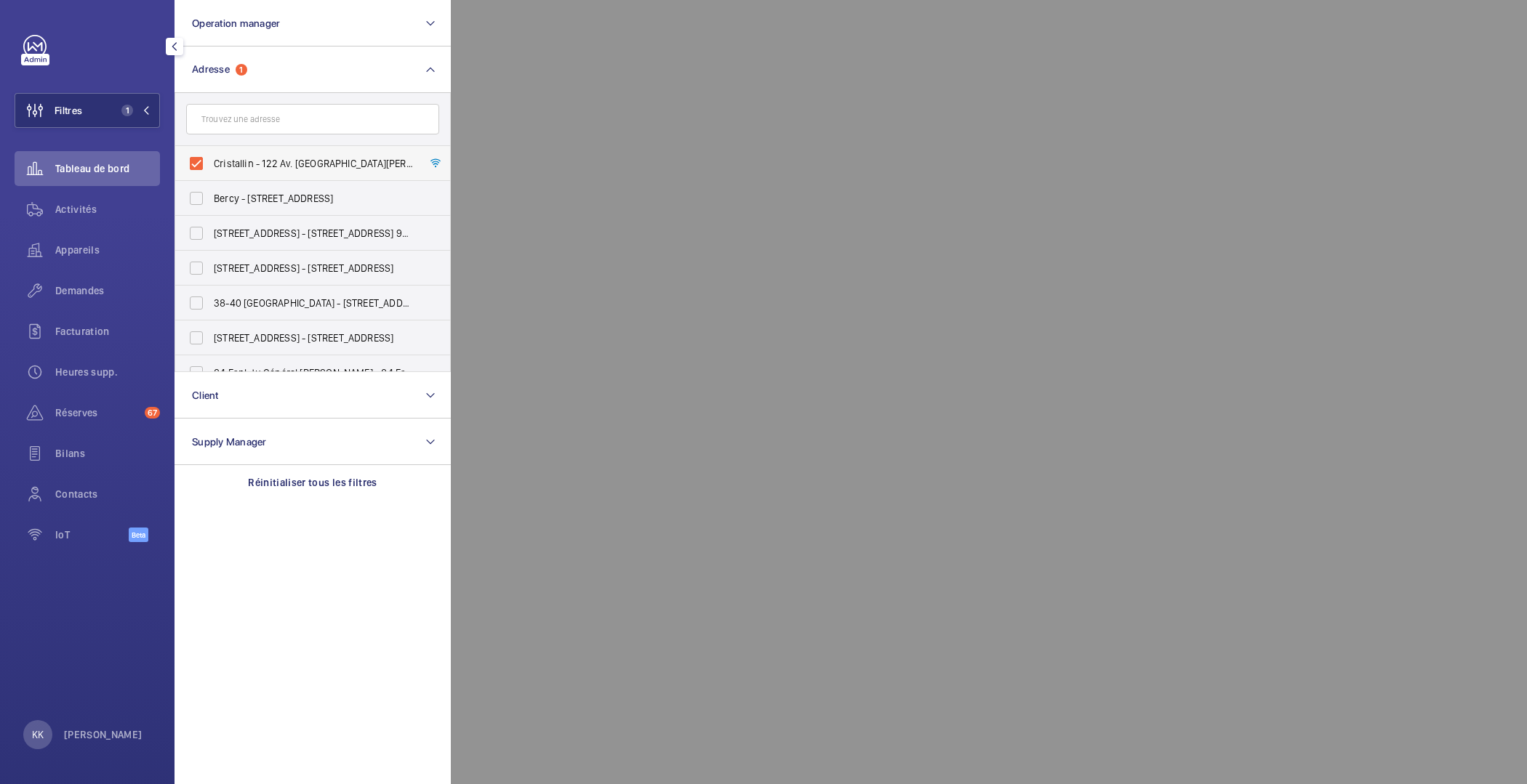
click at [259, 154] on label "Cristallin - 122 Av. [GEOGRAPHIC_DATA][PERSON_NAME], [GEOGRAPHIC_DATA] 92100" at bounding box center [301, 163] width 253 height 35
click at [211, 154] on input "Cristallin - 122 Av. [GEOGRAPHIC_DATA][PERSON_NAME], [GEOGRAPHIC_DATA] 92100" at bounding box center [196, 163] width 29 height 29
checkbox input "false"
click at [259, 132] on input "text" at bounding box center [312, 119] width 253 height 30
type input "P"
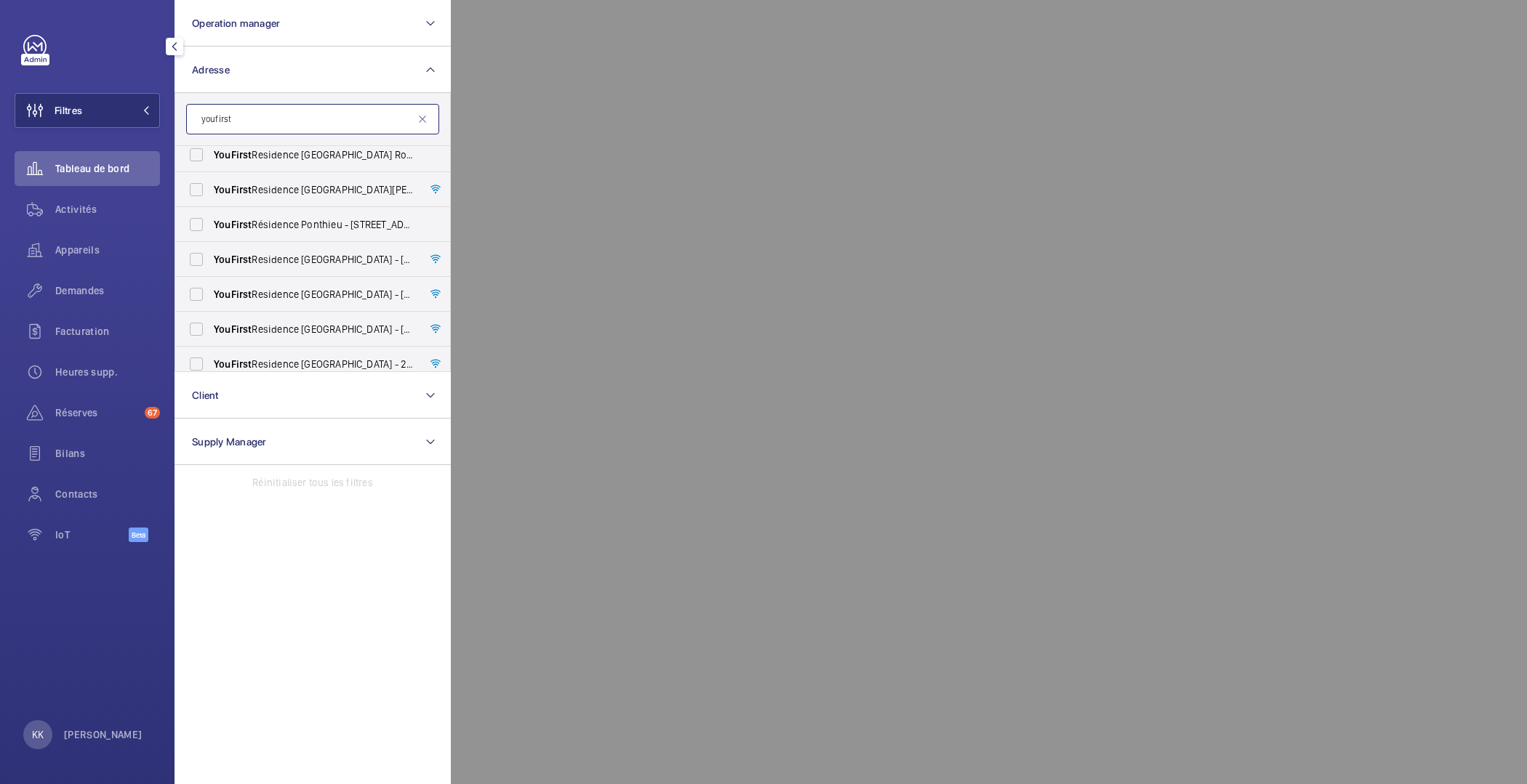
scroll to position [466, 0]
type input "youfirst"
click at [262, 283] on span "YouFirst Residence [GEOGRAPHIC_DATA] - [STREET_ADDRESS][PERSON_NAME]" at bounding box center [314, 290] width 200 height 14
click at [211, 283] on input "YouFirst Residence [GEOGRAPHIC_DATA] - [STREET_ADDRESS][PERSON_NAME]" at bounding box center [196, 291] width 29 height 29
checkbox input "true"
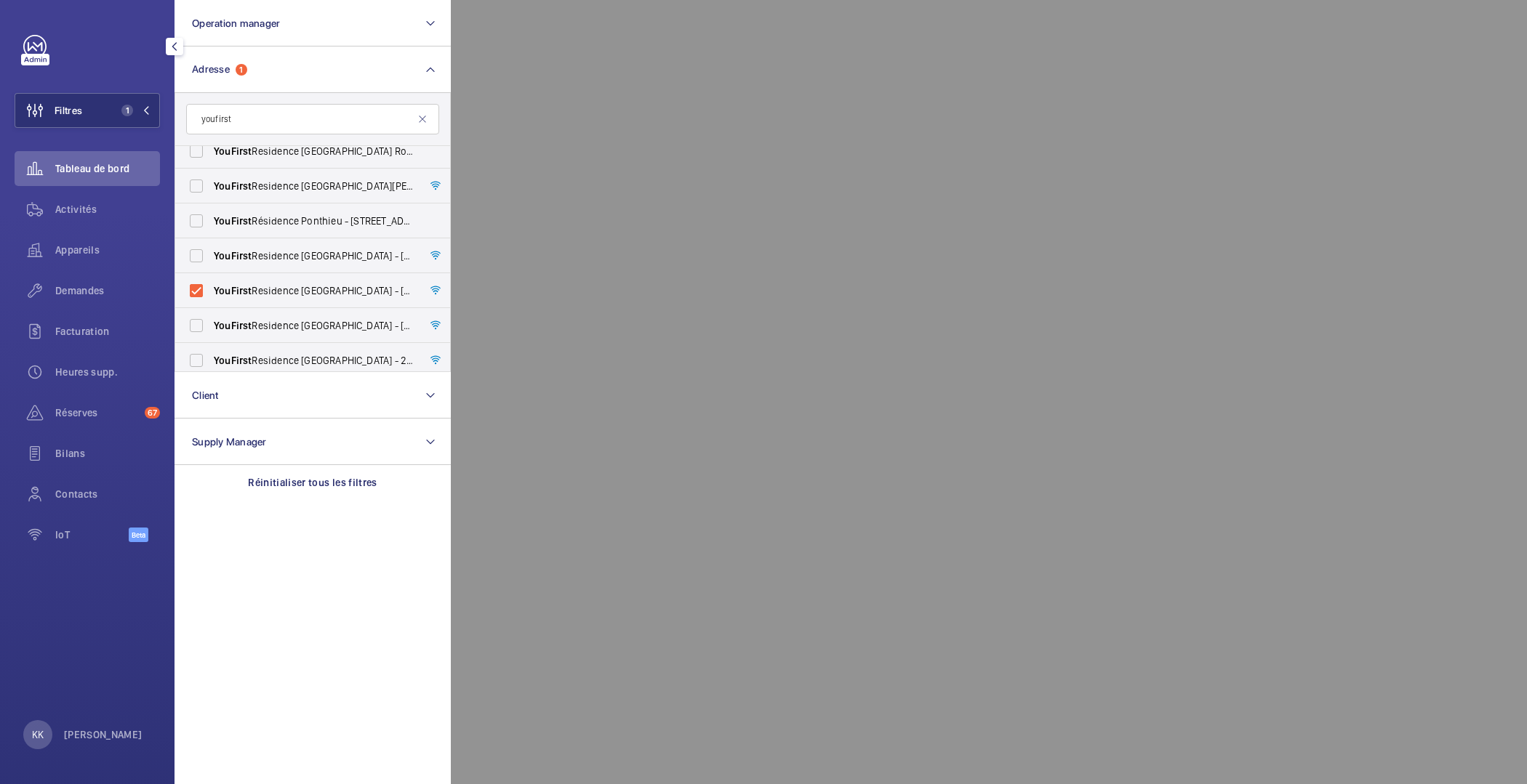
click at [506, 372] on div at bounding box center [1214, 392] width 1527 height 784
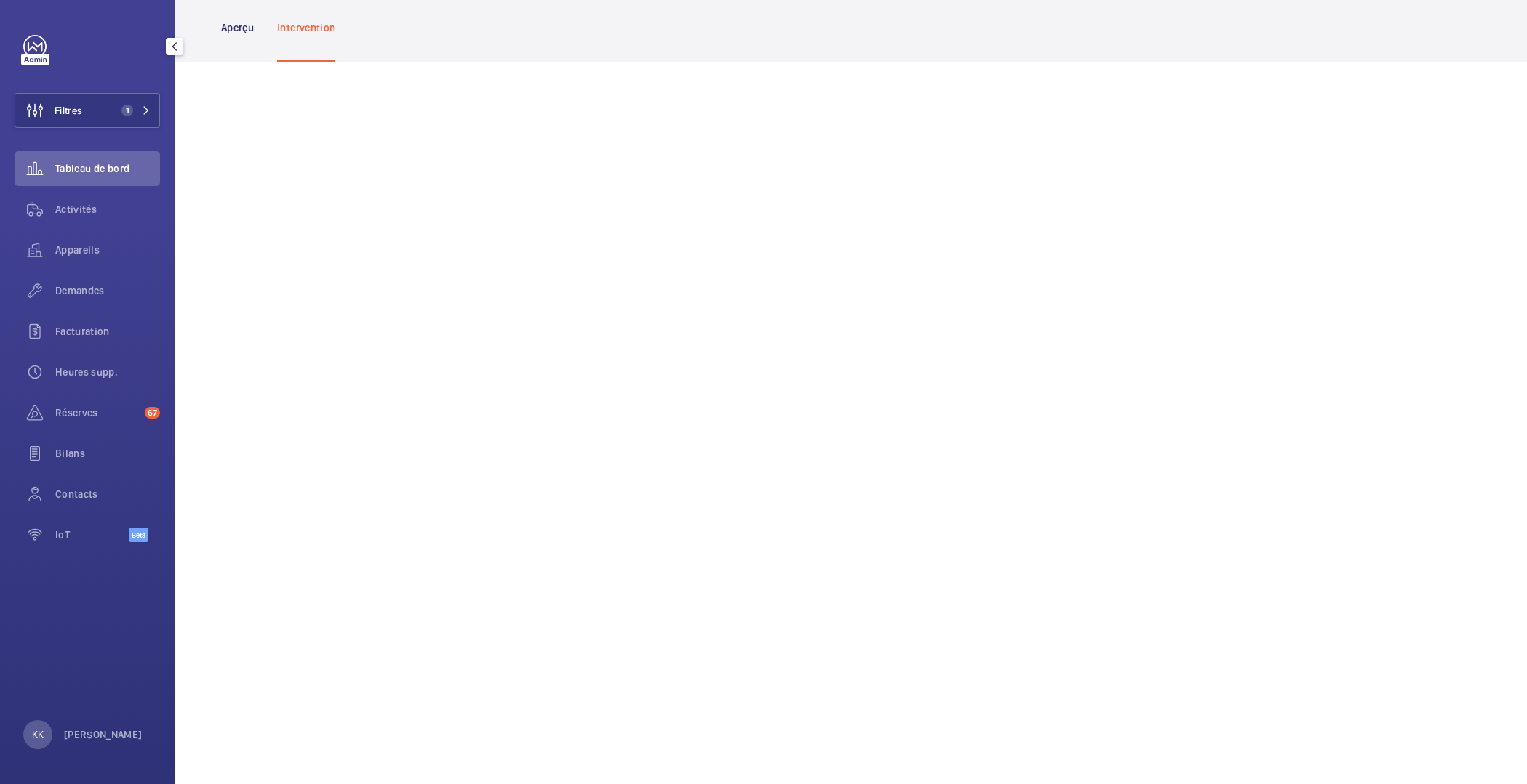
scroll to position [677, 0]
